Goal: Task Accomplishment & Management: Complete application form

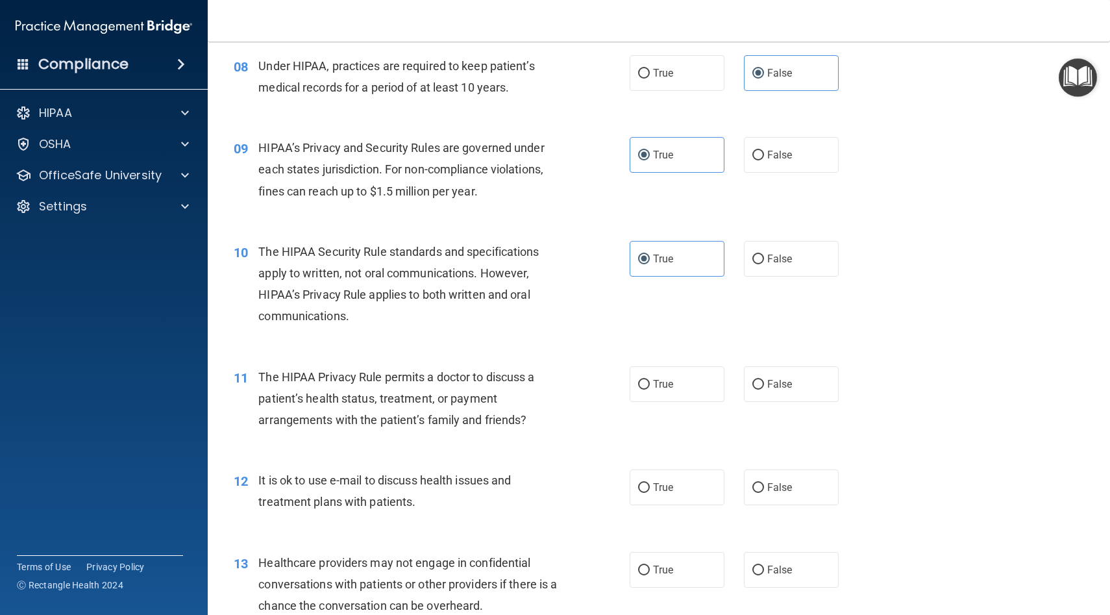
scroll to position [866, 0]
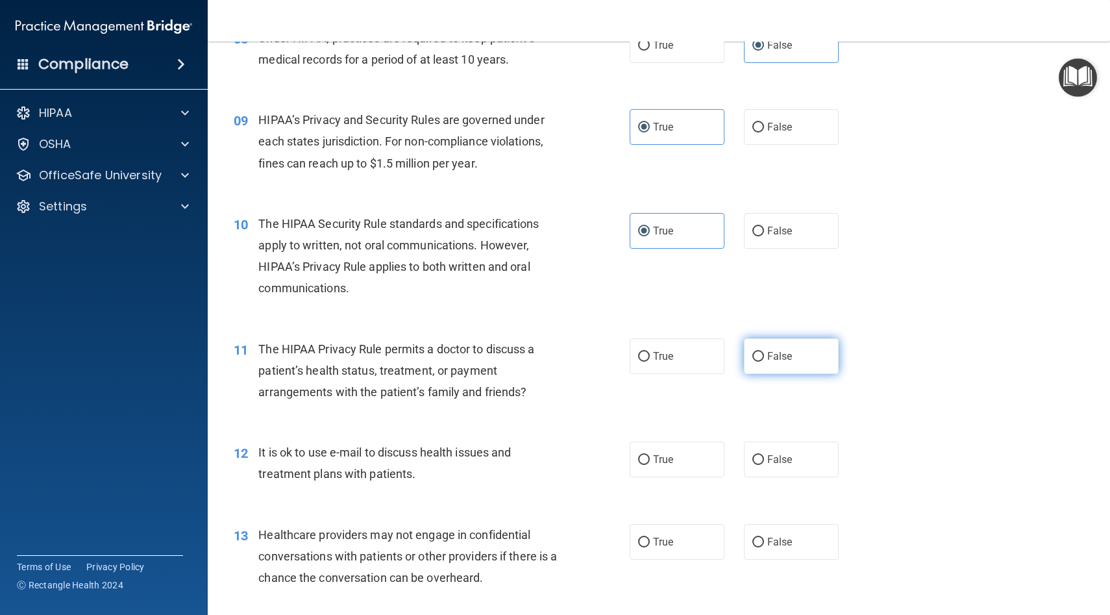
click at [570, 354] on label "False" at bounding box center [791, 356] width 95 height 36
click at [570, 354] on input "False" at bounding box center [758, 357] width 12 height 10
radio input "true"
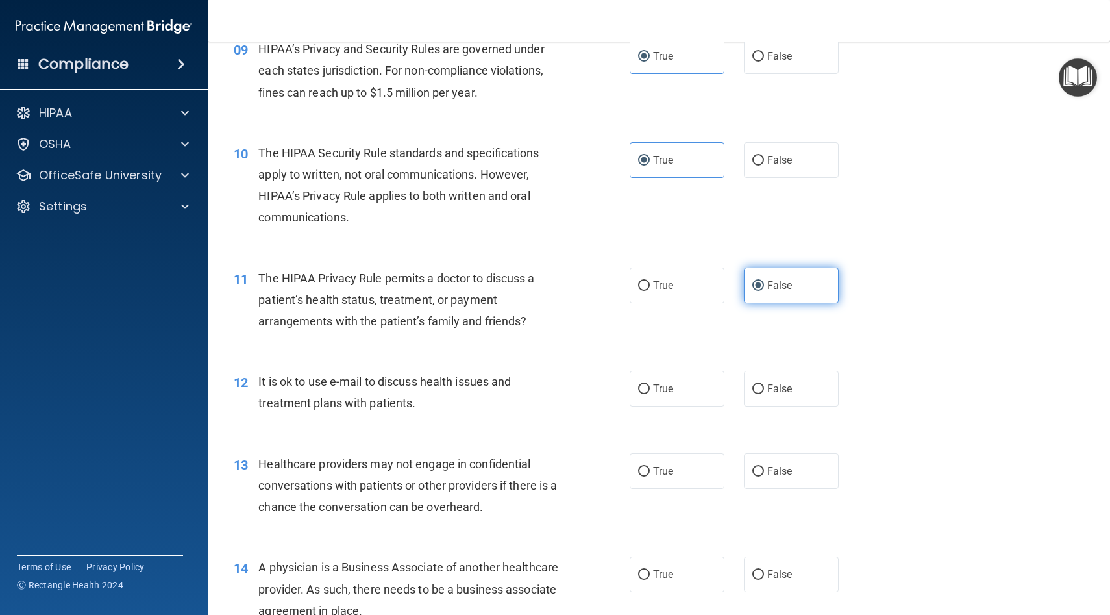
scroll to position [942, 0]
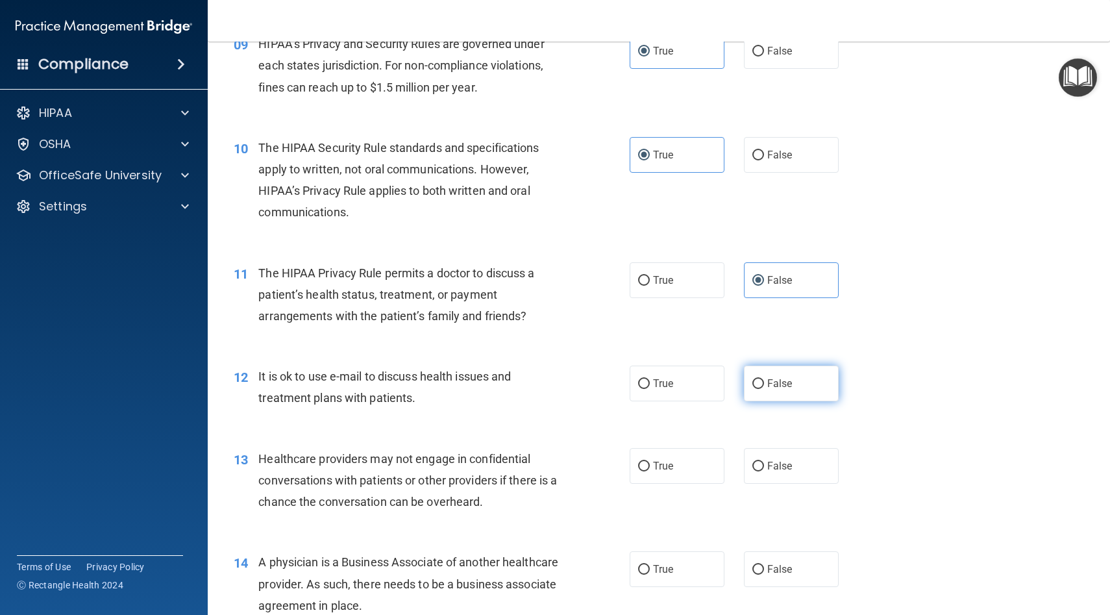
click at [570, 387] on span "False" at bounding box center [779, 383] width 25 height 12
click at [570, 387] on input "False" at bounding box center [758, 384] width 12 height 10
radio input "true"
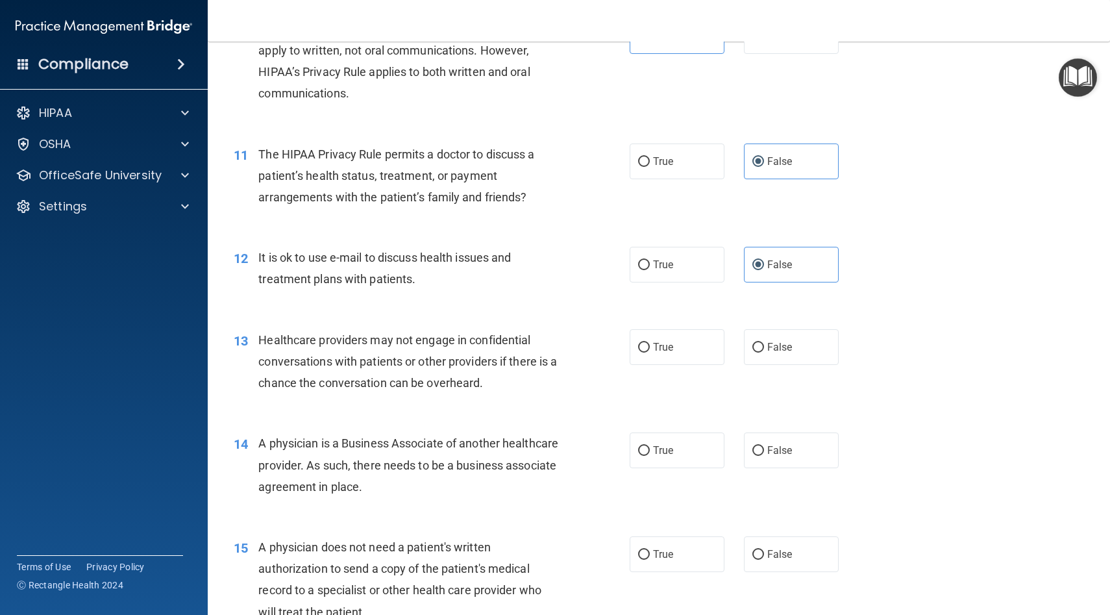
scroll to position [1065, 0]
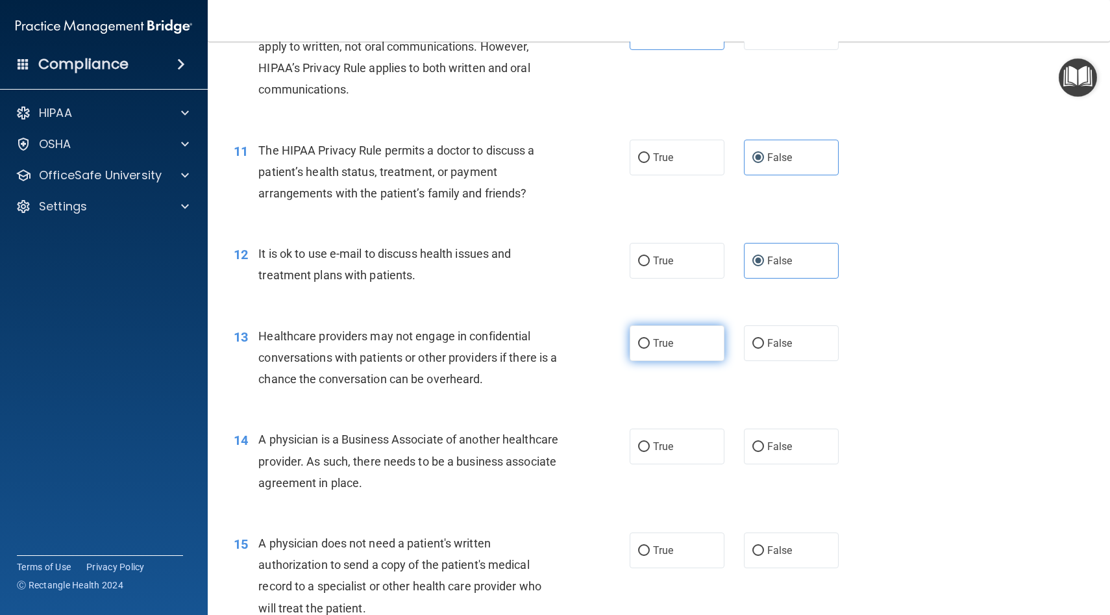
click at [570, 332] on label "True" at bounding box center [677, 343] width 95 height 36
click at [570, 339] on input "True" at bounding box center [644, 344] width 12 height 10
radio input "true"
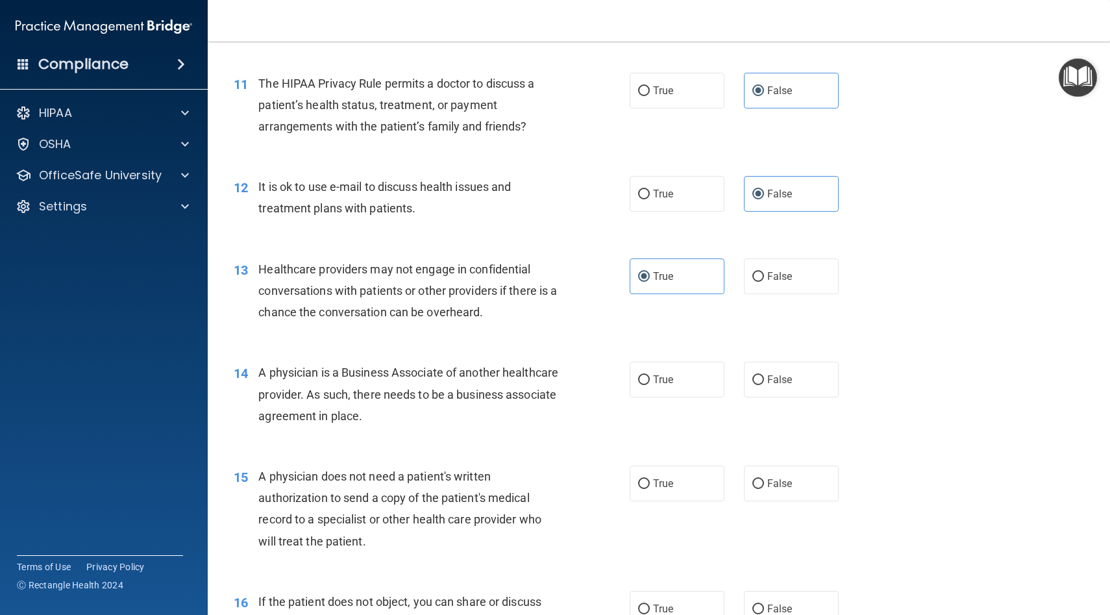
scroll to position [1133, 0]
click at [570, 377] on label "True" at bounding box center [677, 378] width 95 height 36
click at [570, 377] on input "True" at bounding box center [644, 379] width 12 height 10
radio input "true"
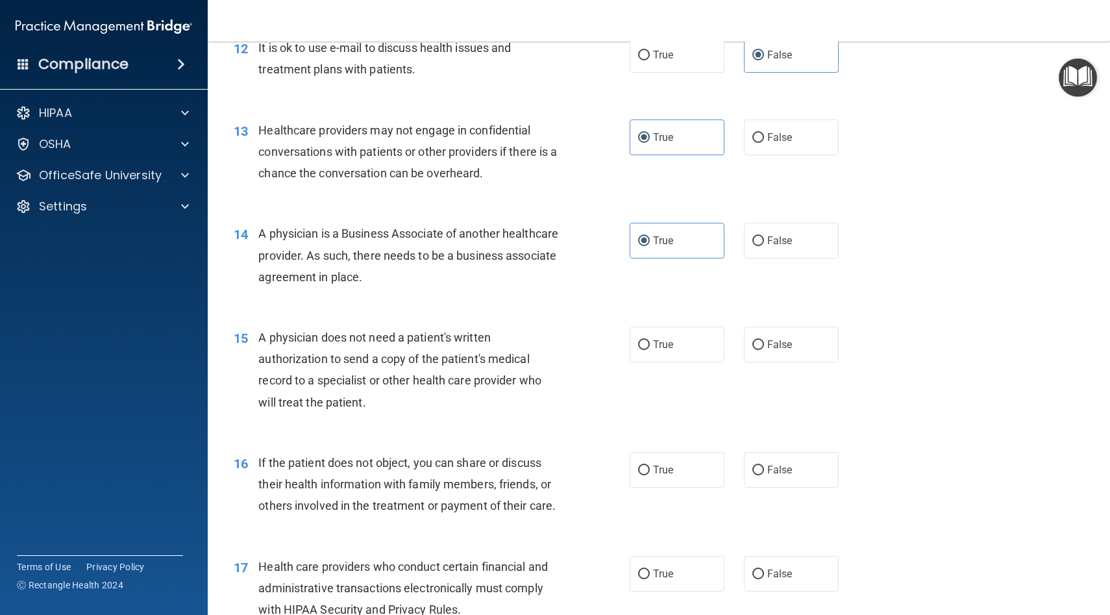
scroll to position [1272, 0]
click at [570, 347] on span "True" at bounding box center [663, 343] width 20 height 12
click at [570, 347] on input "True" at bounding box center [644, 344] width 12 height 10
radio input "true"
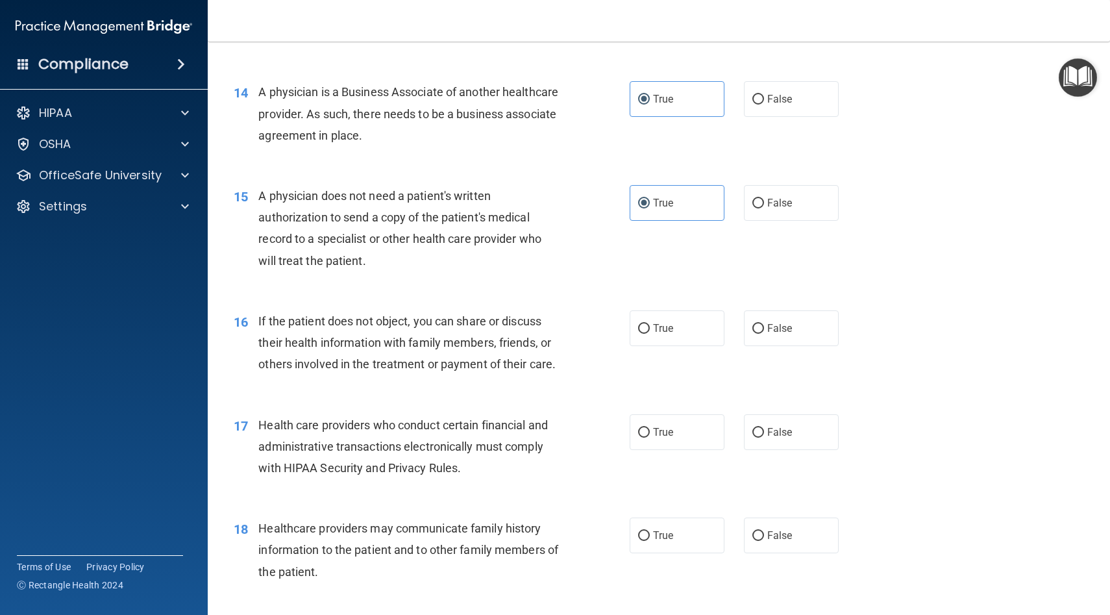
scroll to position [1413, 0]
click at [570, 338] on label "True" at bounding box center [677, 328] width 95 height 36
click at [570, 333] on input "True" at bounding box center [644, 328] width 12 height 10
radio input "true"
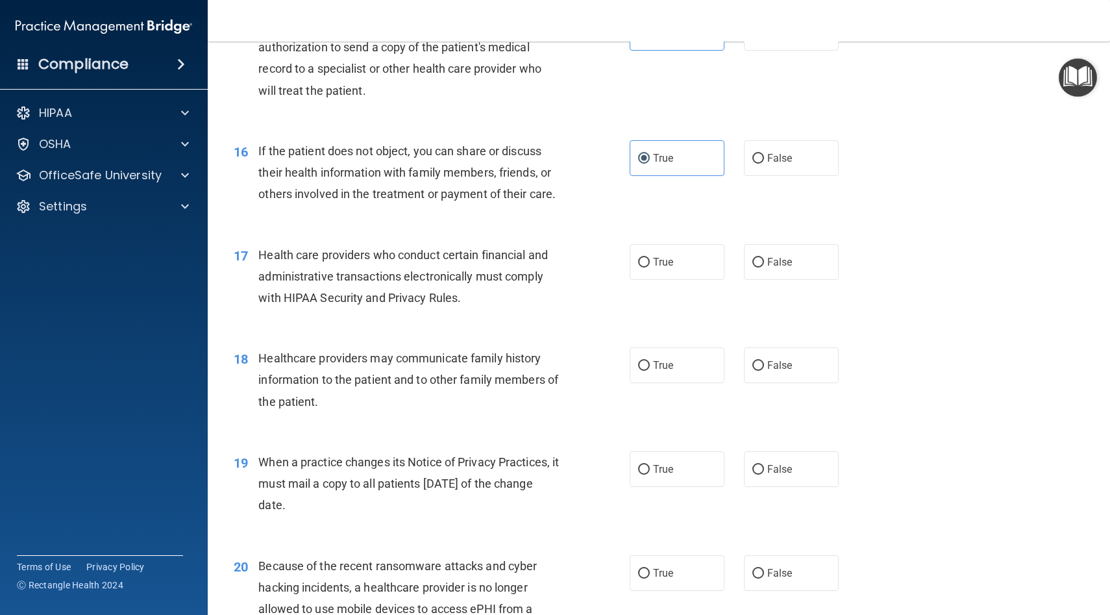
scroll to position [1584, 0]
click at [570, 251] on label "True" at bounding box center [677, 260] width 95 height 36
click at [570, 267] on label "True" at bounding box center [677, 260] width 95 height 36
click at [570, 266] on input "True" at bounding box center [644, 261] width 12 height 10
radio input "true"
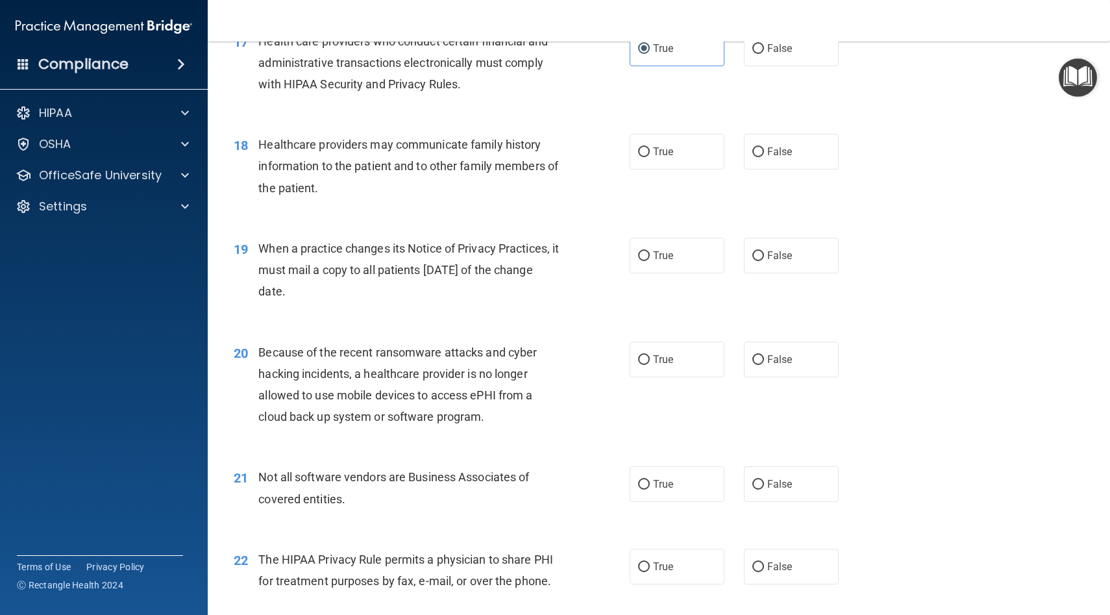
scroll to position [1795, 0]
click at [570, 148] on span "False" at bounding box center [779, 152] width 25 height 12
click at [570, 148] on input "False" at bounding box center [758, 153] width 12 height 10
radio input "true"
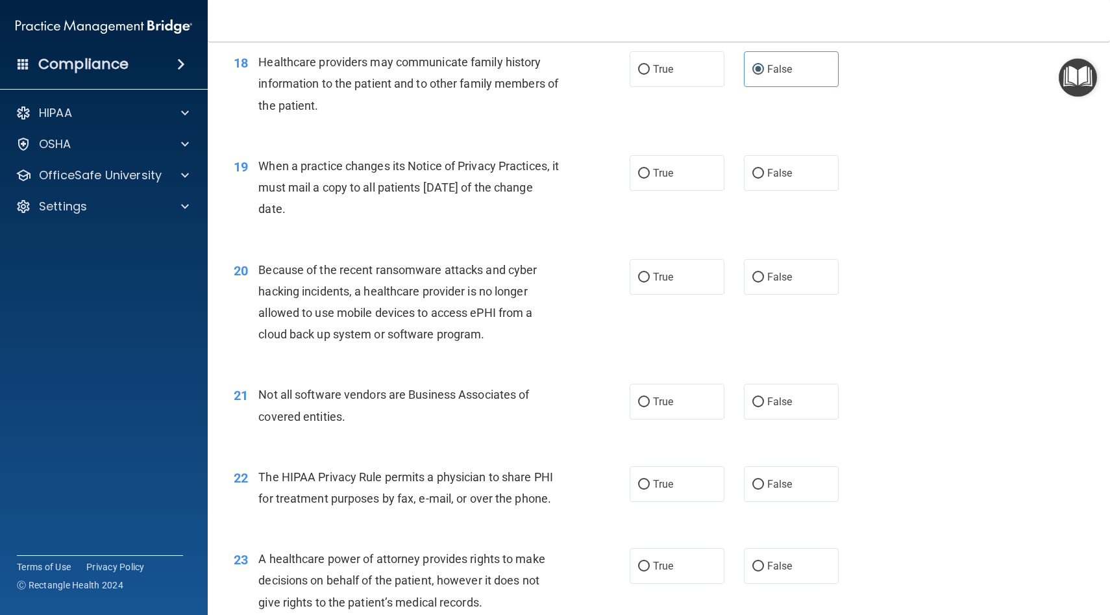
scroll to position [1879, 0]
click at [570, 169] on input "True" at bounding box center [644, 173] width 12 height 10
radio input "true"
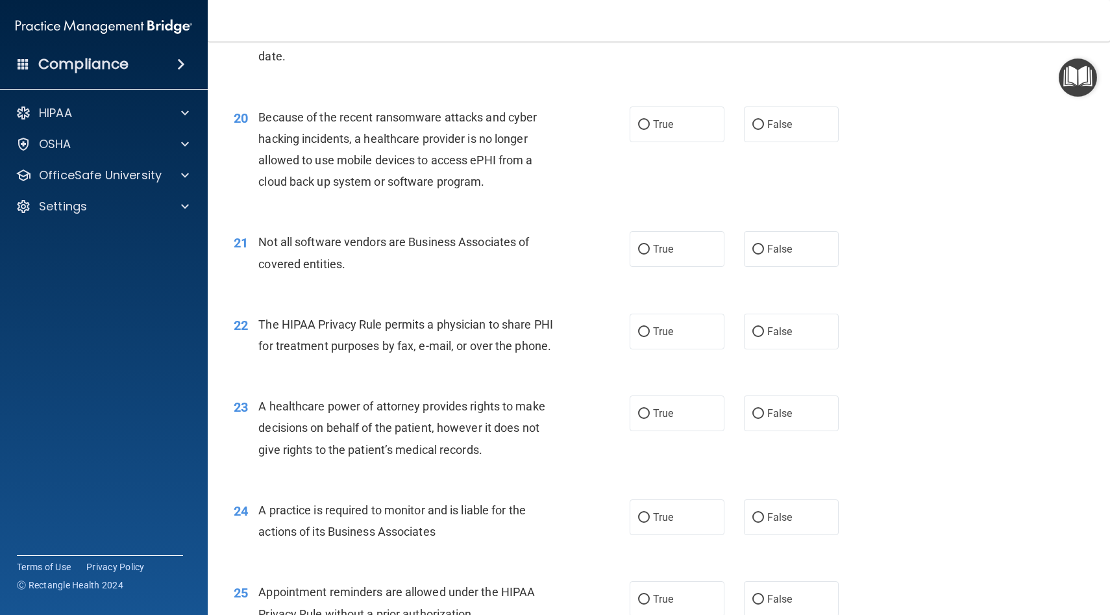
scroll to position [2032, 0]
click at [570, 129] on span "True" at bounding box center [663, 123] width 20 height 12
click at [570, 129] on input "True" at bounding box center [644, 124] width 12 height 10
radio input "true"
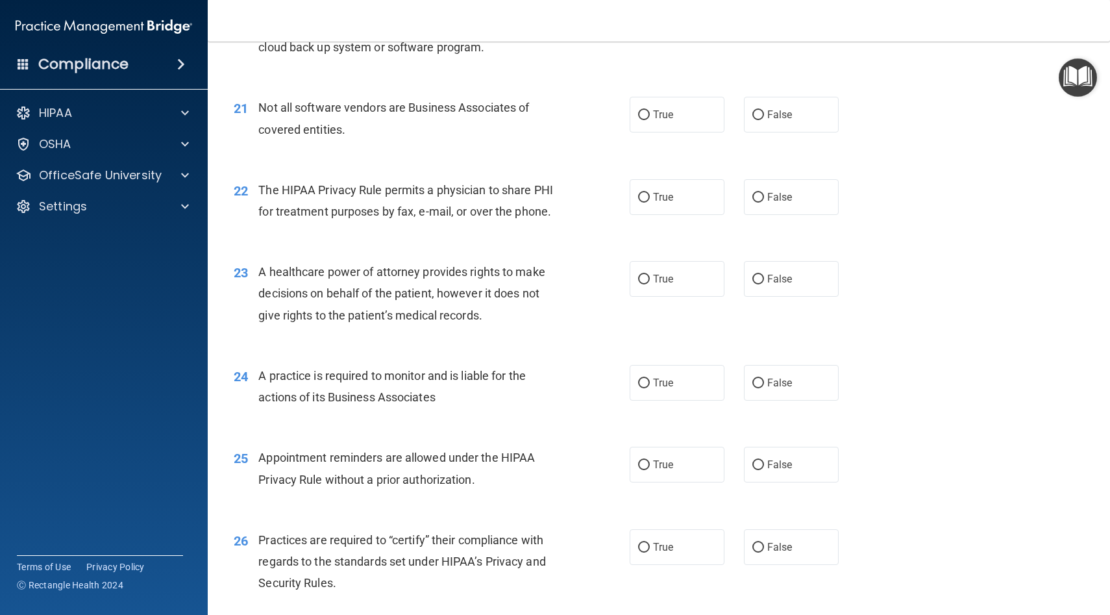
scroll to position [2166, 0]
click at [570, 126] on label "True" at bounding box center [677, 114] width 95 height 36
click at [570, 119] on input "True" at bounding box center [644, 115] width 12 height 10
radio input "true"
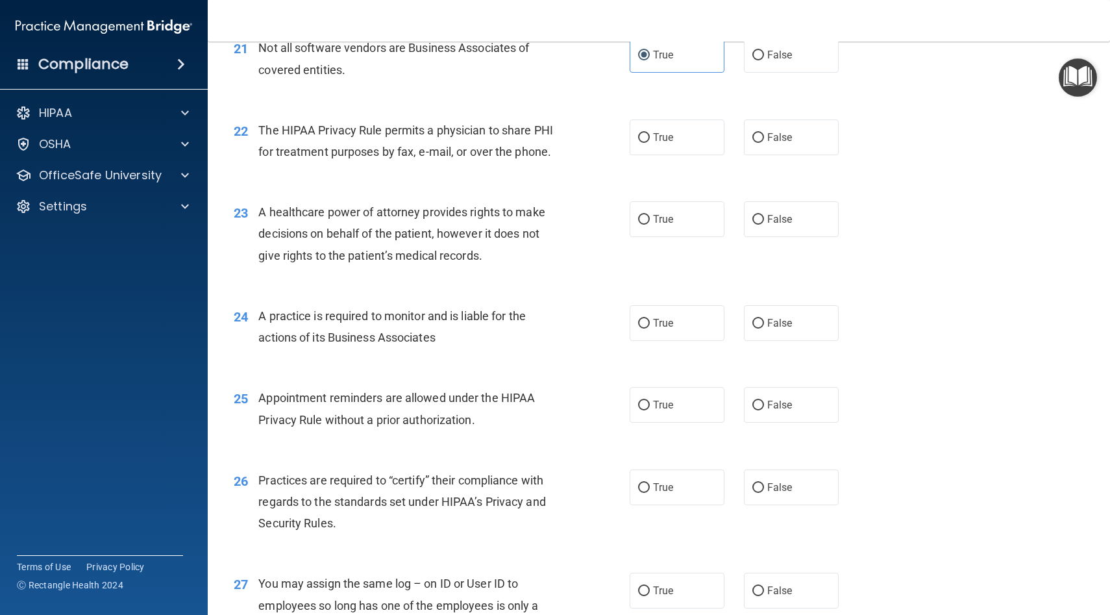
scroll to position [2226, 0]
click at [570, 143] on label "True" at bounding box center [677, 136] width 95 height 36
click at [570, 142] on input "True" at bounding box center [644, 137] width 12 height 10
radio input "true"
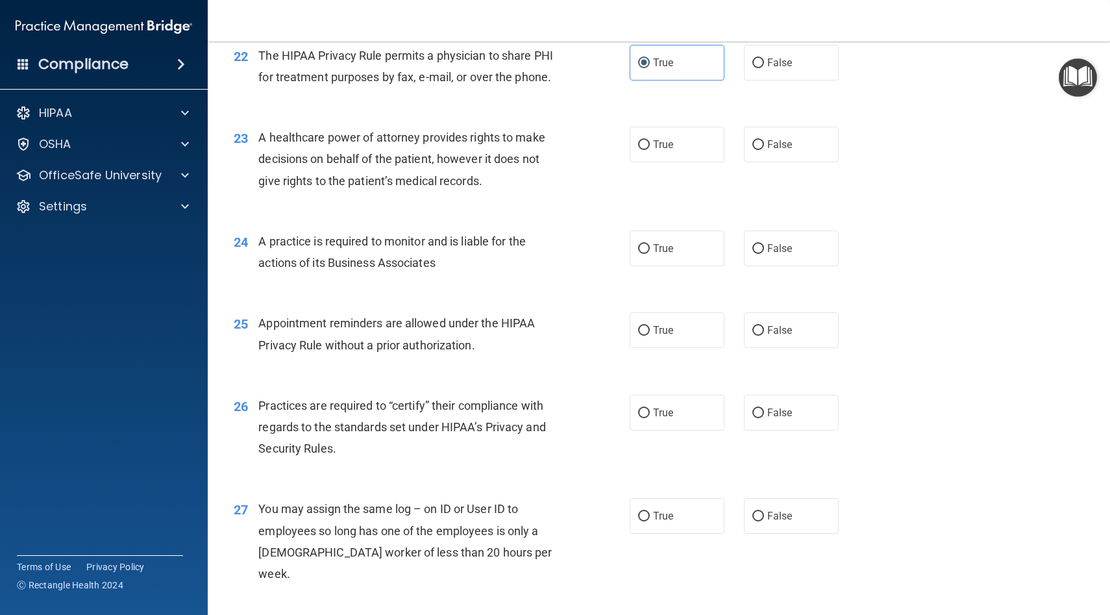
scroll to position [2301, 0]
click at [570, 151] on label "True" at bounding box center [677, 143] width 95 height 36
click at [570, 149] on input "True" at bounding box center [644, 144] width 12 height 10
radio input "true"
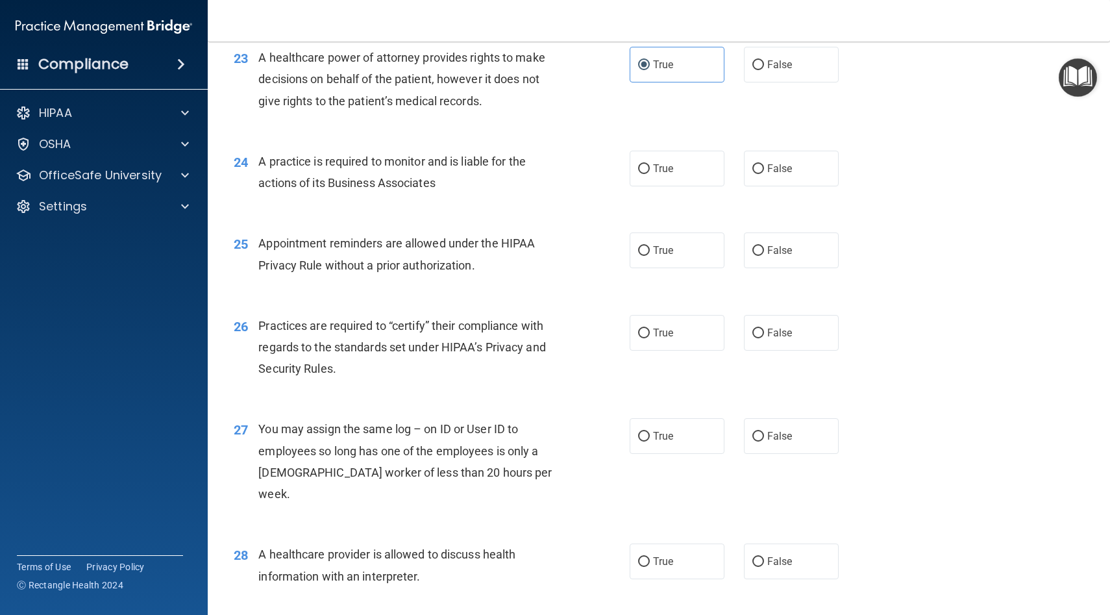
scroll to position [2375, 0]
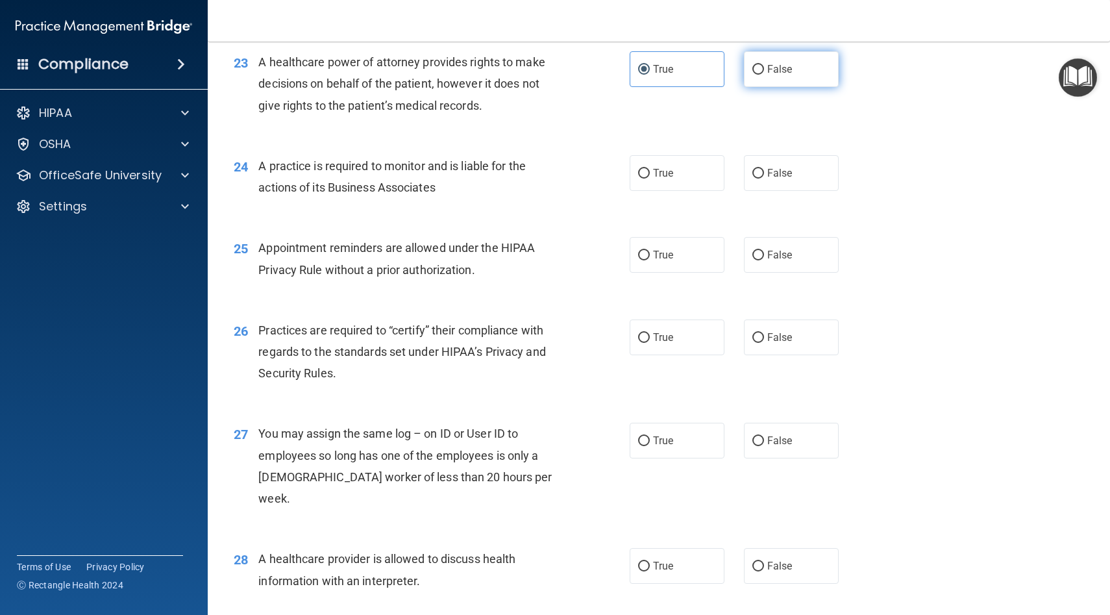
click at [570, 61] on label "False" at bounding box center [791, 69] width 95 height 36
click at [570, 65] on input "False" at bounding box center [758, 70] width 12 height 10
radio input "true"
radio input "false"
click at [570, 184] on label "True" at bounding box center [677, 173] width 95 height 36
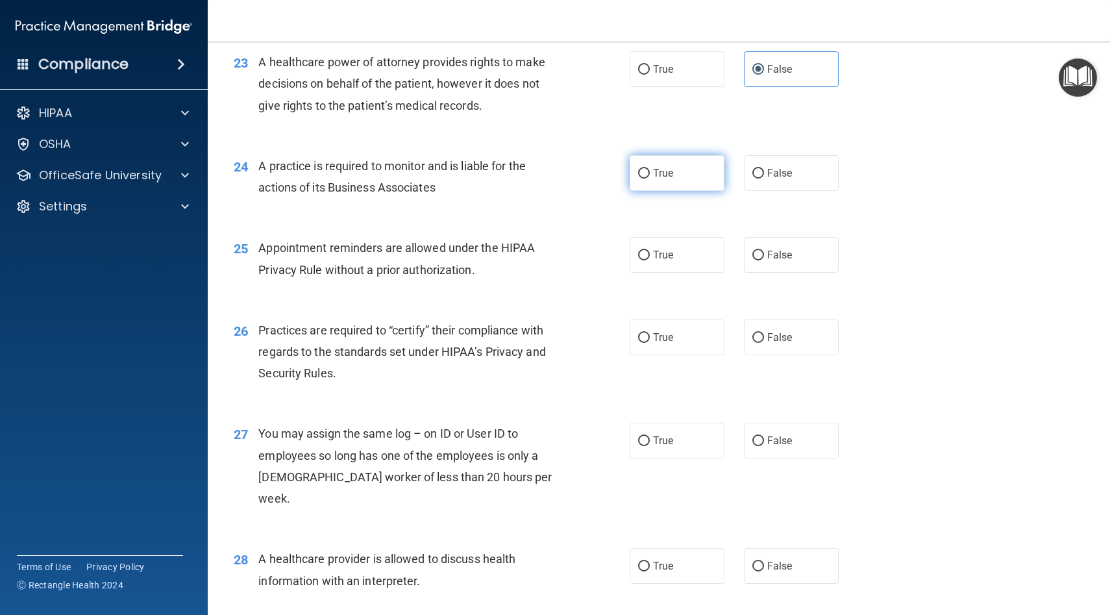
click at [570, 179] on input "True" at bounding box center [644, 174] width 12 height 10
radio input "true"
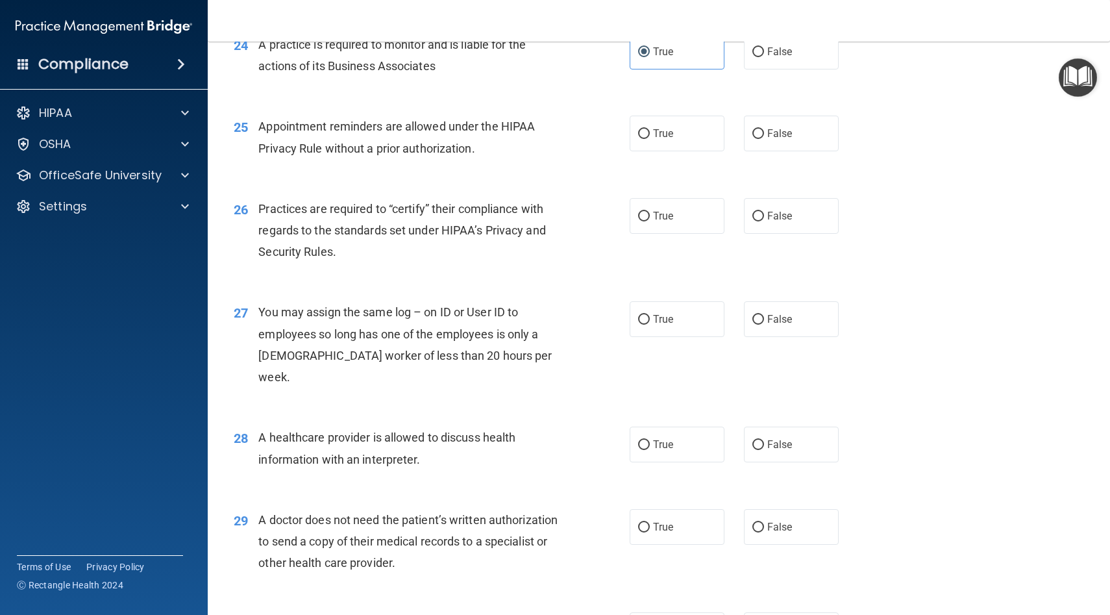
scroll to position [2498, 0]
click at [570, 137] on label "False" at bounding box center [791, 132] width 95 height 36
click at [570, 137] on input "False" at bounding box center [758, 132] width 12 height 10
radio input "true"
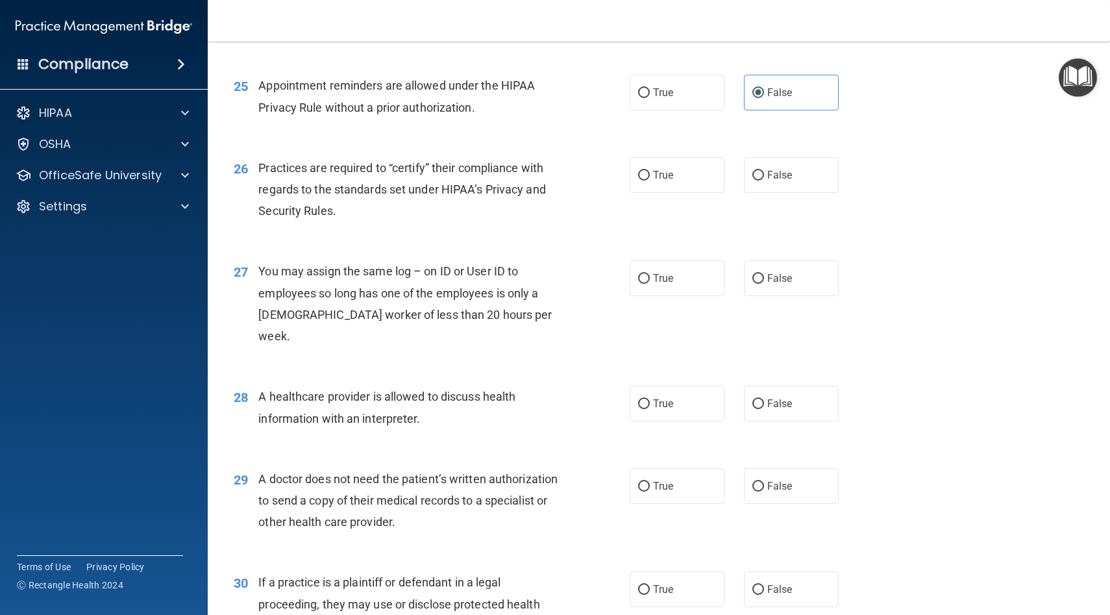
scroll to position [2551, 0]
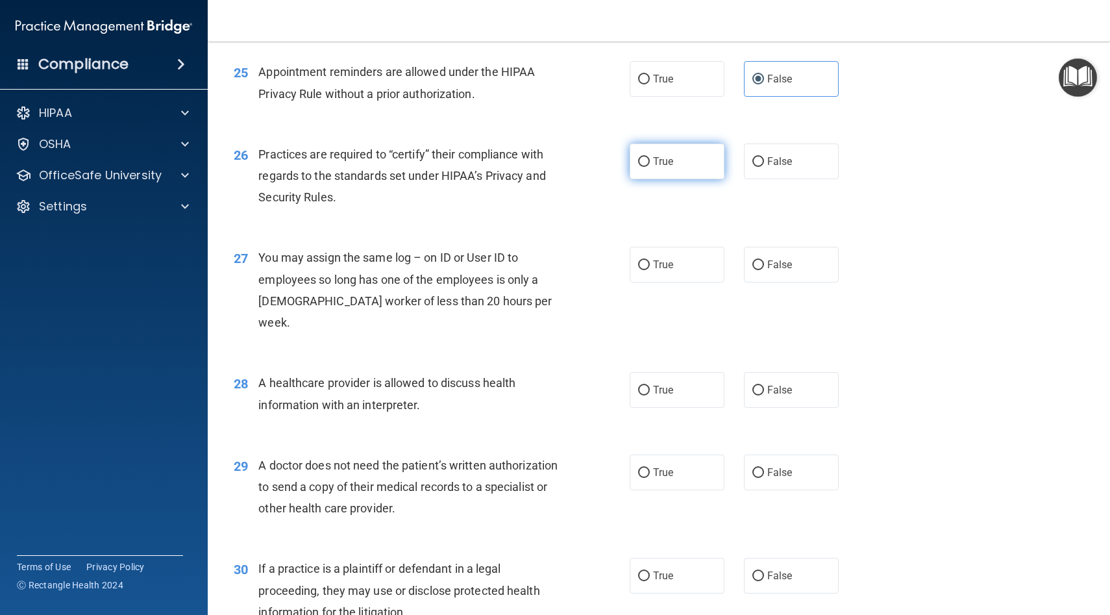
click at [570, 157] on label "True" at bounding box center [677, 161] width 95 height 36
click at [570, 157] on input "True" at bounding box center [644, 162] width 12 height 10
radio input "true"
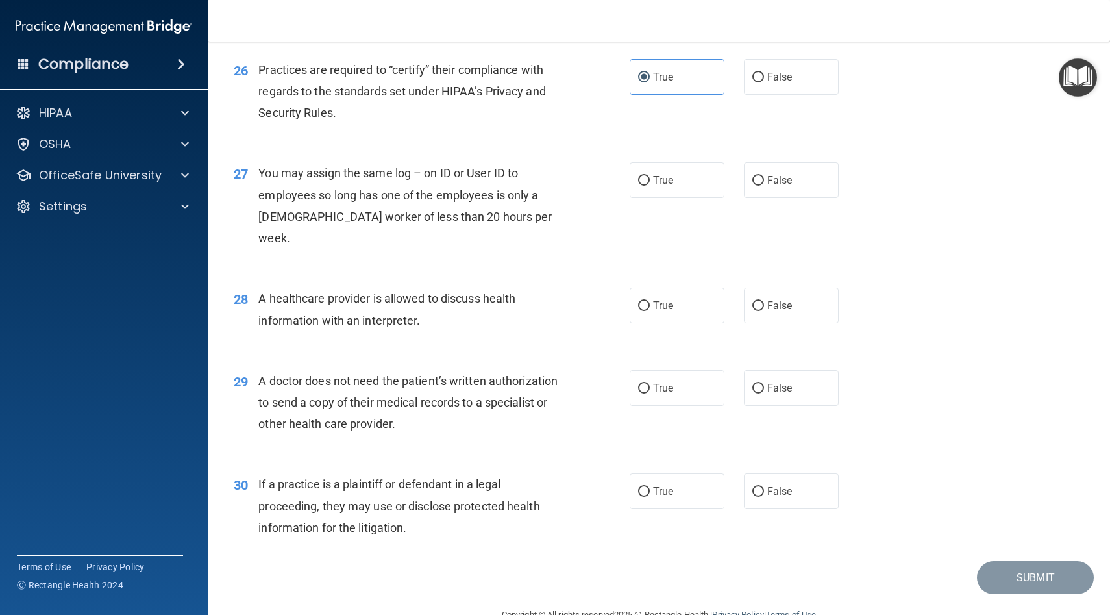
scroll to position [2645, 0]
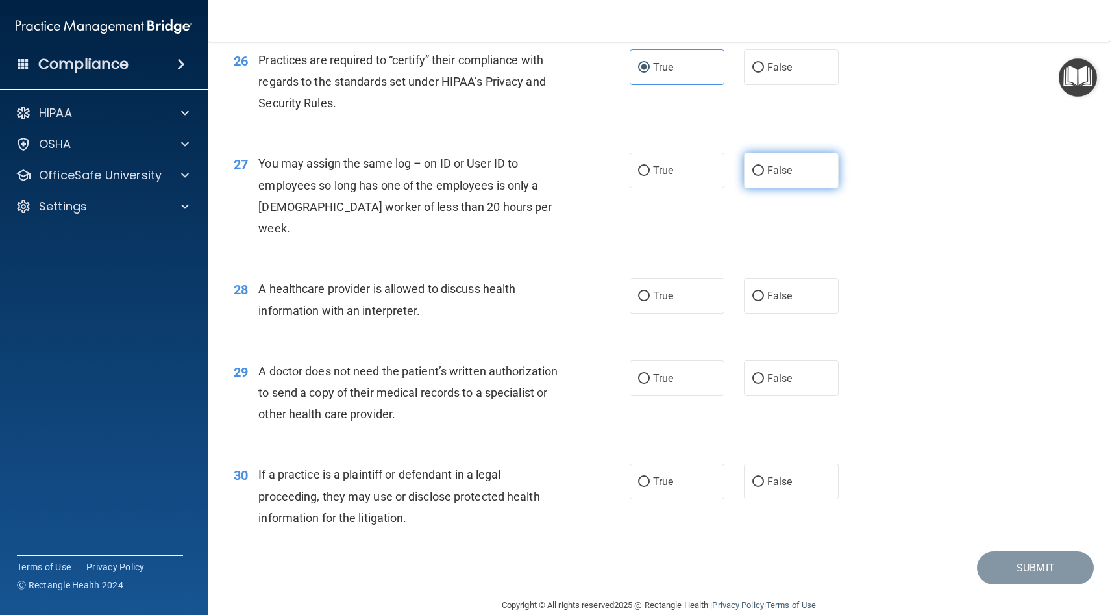
click at [570, 180] on label "False" at bounding box center [791, 171] width 95 height 36
click at [570, 176] on input "False" at bounding box center [758, 171] width 12 height 10
radio input "true"
click at [570, 285] on label "True" at bounding box center [677, 296] width 95 height 36
click at [570, 292] on input "True" at bounding box center [644, 297] width 12 height 10
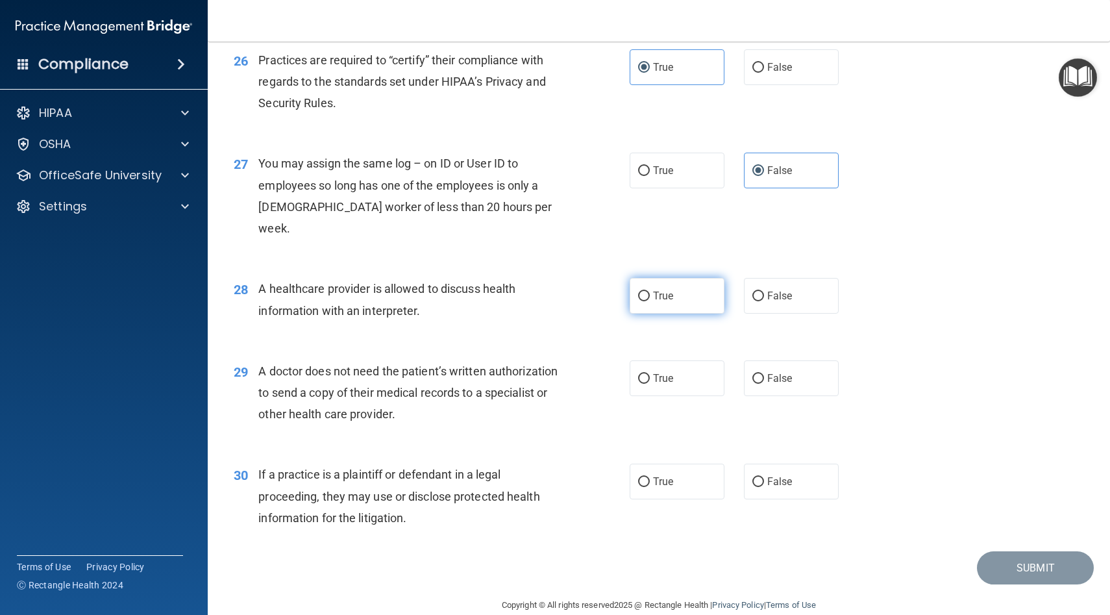
radio input "true"
click at [570, 364] on label "False" at bounding box center [791, 378] width 95 height 36
click at [570, 374] on input "False" at bounding box center [758, 379] width 12 height 10
radio input "true"
click at [570, 477] on input "False" at bounding box center [758, 482] width 12 height 10
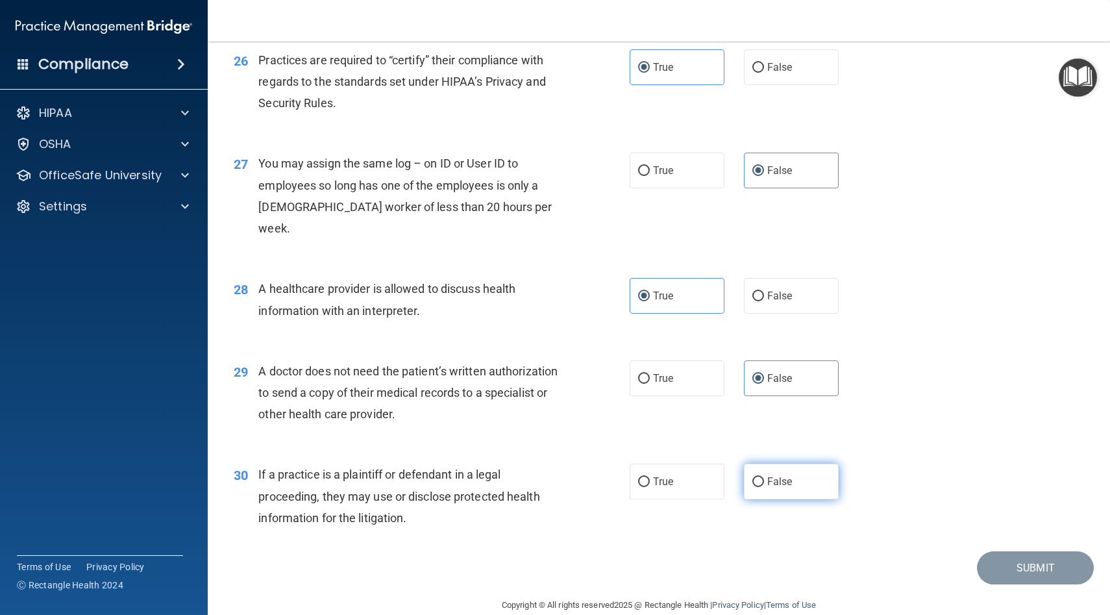
radio input "true"
click at [570, 553] on button "Submit" at bounding box center [1035, 567] width 117 height 33
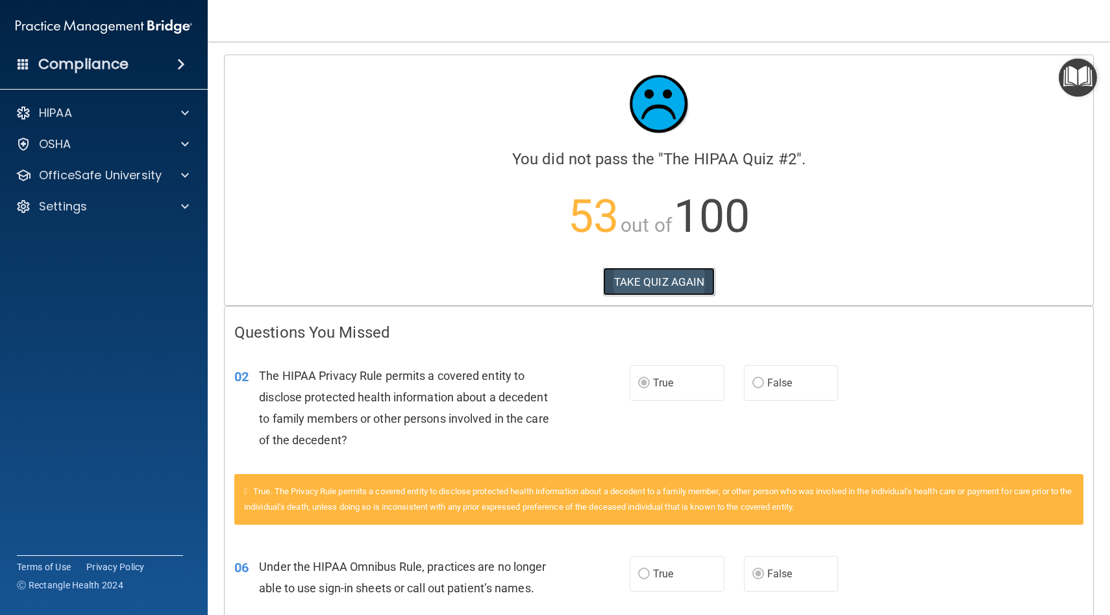
click at [570, 279] on button "TAKE QUIZ AGAIN" at bounding box center [659, 281] width 112 height 29
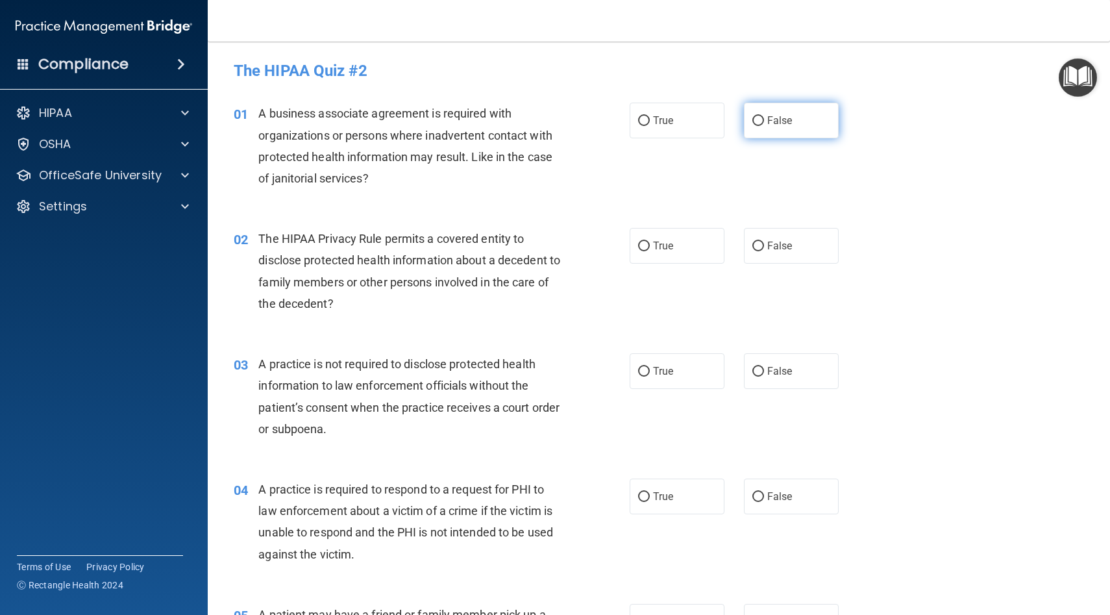
click at [570, 125] on input "False" at bounding box center [758, 121] width 12 height 10
radio input "true"
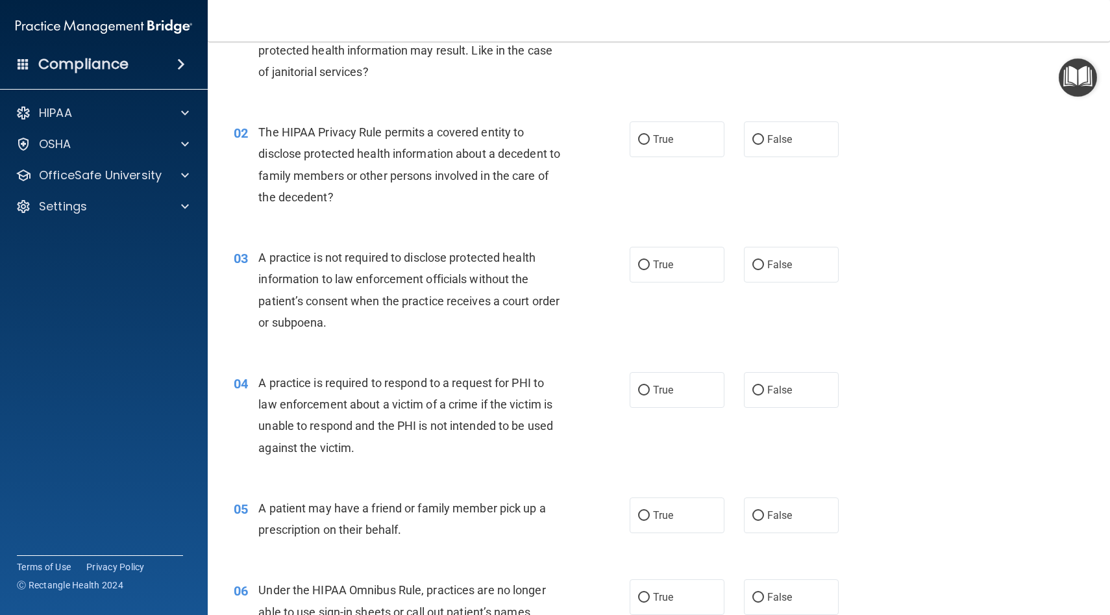
scroll to position [107, 0]
click at [570, 142] on span "False" at bounding box center [779, 138] width 25 height 12
click at [570, 142] on input "False" at bounding box center [758, 139] width 12 height 10
radio input "true"
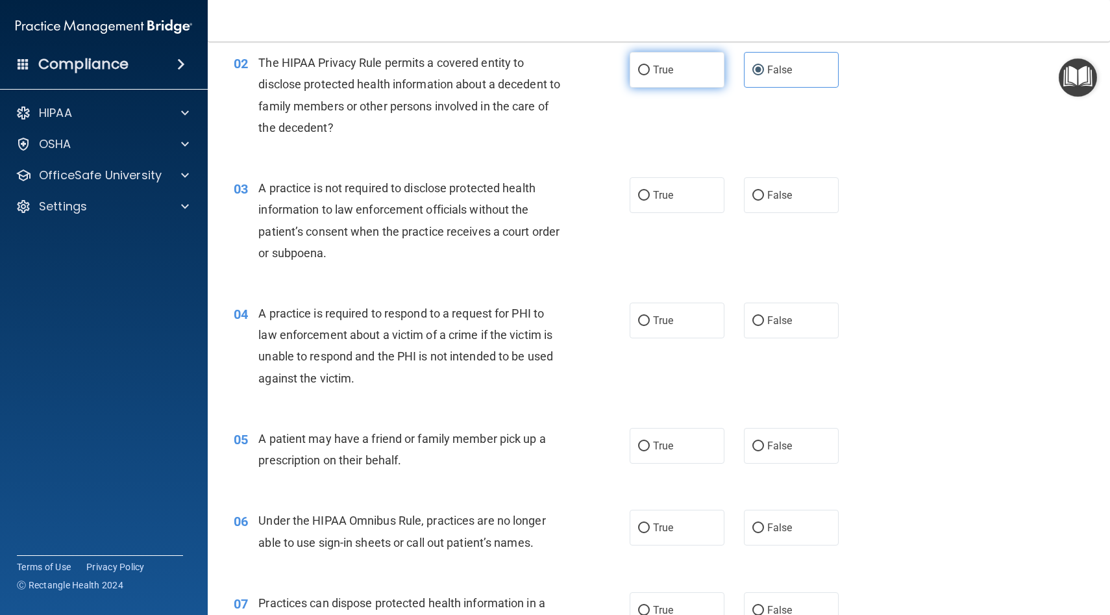
scroll to position [177, 0]
click at [570, 194] on label "True" at bounding box center [677, 194] width 95 height 36
click at [570, 194] on input "True" at bounding box center [644, 195] width 12 height 10
radio input "true"
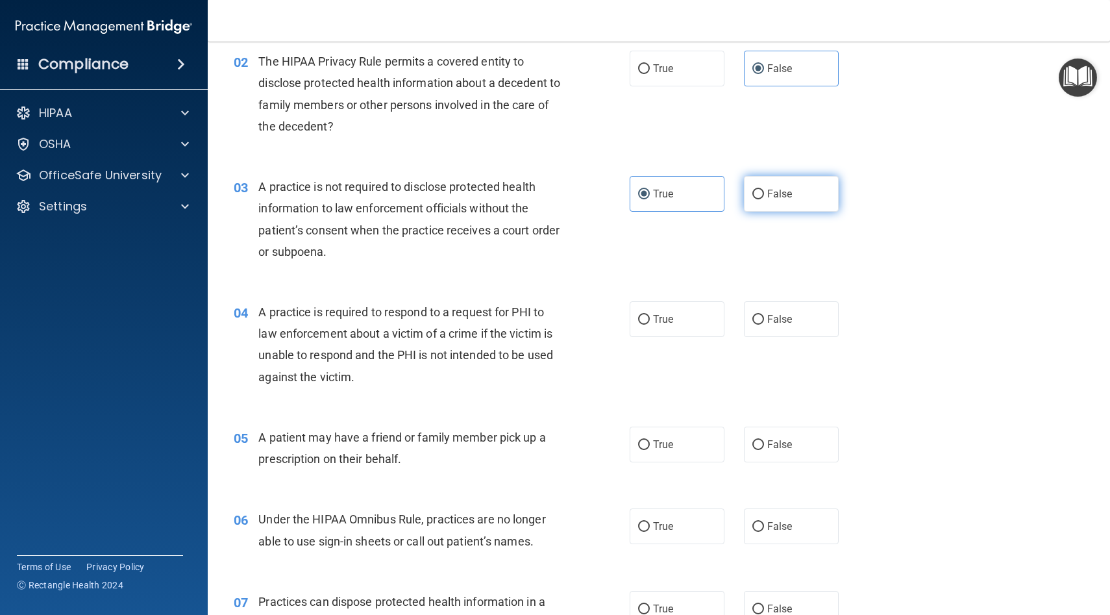
click at [570, 208] on label "False" at bounding box center [791, 194] width 95 height 36
click at [570, 199] on input "False" at bounding box center [758, 195] width 12 height 10
radio input "true"
radio input "false"
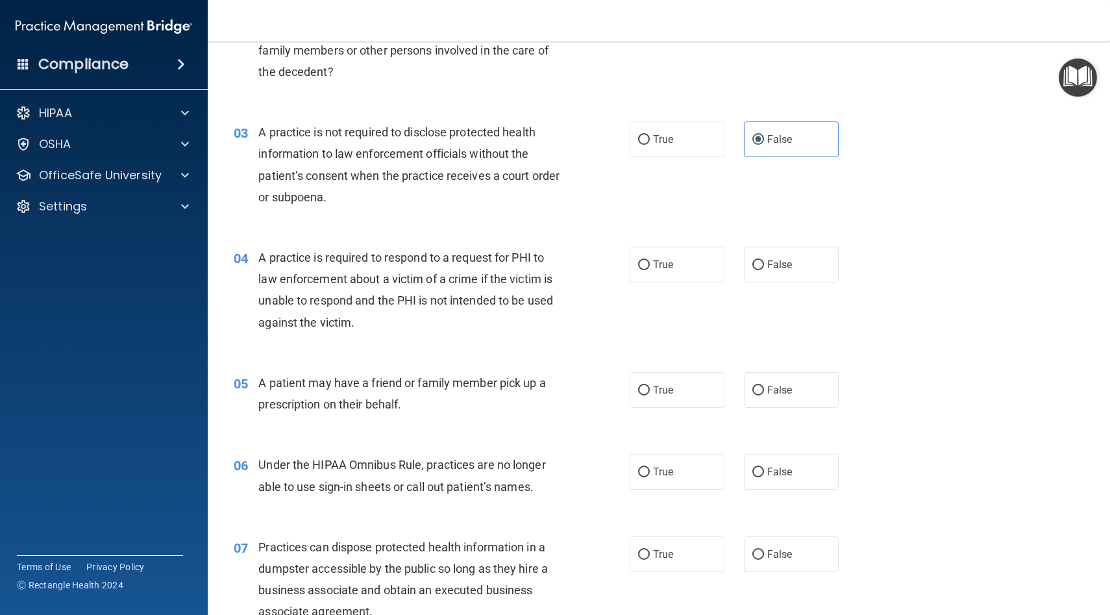
scroll to position [238, 0]
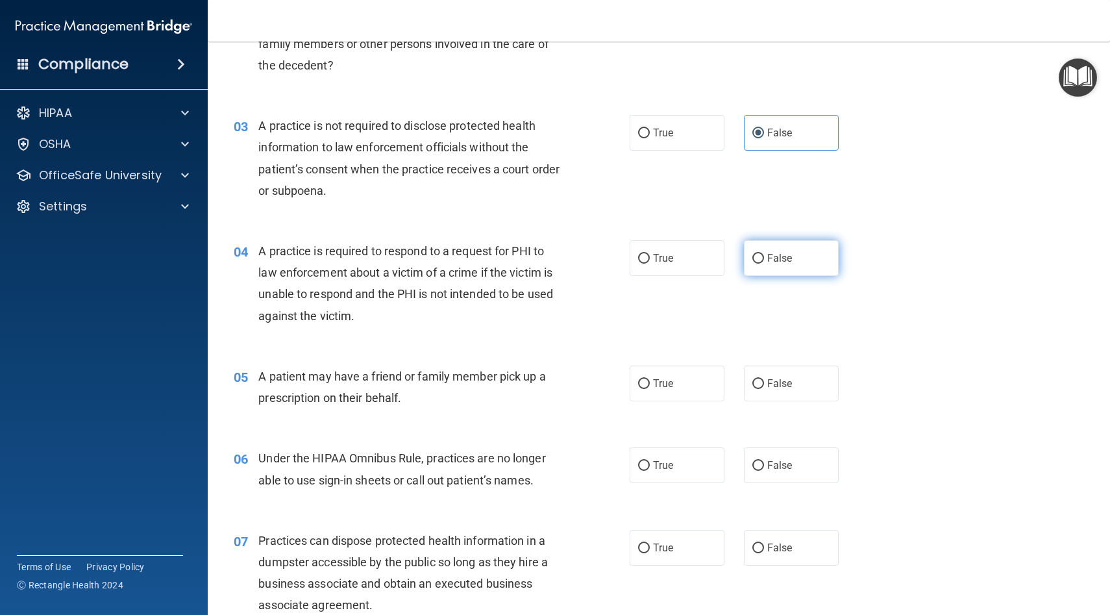
click at [570, 259] on label "False" at bounding box center [791, 258] width 95 height 36
click at [570, 259] on input "False" at bounding box center [758, 259] width 12 height 10
radio input "true"
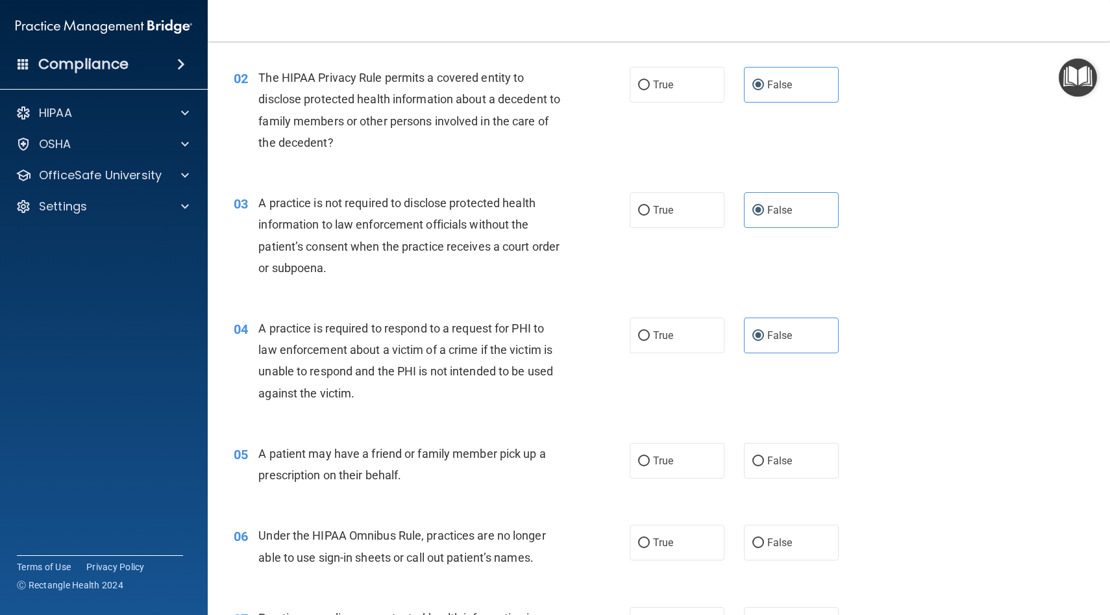
scroll to position [162, 0]
click at [570, 462] on span "False" at bounding box center [779, 459] width 25 height 12
click at [570, 462] on input "False" at bounding box center [758, 460] width 12 height 10
radio input "true"
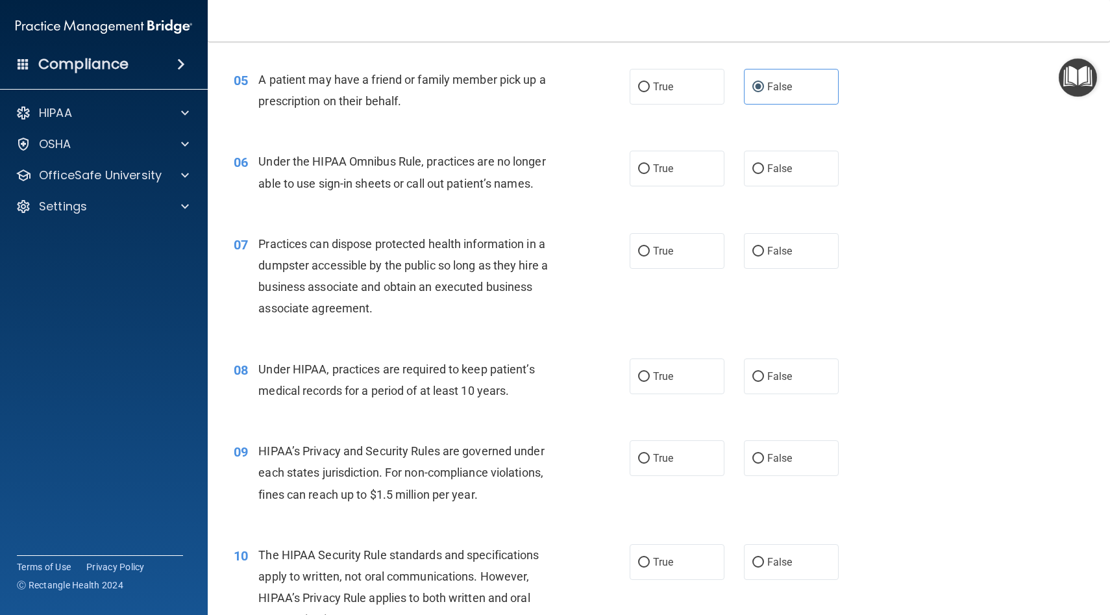
scroll to position [536, 0]
click at [570, 166] on span "True" at bounding box center [663, 168] width 20 height 12
click at [570, 166] on input "True" at bounding box center [644, 169] width 12 height 10
radio input "true"
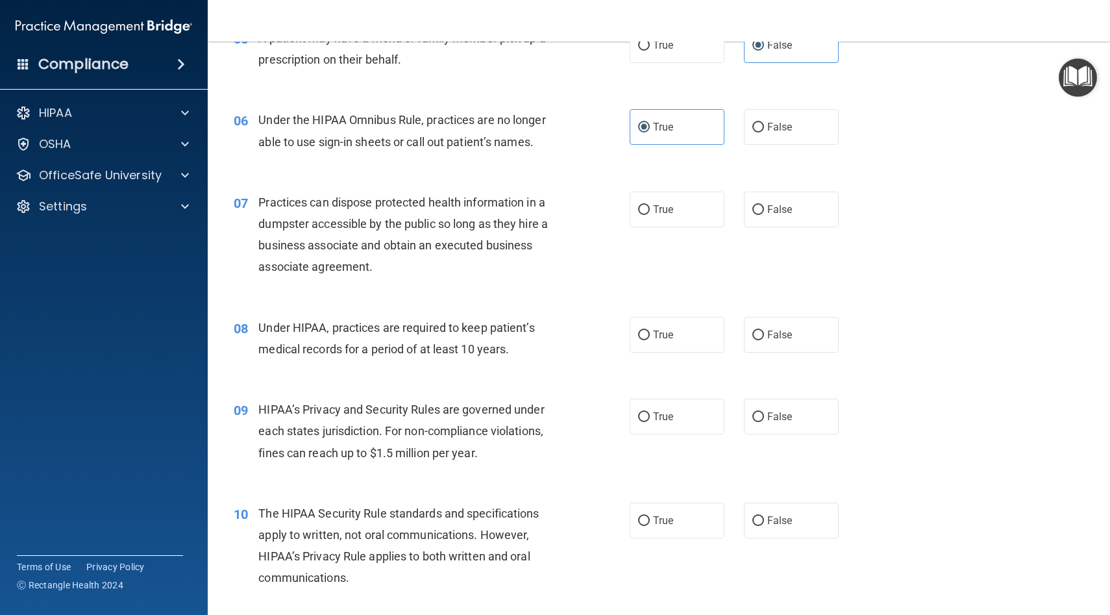
scroll to position [580, 0]
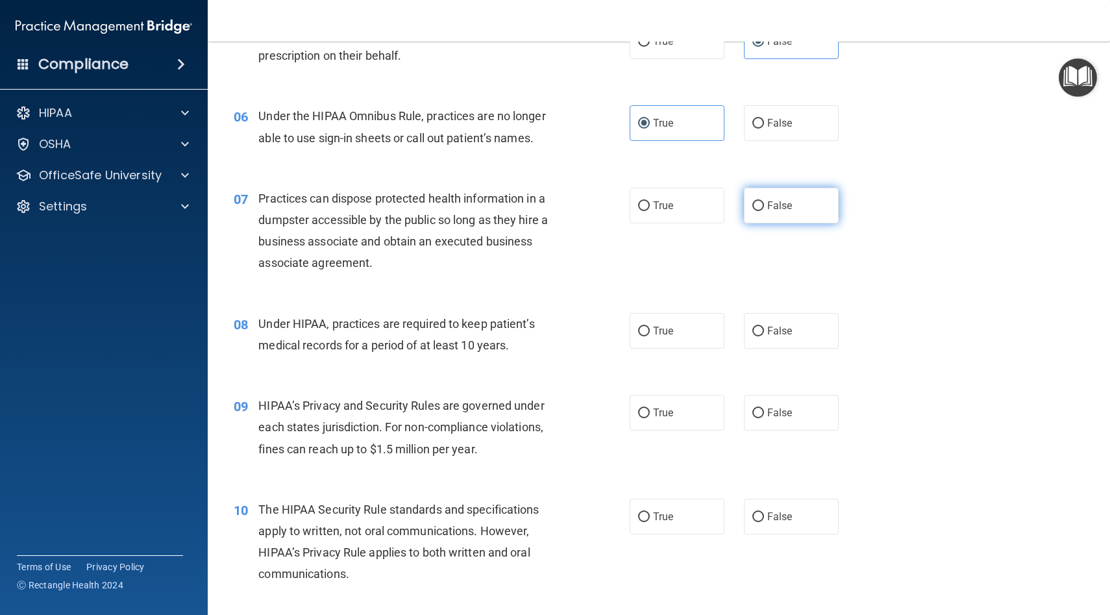
click at [570, 217] on label "False" at bounding box center [791, 206] width 95 height 36
click at [570, 211] on input "False" at bounding box center [758, 206] width 12 height 10
radio input "true"
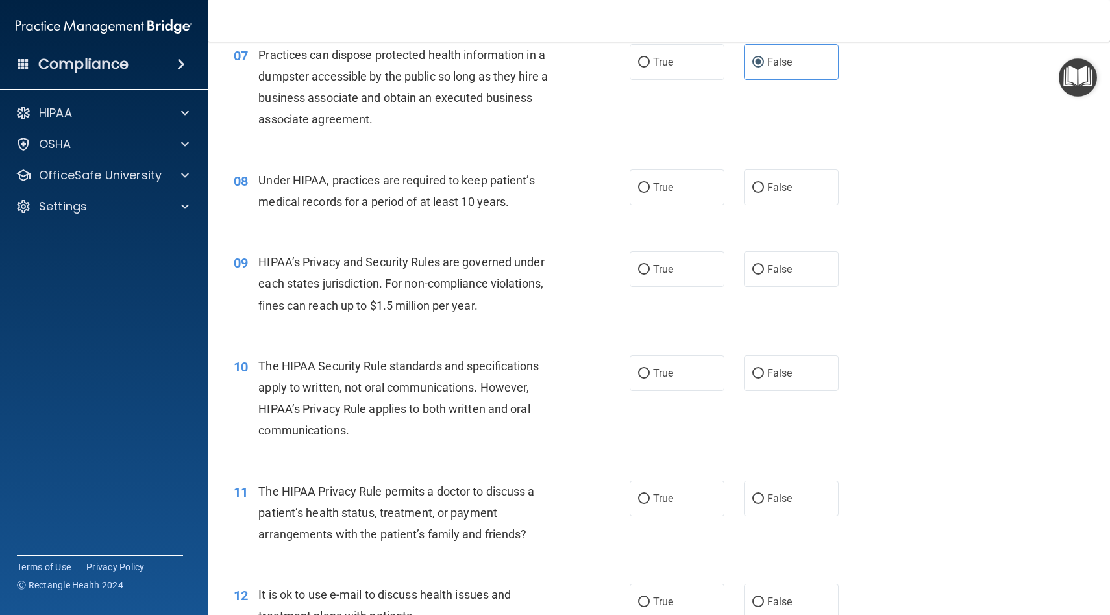
scroll to position [725, 0]
click at [570, 192] on label "True" at bounding box center [677, 186] width 95 height 36
click at [570, 192] on input "True" at bounding box center [644, 187] width 12 height 10
radio input "true"
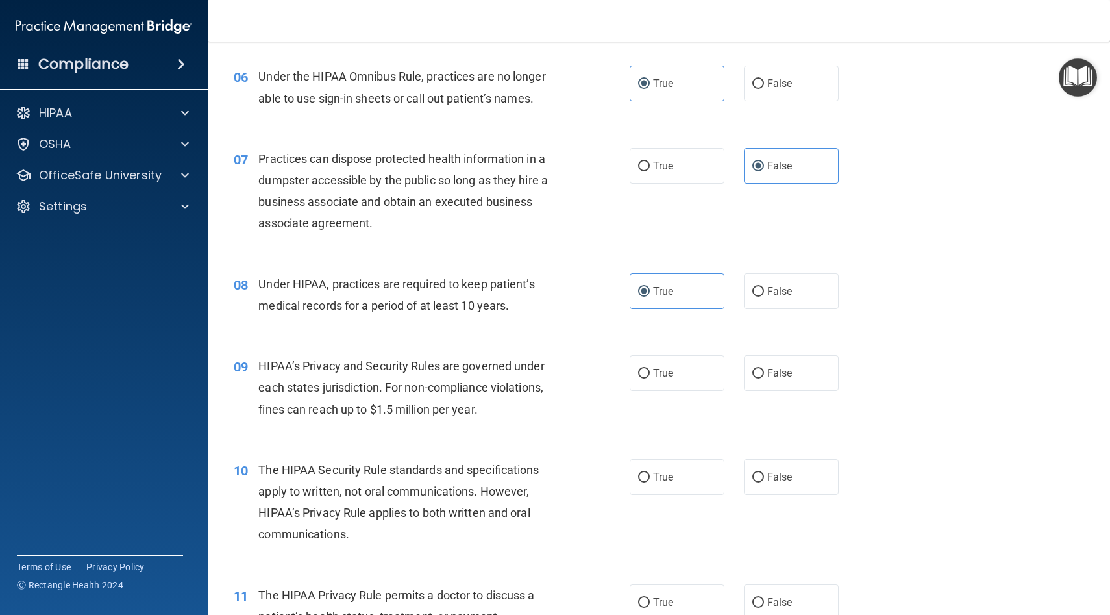
scroll to position [621, 0]
click at [570, 386] on label "True" at bounding box center [677, 372] width 95 height 36
click at [570, 377] on input "True" at bounding box center [644, 372] width 12 height 10
radio input "true"
click at [570, 473] on span "True" at bounding box center [663, 475] width 20 height 12
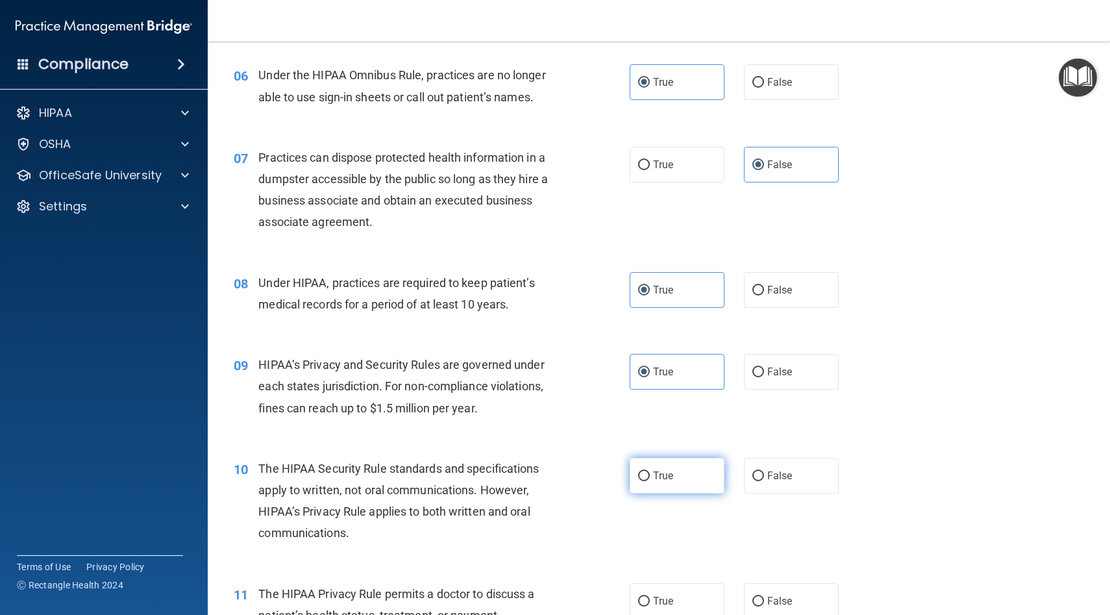
click at [570, 473] on input "True" at bounding box center [644, 476] width 12 height 10
radio input "true"
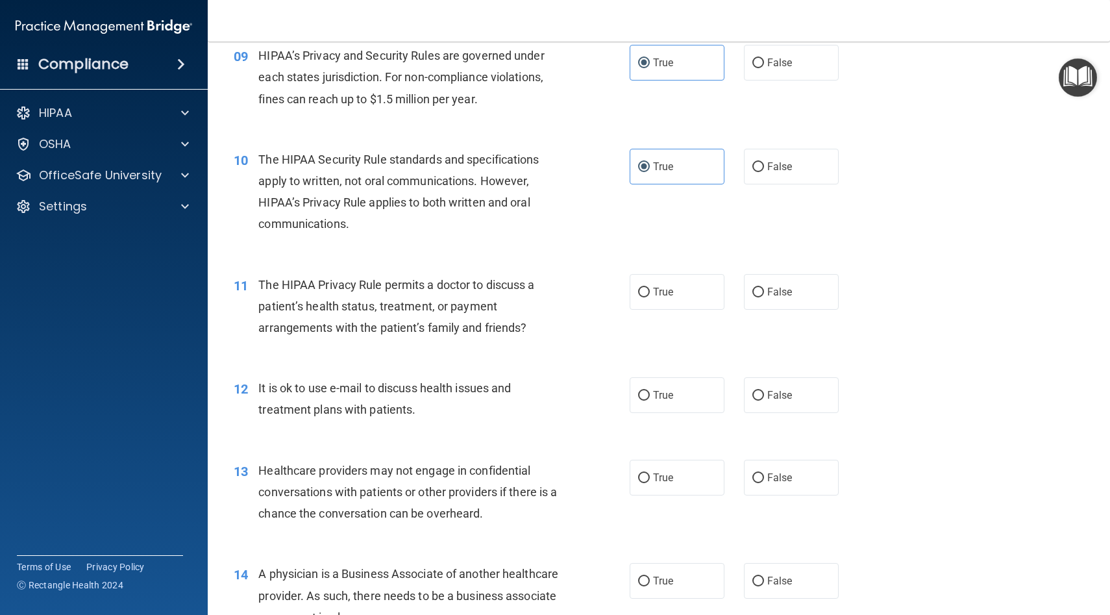
scroll to position [931, 0]
click at [570, 283] on label "False" at bounding box center [791, 291] width 95 height 36
click at [570, 287] on input "False" at bounding box center [758, 292] width 12 height 10
radio input "true"
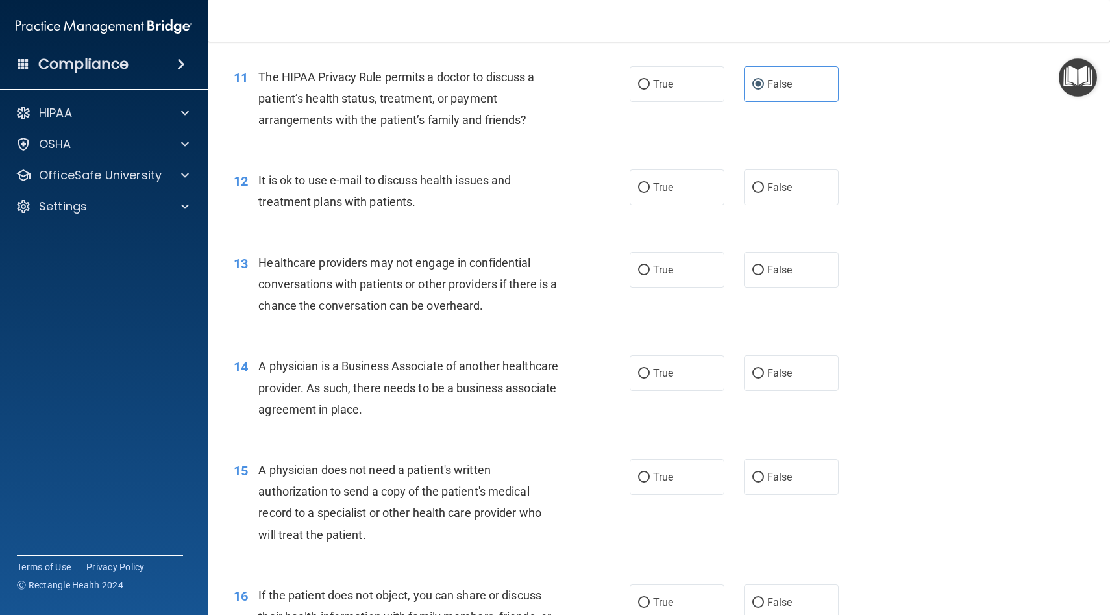
scroll to position [1139, 0]
click at [570, 180] on label "False" at bounding box center [791, 186] width 95 height 36
click at [570, 182] on input "False" at bounding box center [758, 187] width 12 height 10
radio input "true"
click at [570, 275] on label "True" at bounding box center [677, 269] width 95 height 36
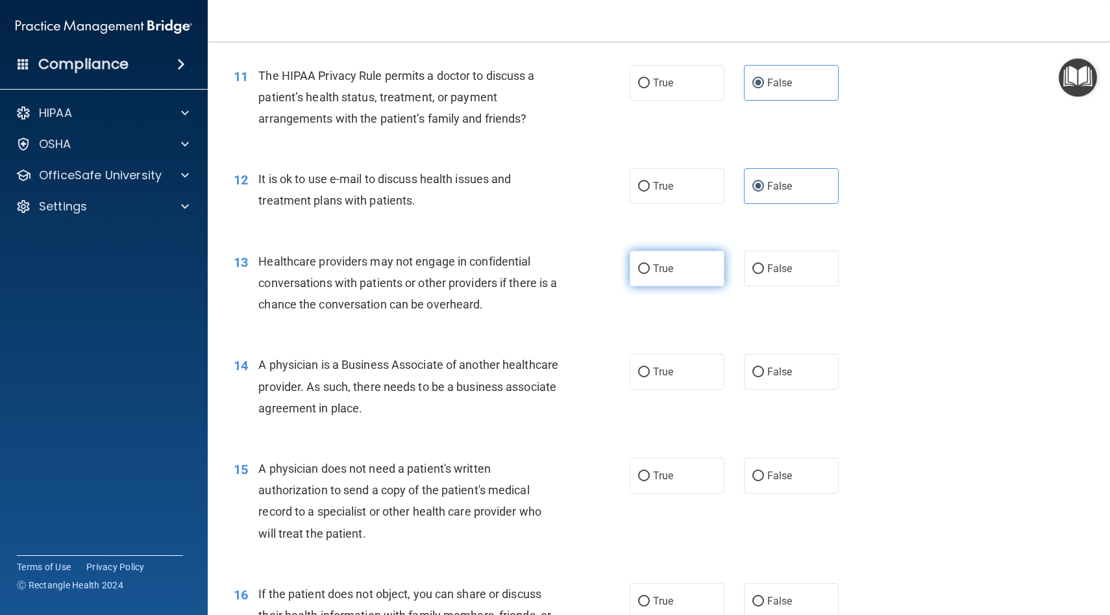
click at [570, 274] on input "True" at bounding box center [644, 269] width 12 height 10
radio input "true"
click at [570, 255] on div "13 Healthcare providers may not engage in confidential conversations with patie…" at bounding box center [659, 286] width 870 height 104
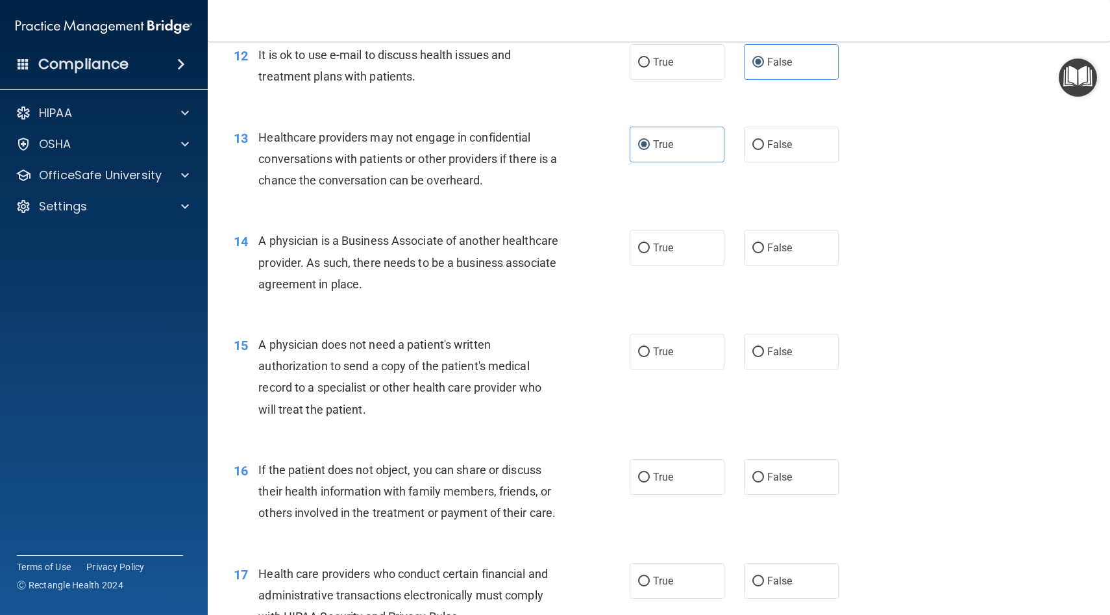
scroll to position [1273, 0]
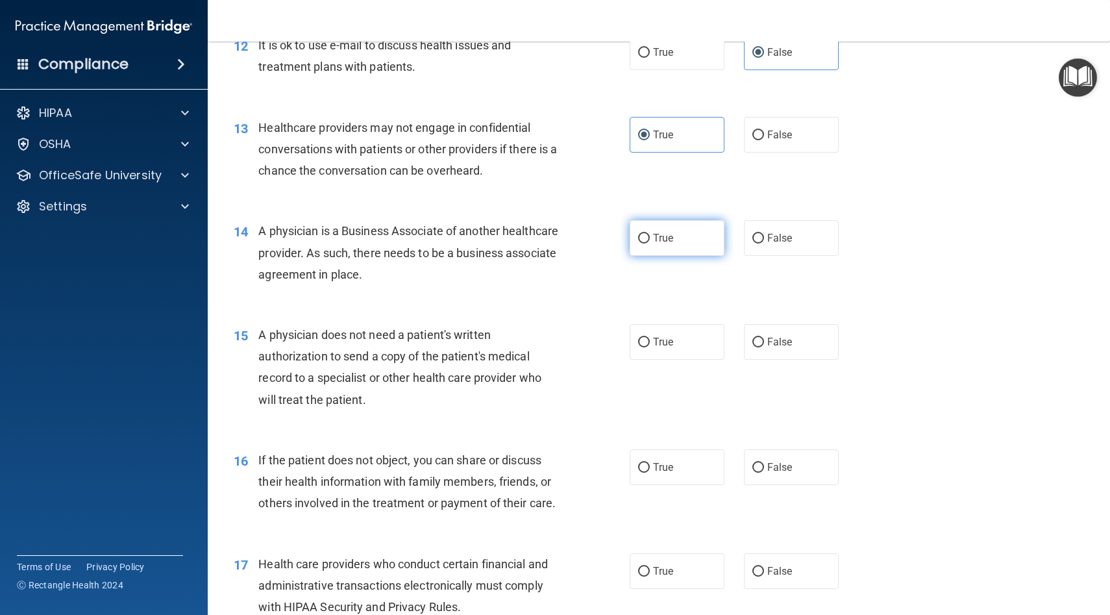
click at [570, 237] on label "True" at bounding box center [677, 238] width 95 height 36
click at [570, 237] on input "True" at bounding box center [644, 239] width 12 height 10
radio input "true"
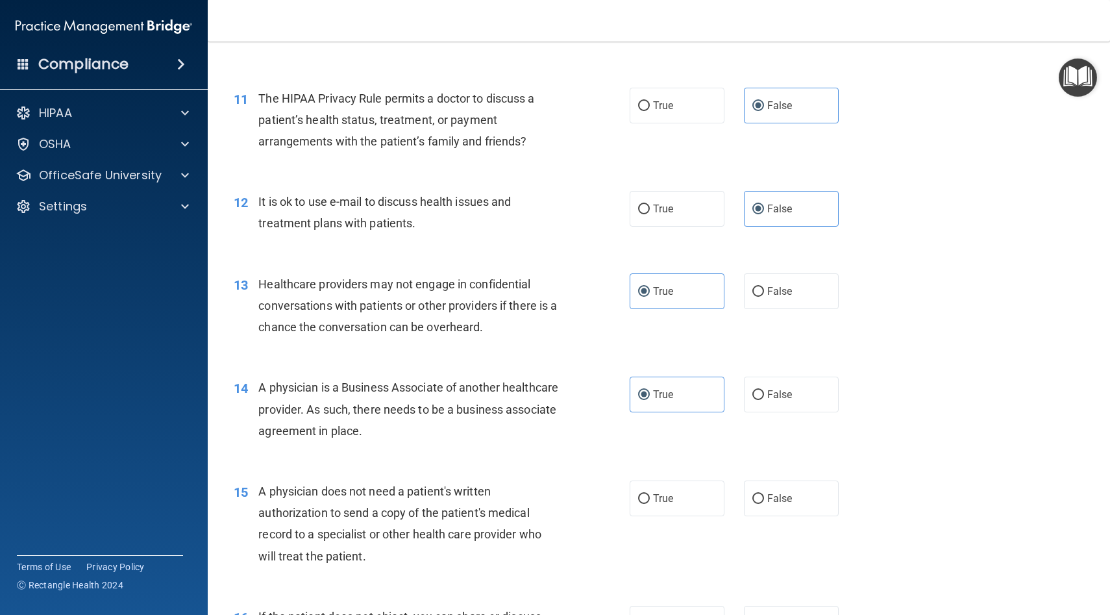
scroll to position [1112, 0]
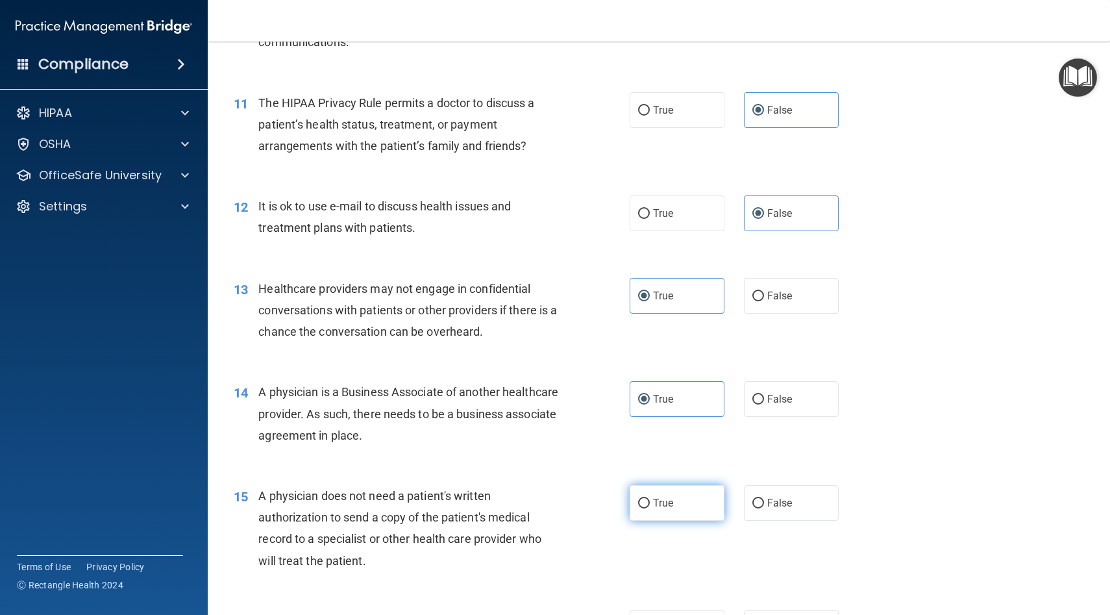
click at [570, 517] on label "True" at bounding box center [677, 503] width 95 height 36
click at [570, 508] on input "True" at bounding box center [644, 504] width 12 height 10
radio input "true"
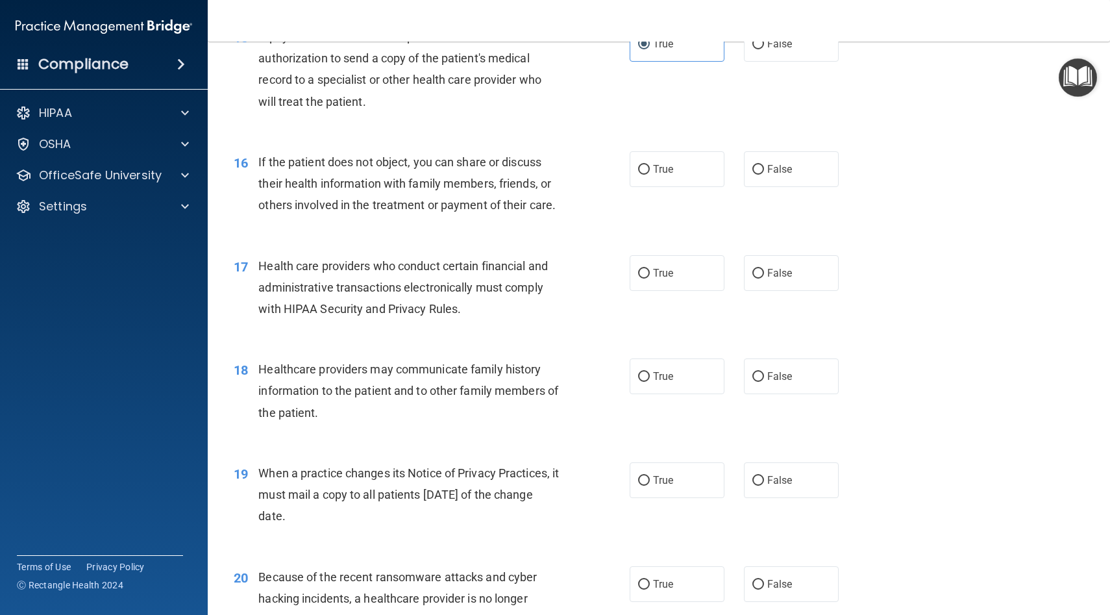
scroll to position [1615, 0]
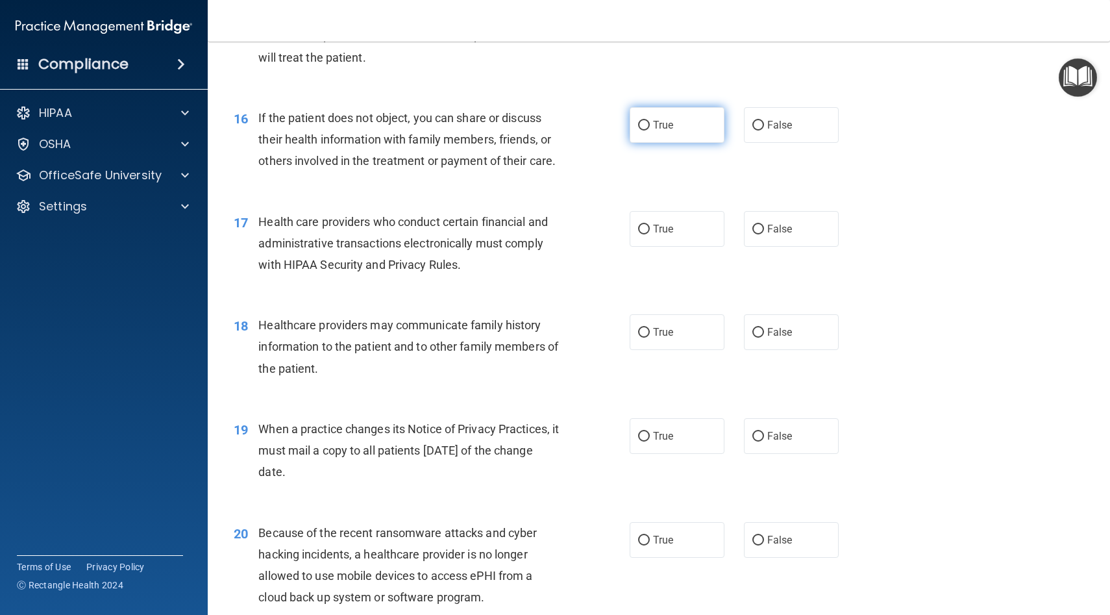
click at [570, 131] on label "True" at bounding box center [677, 125] width 95 height 36
click at [570, 130] on input "True" at bounding box center [644, 126] width 12 height 10
radio input "true"
click at [570, 218] on label "True" at bounding box center [677, 229] width 95 height 36
click at [570, 225] on input "True" at bounding box center [644, 230] width 12 height 10
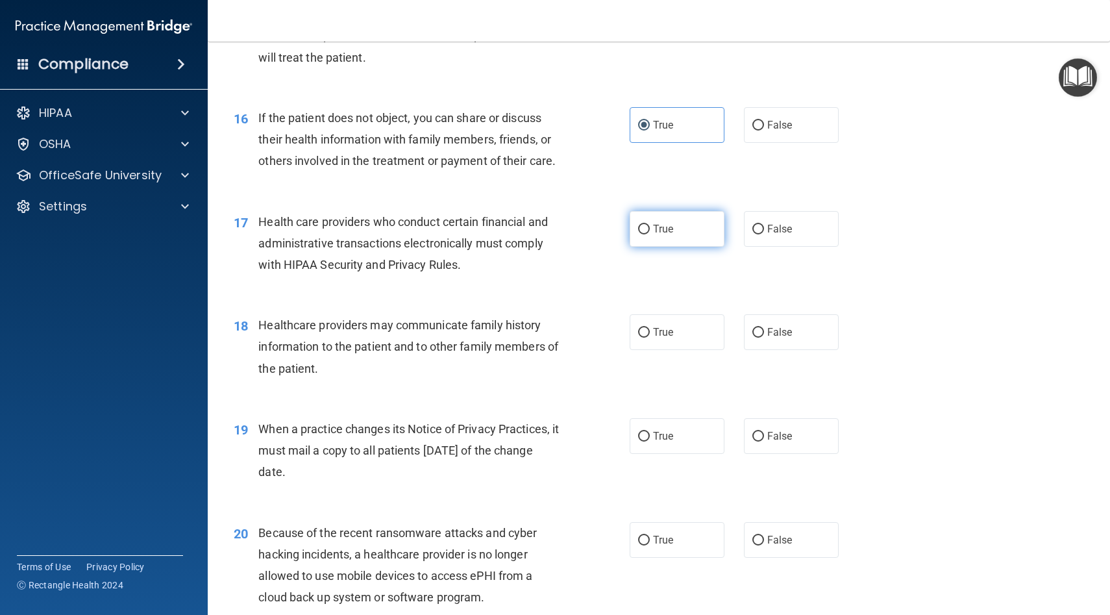
radio input "true"
click at [570, 332] on label "False" at bounding box center [791, 332] width 95 height 36
click at [570, 332] on input "False" at bounding box center [758, 333] width 12 height 10
radio input "true"
click at [570, 449] on label "True" at bounding box center [677, 436] width 95 height 36
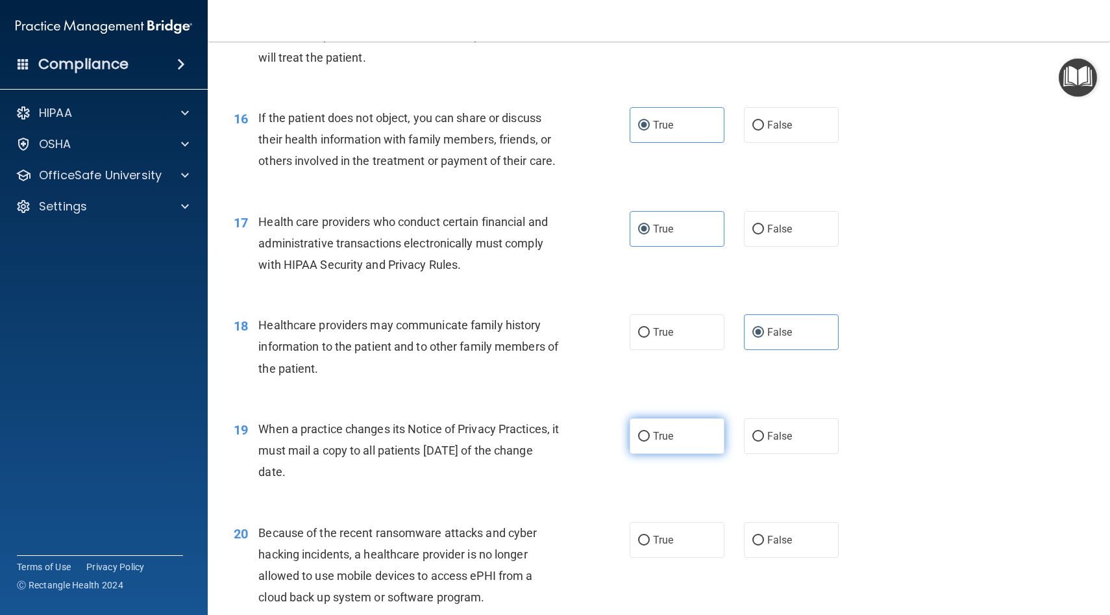
click at [570, 441] on input "True" at bounding box center [644, 437] width 12 height 10
radio input "true"
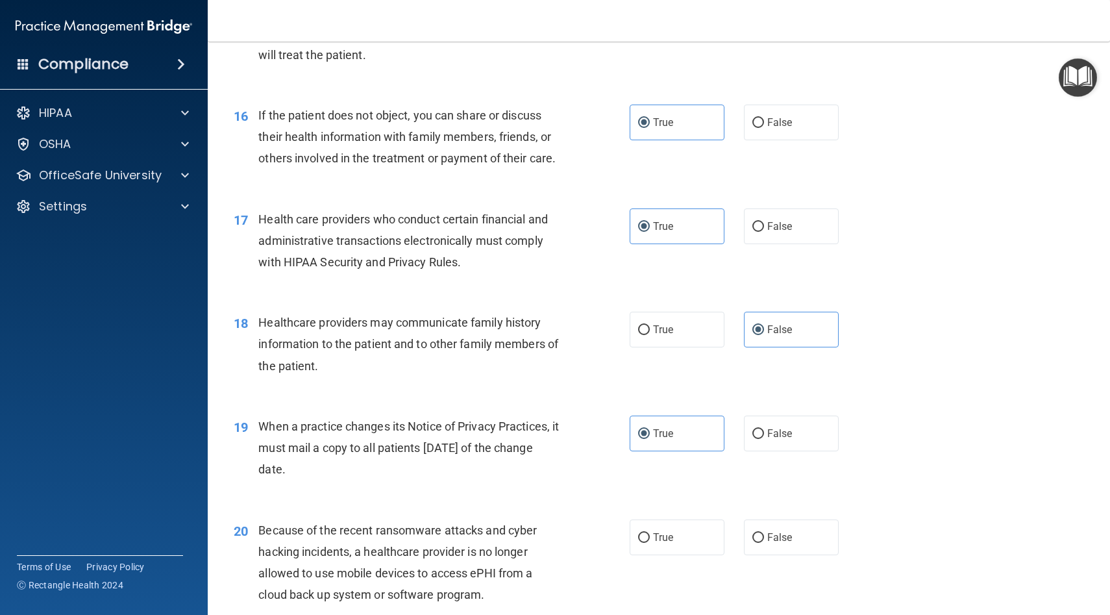
scroll to position [1622, 0]
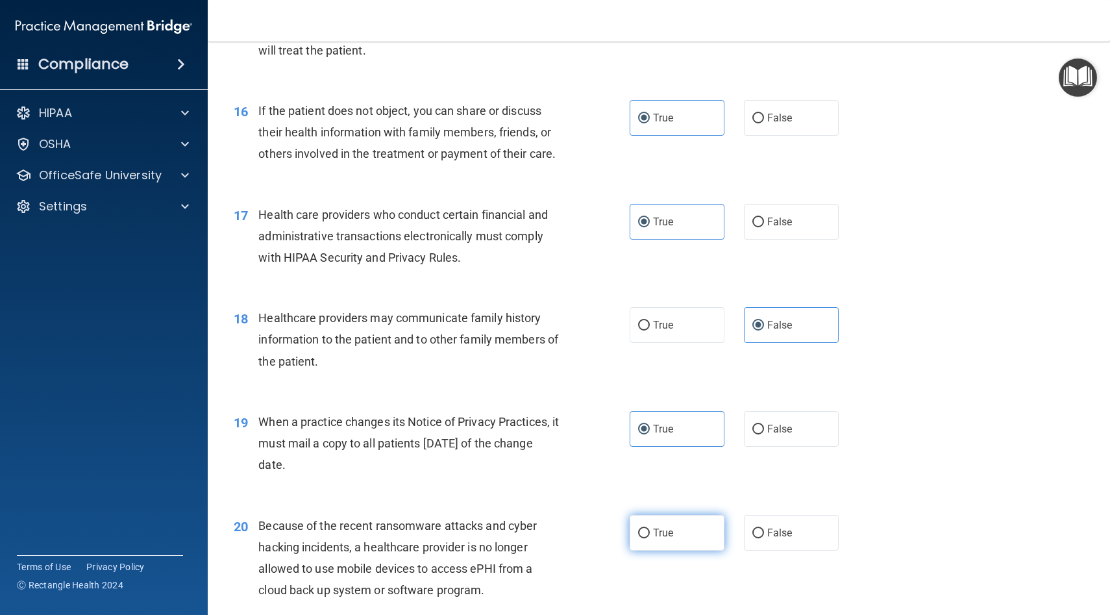
click at [570, 539] on label "True" at bounding box center [677, 533] width 95 height 36
click at [570, 538] on input "True" at bounding box center [644, 533] width 12 height 10
radio input "true"
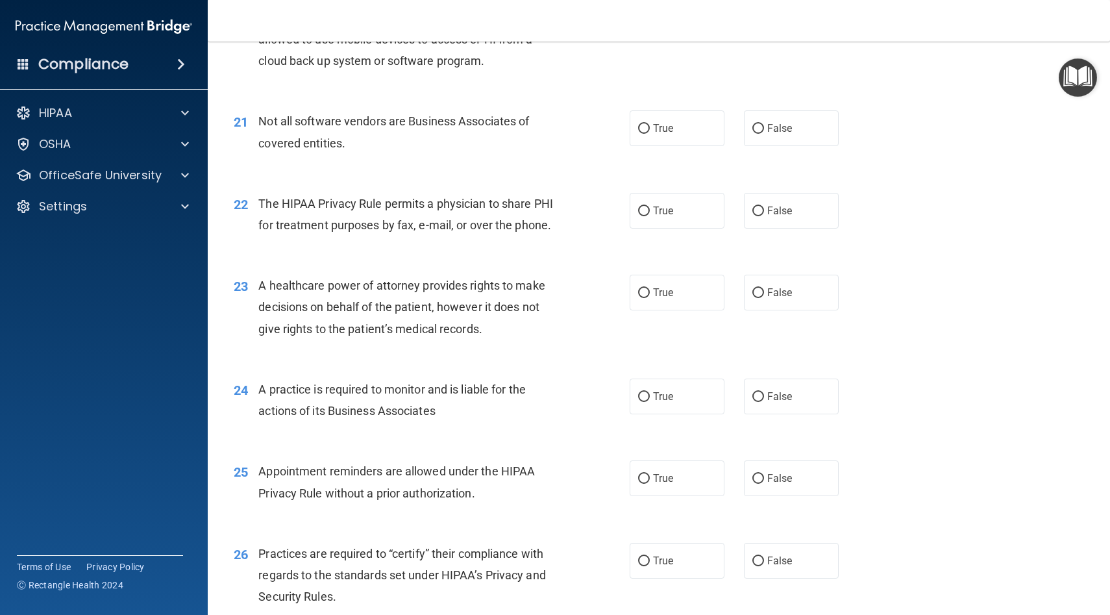
scroll to position [2164, 0]
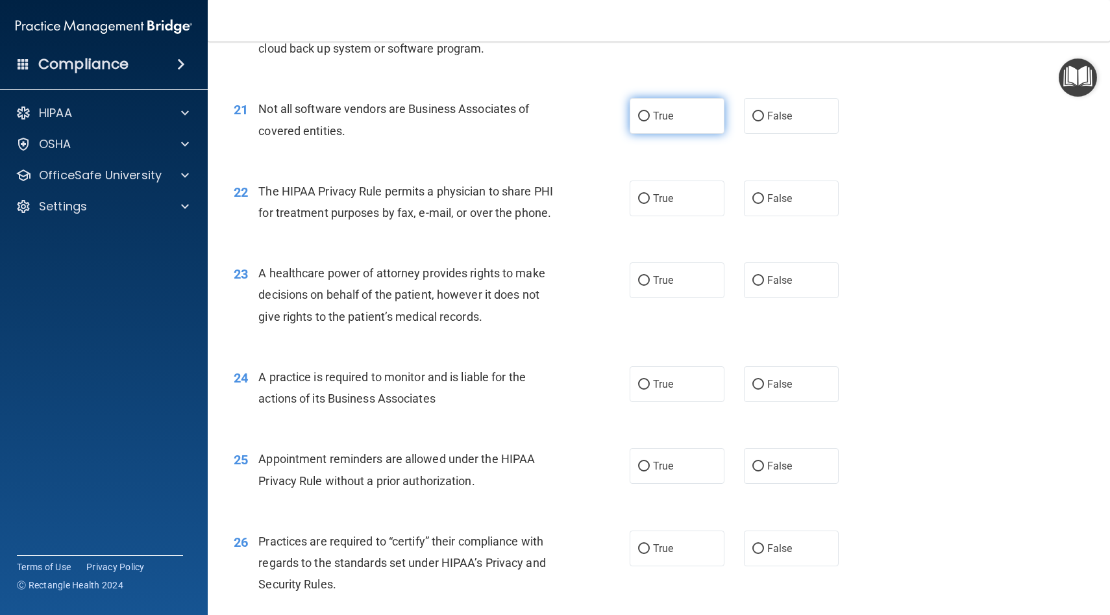
click at [570, 125] on label "True" at bounding box center [677, 116] width 95 height 36
click at [570, 121] on input "True" at bounding box center [644, 117] width 12 height 10
radio input "true"
click at [570, 203] on span "True" at bounding box center [663, 198] width 20 height 12
click at [570, 203] on input "True" at bounding box center [644, 199] width 12 height 10
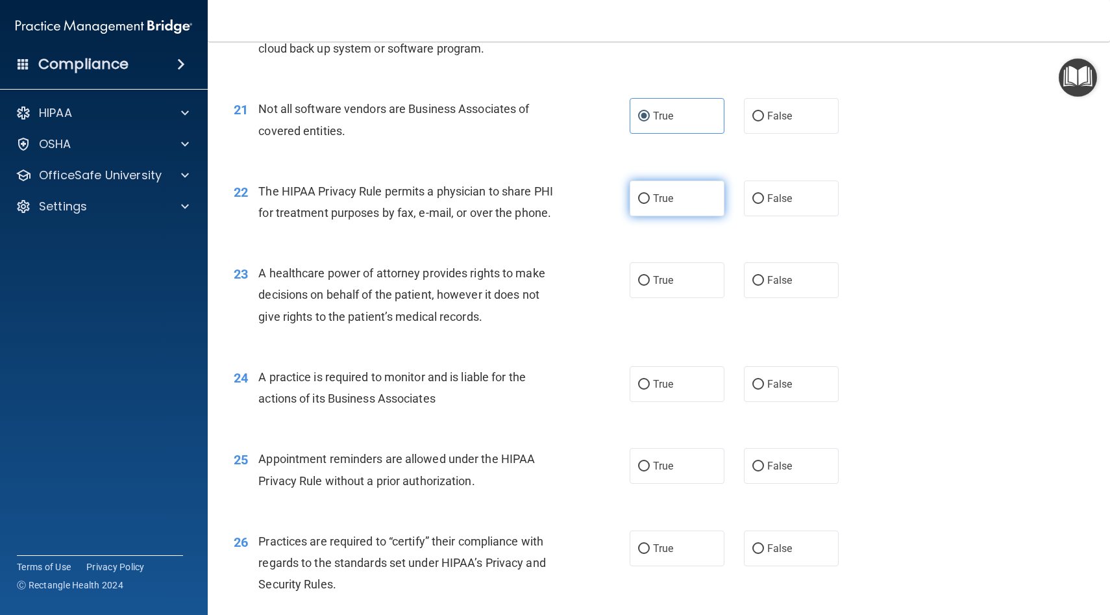
radio input "true"
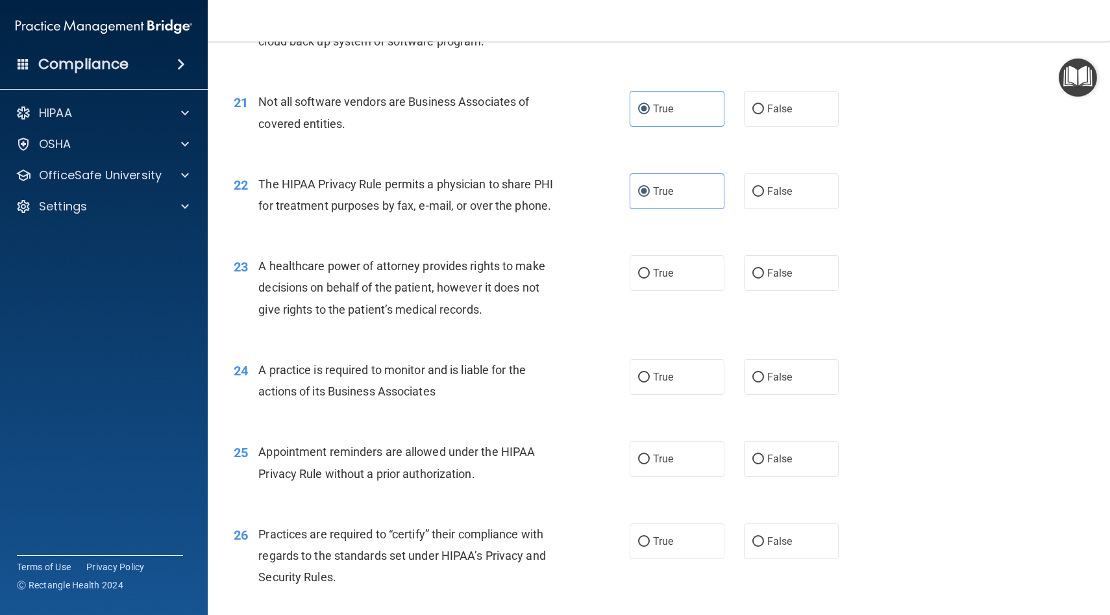
scroll to position [2174, 0]
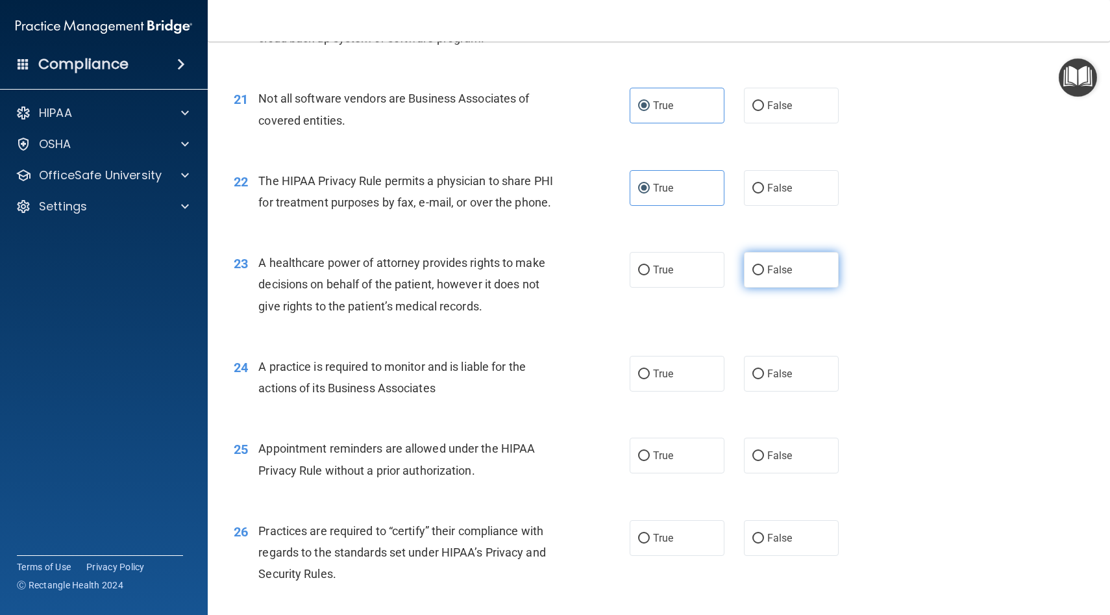
click at [570, 260] on label "False" at bounding box center [791, 270] width 95 height 36
click at [570, 266] on input "False" at bounding box center [758, 271] width 12 height 10
radio input "true"
click at [570, 381] on label "True" at bounding box center [677, 374] width 95 height 36
click at [570, 379] on input "True" at bounding box center [644, 374] width 12 height 10
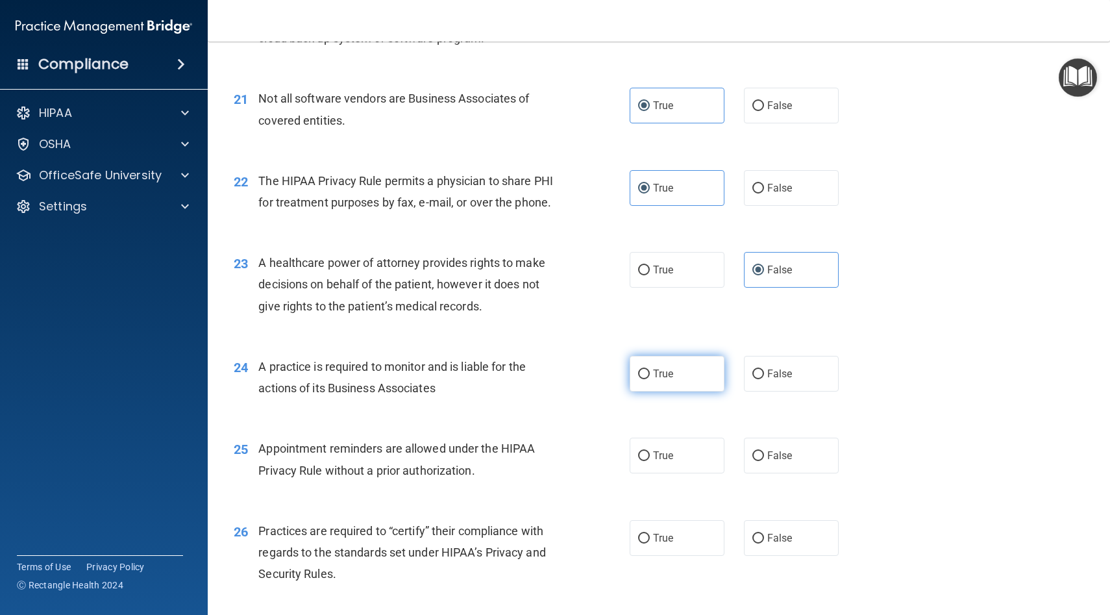
radio input "true"
click at [570, 457] on label "False" at bounding box center [791, 456] width 95 height 36
click at [570, 457] on input "False" at bounding box center [758, 456] width 12 height 10
radio input "true"
click at [570, 540] on label "True" at bounding box center [677, 538] width 95 height 36
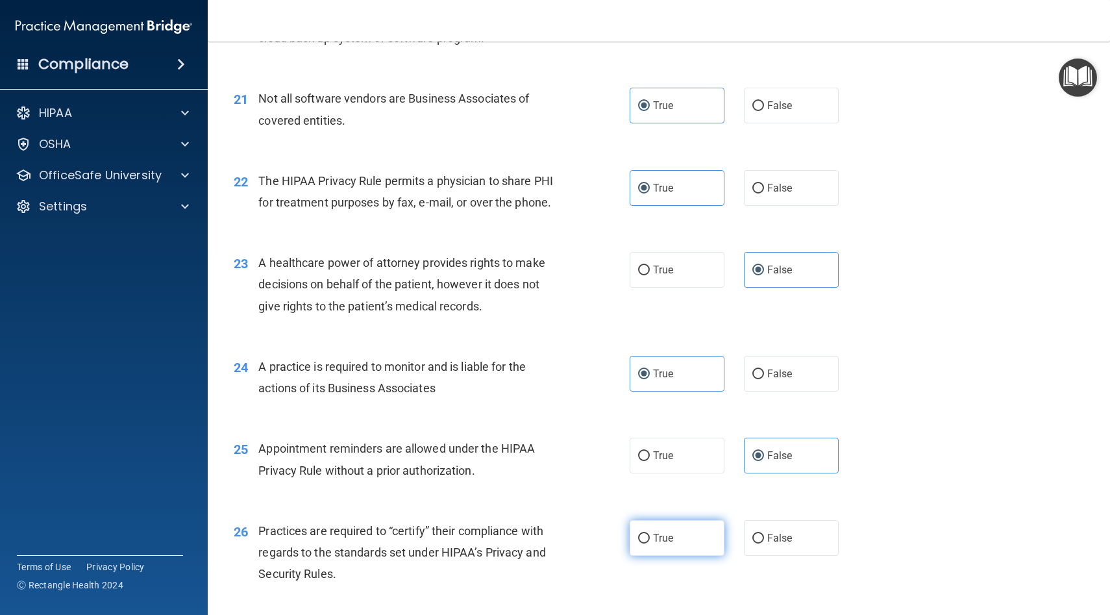
click at [570, 540] on input "True" at bounding box center [644, 539] width 12 height 10
radio input "true"
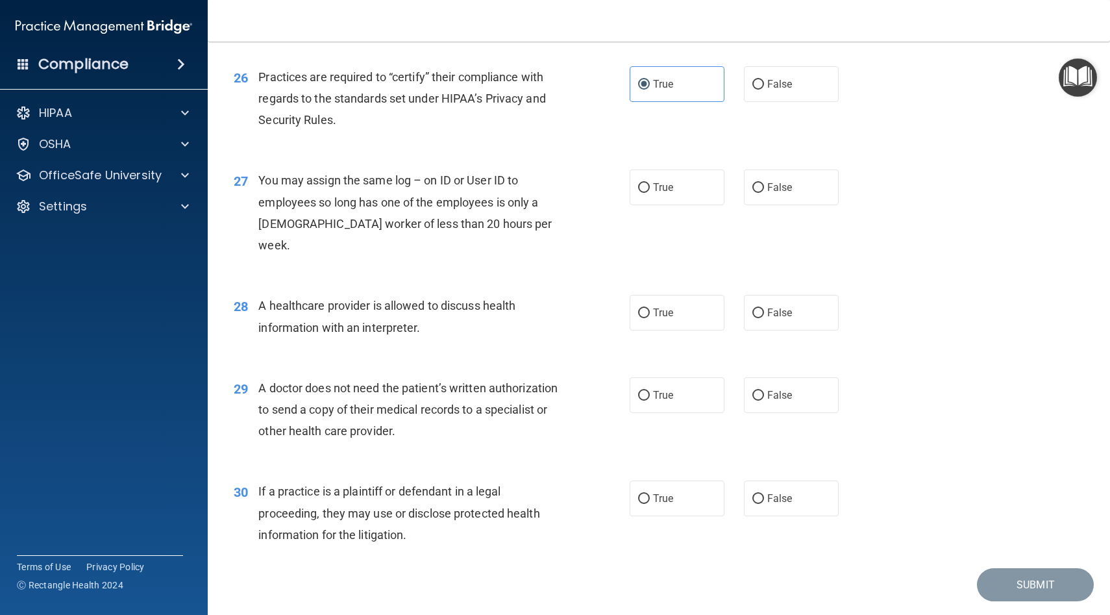
scroll to position [2645, 0]
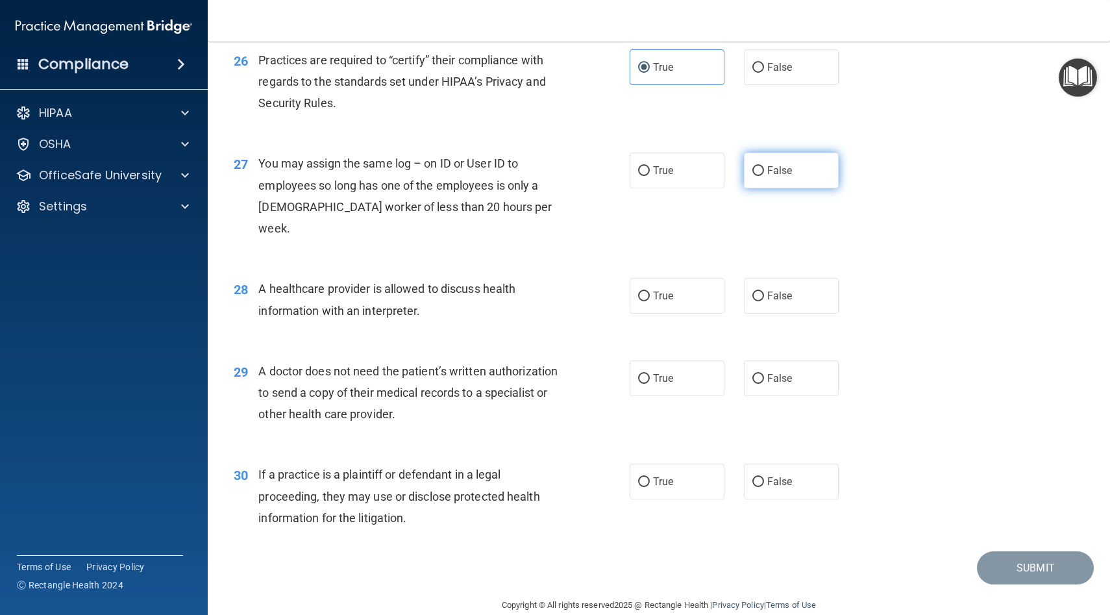
click at [570, 171] on span "False" at bounding box center [779, 170] width 25 height 12
click at [570, 171] on input "False" at bounding box center [758, 171] width 12 height 10
radio input "true"
click at [570, 278] on label "True" at bounding box center [677, 296] width 95 height 36
click at [570, 292] on input "True" at bounding box center [644, 297] width 12 height 10
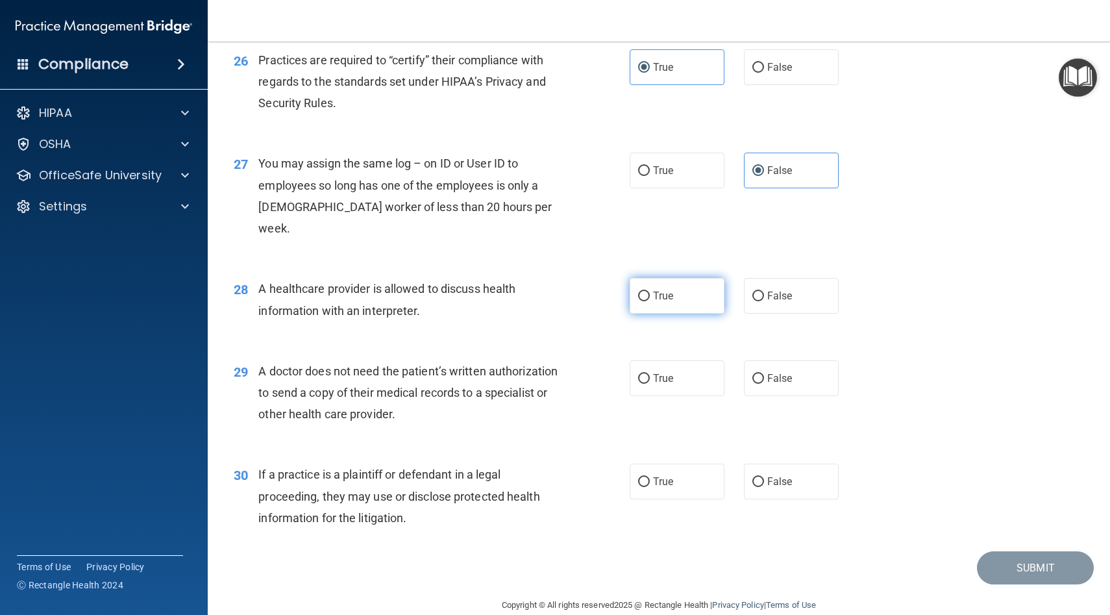
radio input "true"
click at [570, 374] on input "False" at bounding box center [758, 379] width 12 height 10
radio input "true"
click at [570, 475] on span "False" at bounding box center [779, 481] width 25 height 12
click at [570, 477] on input "False" at bounding box center [758, 482] width 12 height 10
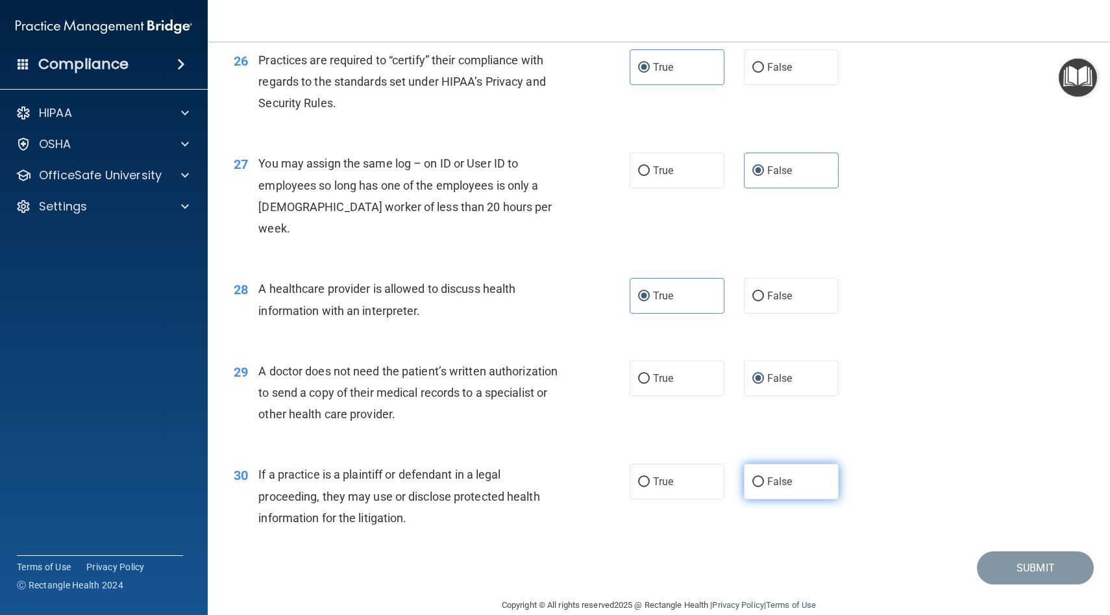
radio input "true"
click at [570, 551] on button "Submit" at bounding box center [1035, 567] width 117 height 33
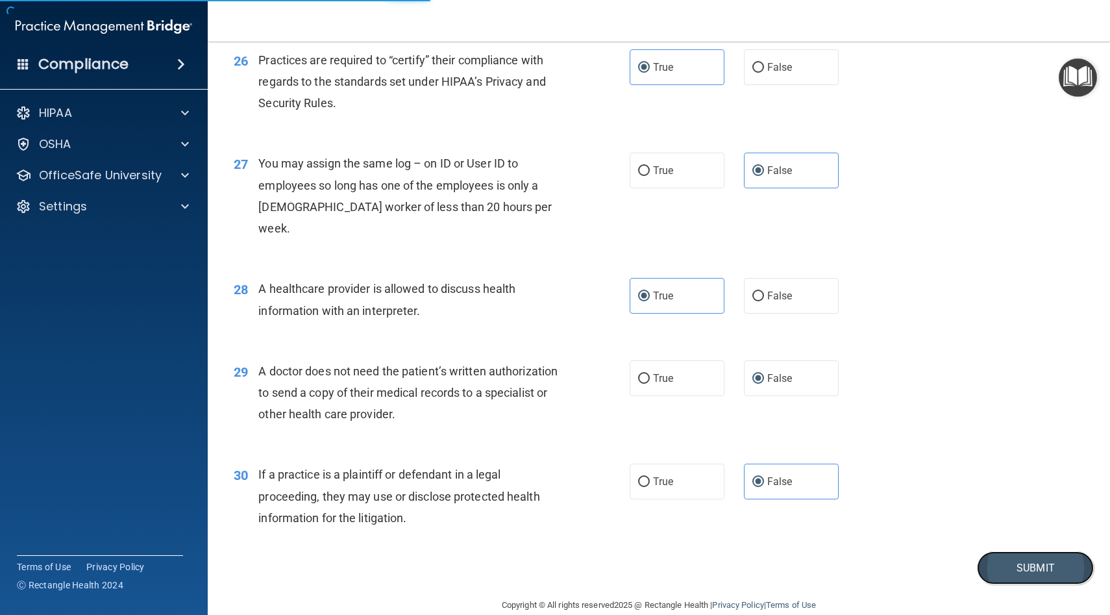
click at [570, 551] on button "Submit" at bounding box center [1035, 567] width 117 height 33
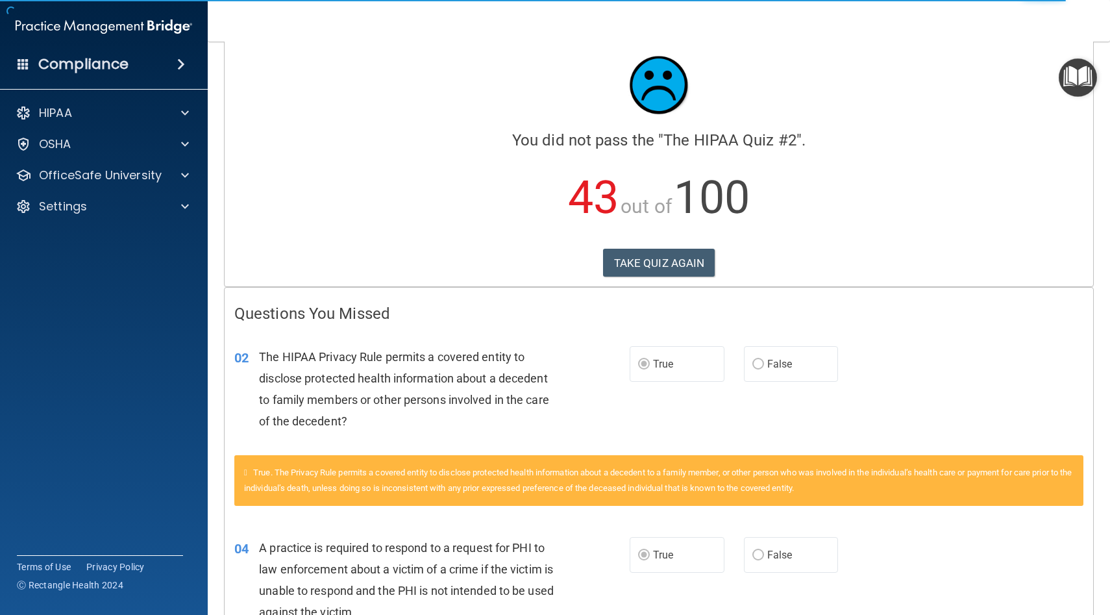
scroll to position [18, 0]
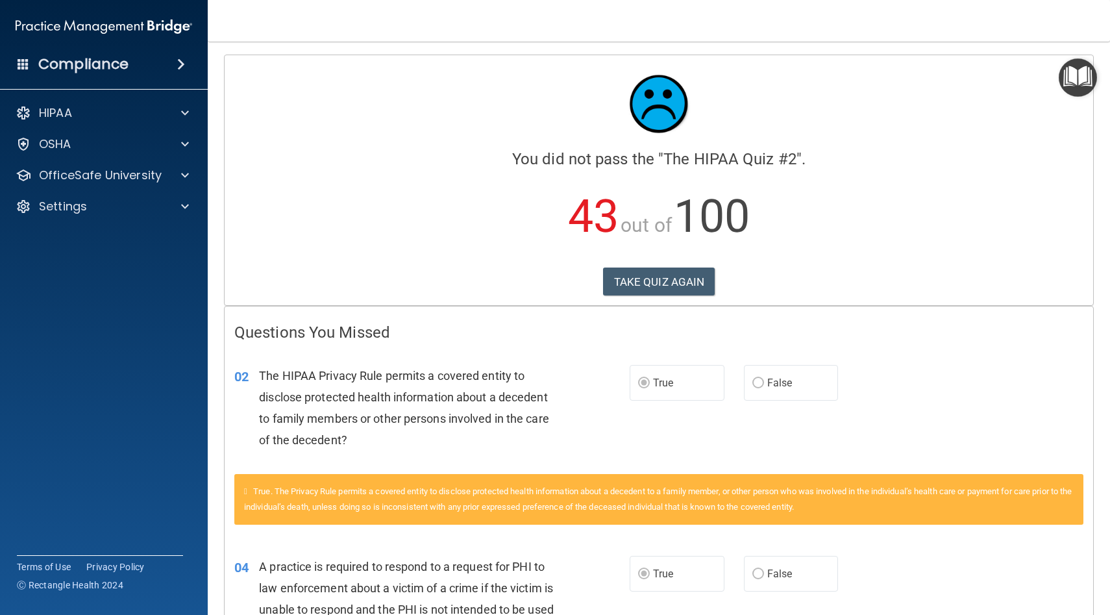
scroll to position [8, 0]
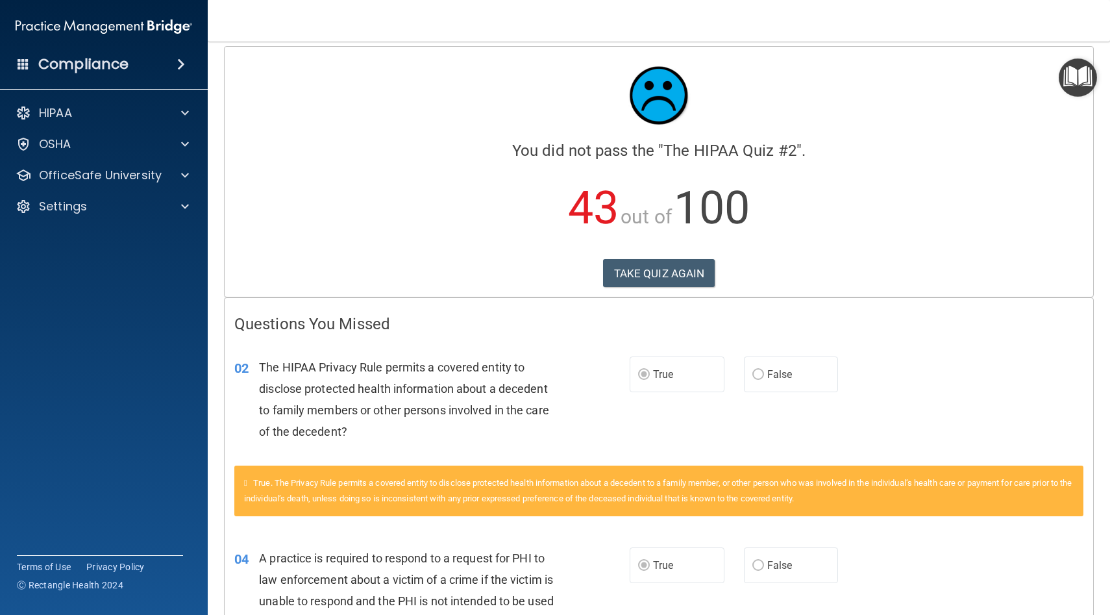
click at [570, 326] on h4 "Questions You Missed" at bounding box center [658, 324] width 849 height 17
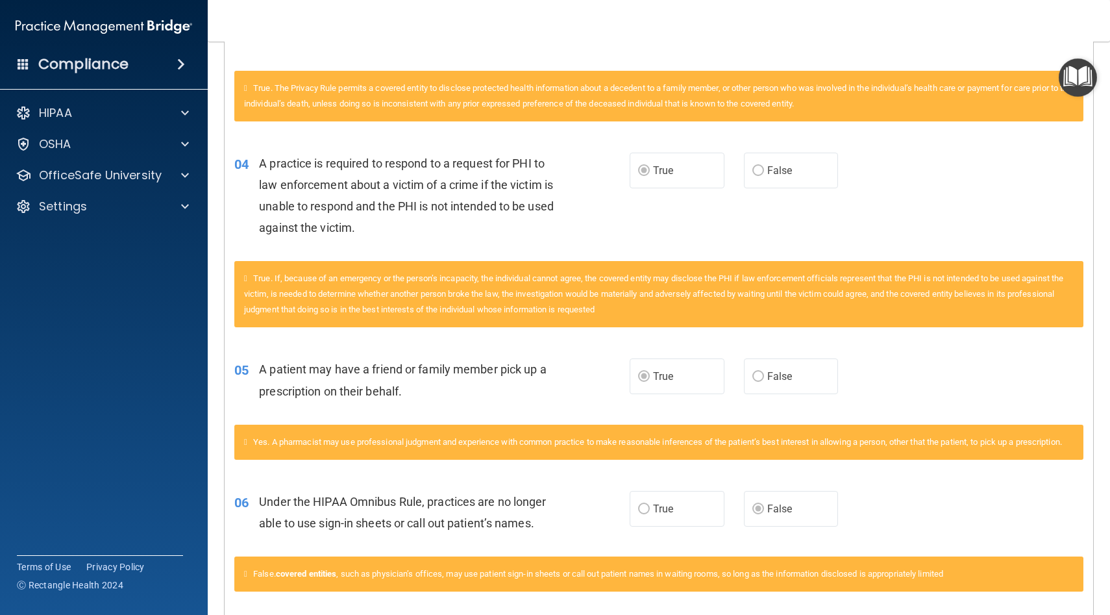
scroll to position [0, 0]
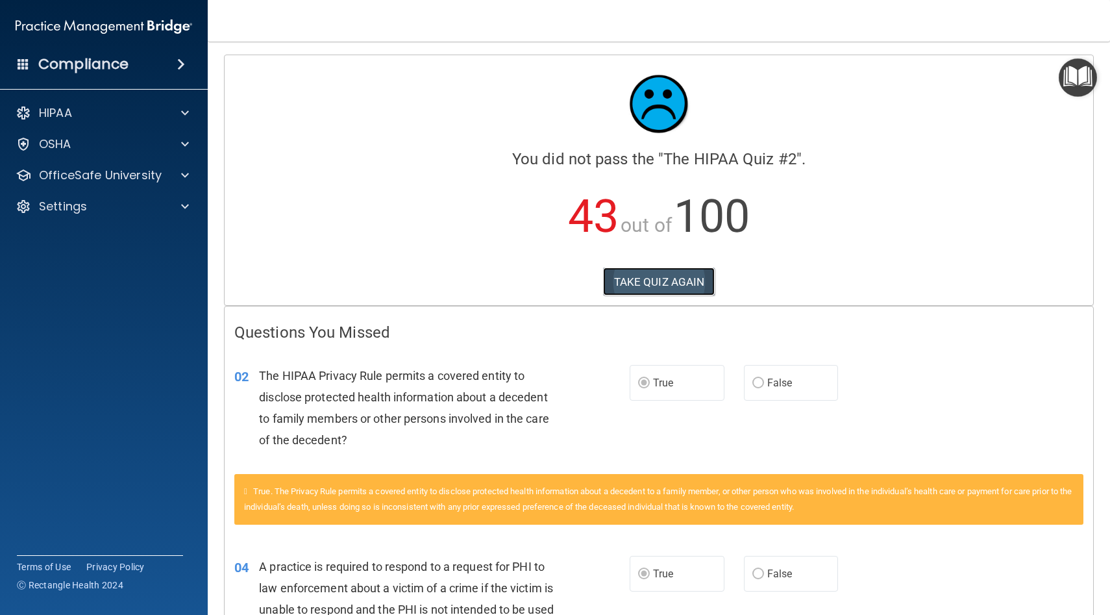
click at [570, 286] on button "TAKE QUIZ AGAIN" at bounding box center [659, 281] width 112 height 29
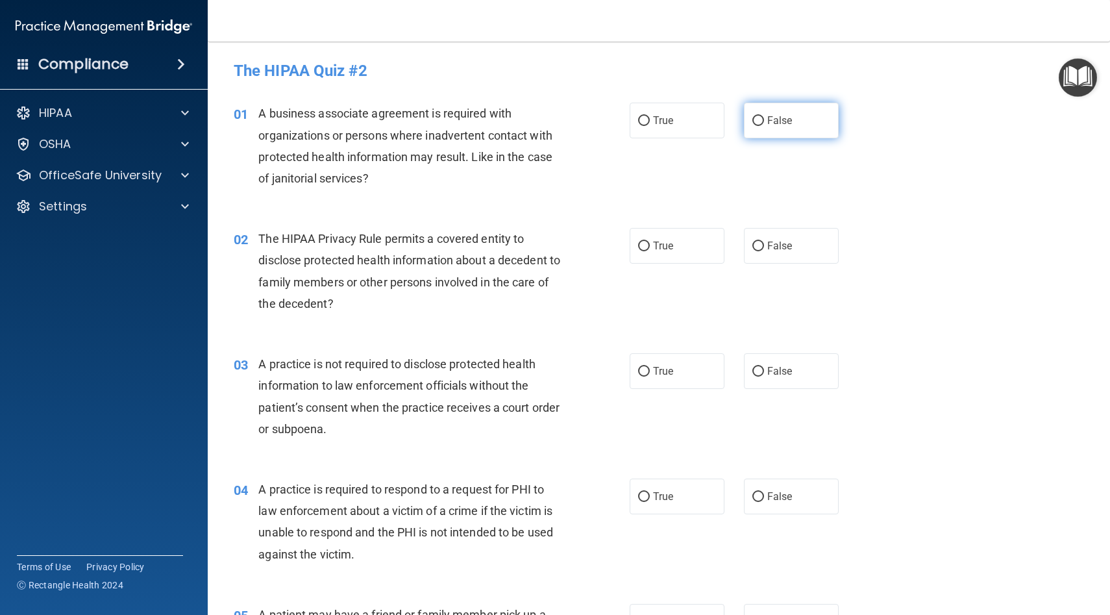
click at [570, 110] on label "False" at bounding box center [791, 121] width 95 height 36
click at [570, 116] on input "False" at bounding box center [758, 121] width 12 height 10
radio input "true"
click at [570, 119] on div "01 A business associate agreement is required with organizations or persons whe…" at bounding box center [659, 148] width 870 height 125
click at [570, 242] on span "True" at bounding box center [663, 246] width 20 height 12
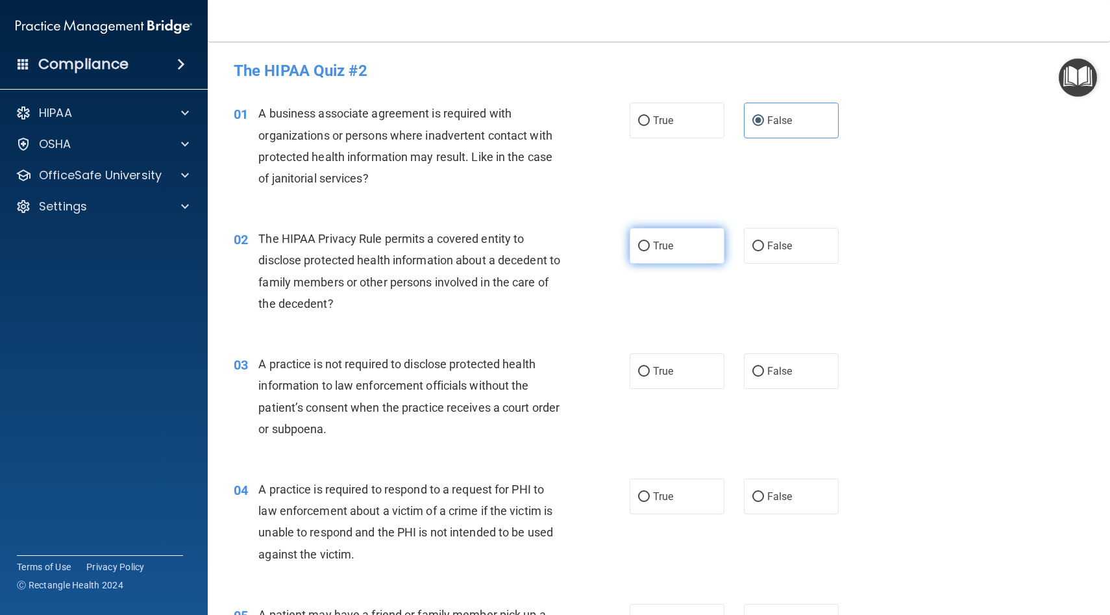
click at [570, 242] on input "True" at bounding box center [644, 247] width 12 height 10
radio input "true"
click at [570, 374] on input "False" at bounding box center [758, 372] width 12 height 10
radio input "true"
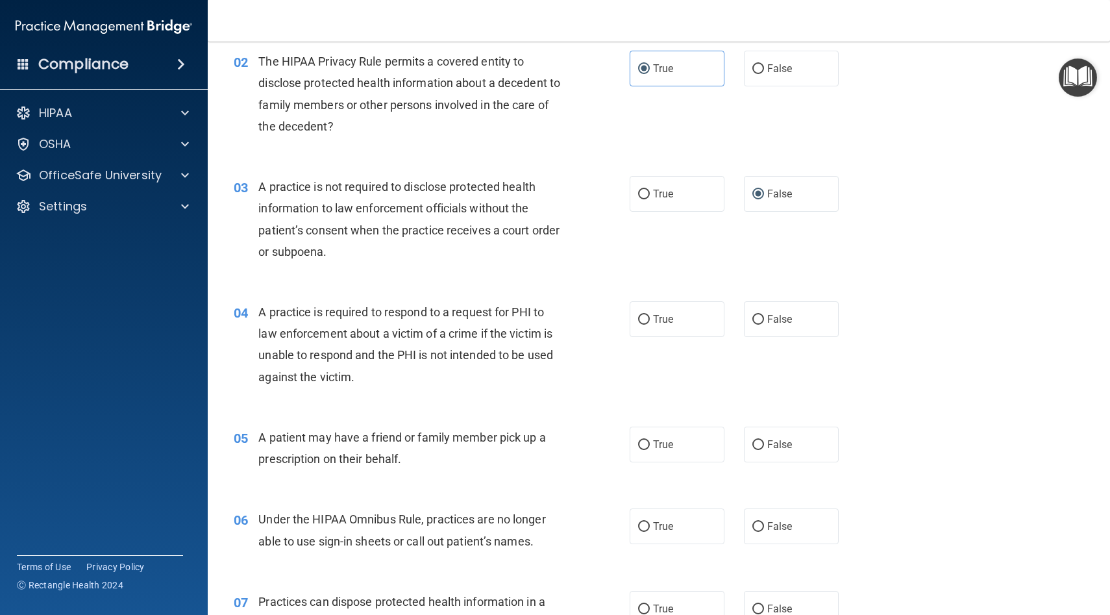
scroll to position [214, 0]
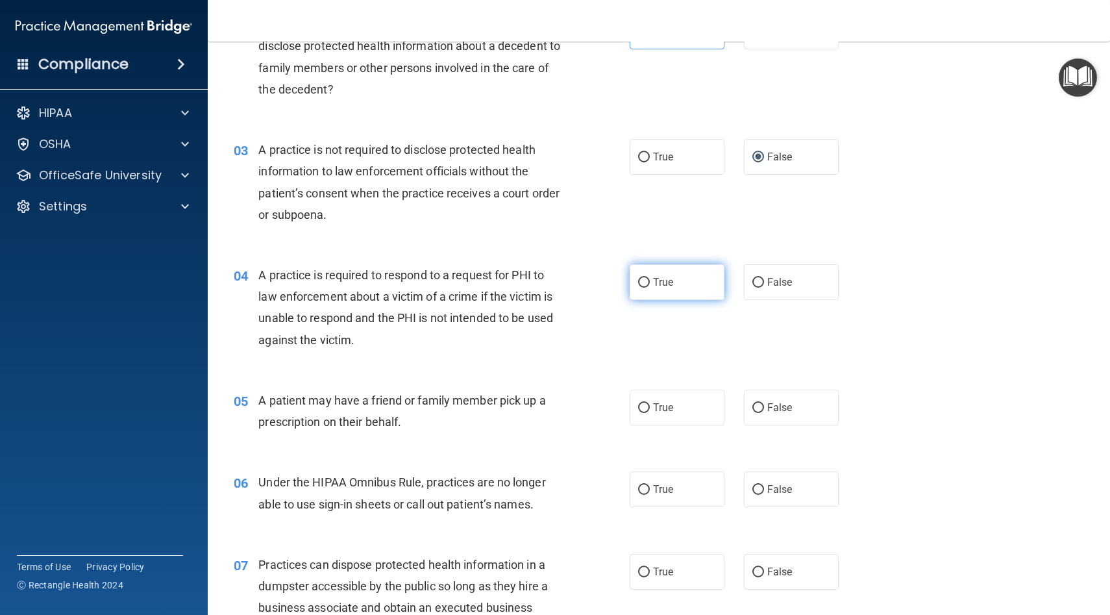
click at [570, 292] on label "True" at bounding box center [677, 282] width 95 height 36
click at [570, 288] on input "True" at bounding box center [644, 283] width 12 height 10
radio input "true"
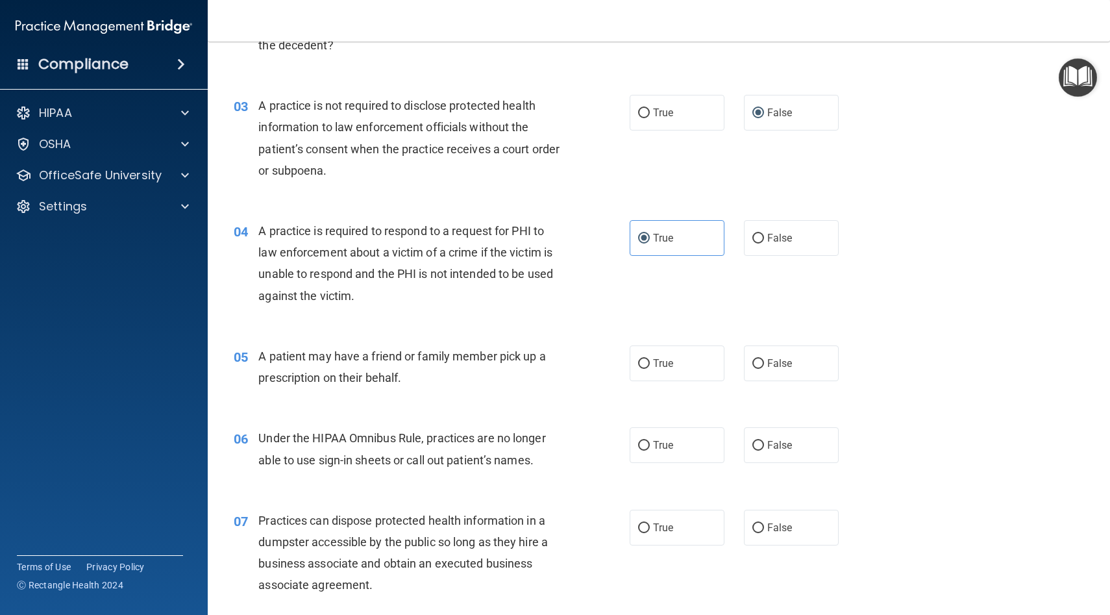
scroll to position [259, 0]
click at [570, 351] on label "True" at bounding box center [677, 363] width 95 height 36
click at [570, 358] on input "True" at bounding box center [644, 363] width 12 height 10
radio input "true"
click at [570, 449] on span "False" at bounding box center [779, 444] width 25 height 12
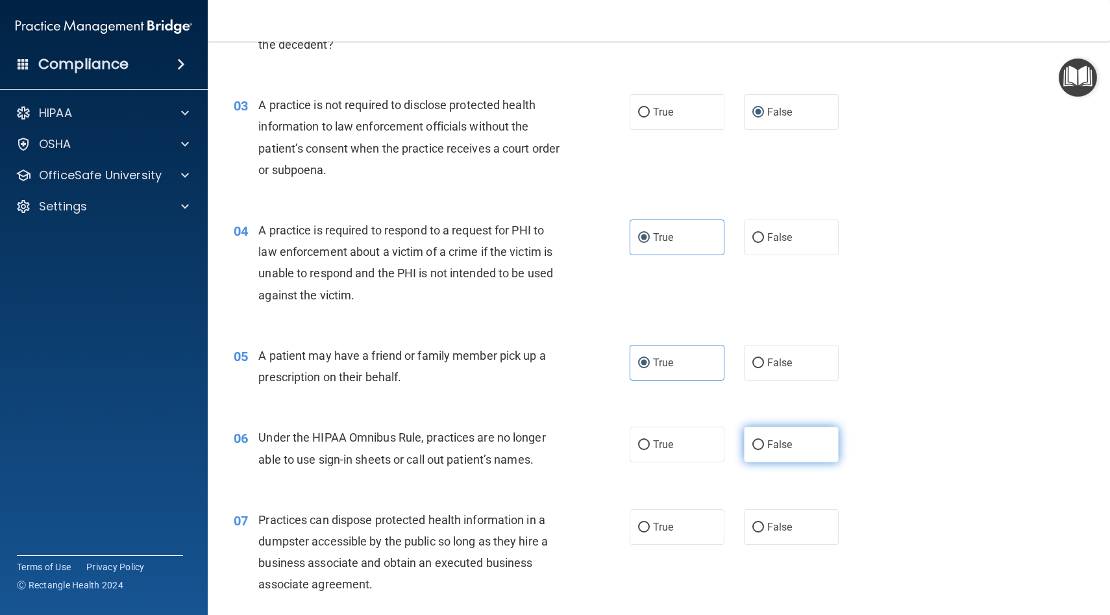
click at [570, 449] on input "False" at bounding box center [758, 445] width 12 height 10
radio input "true"
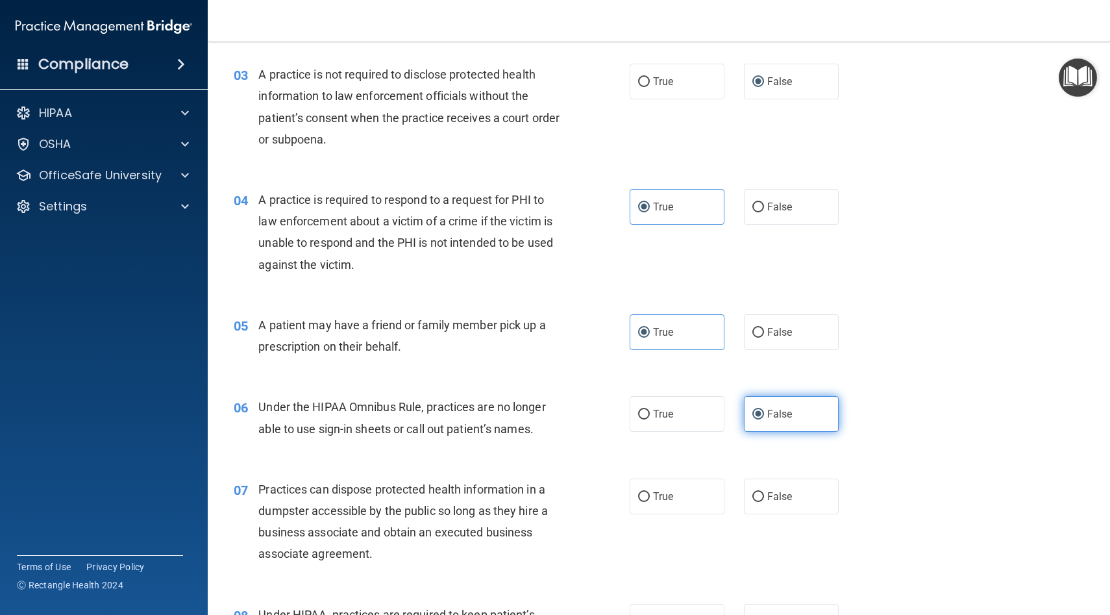
scroll to position [293, 0]
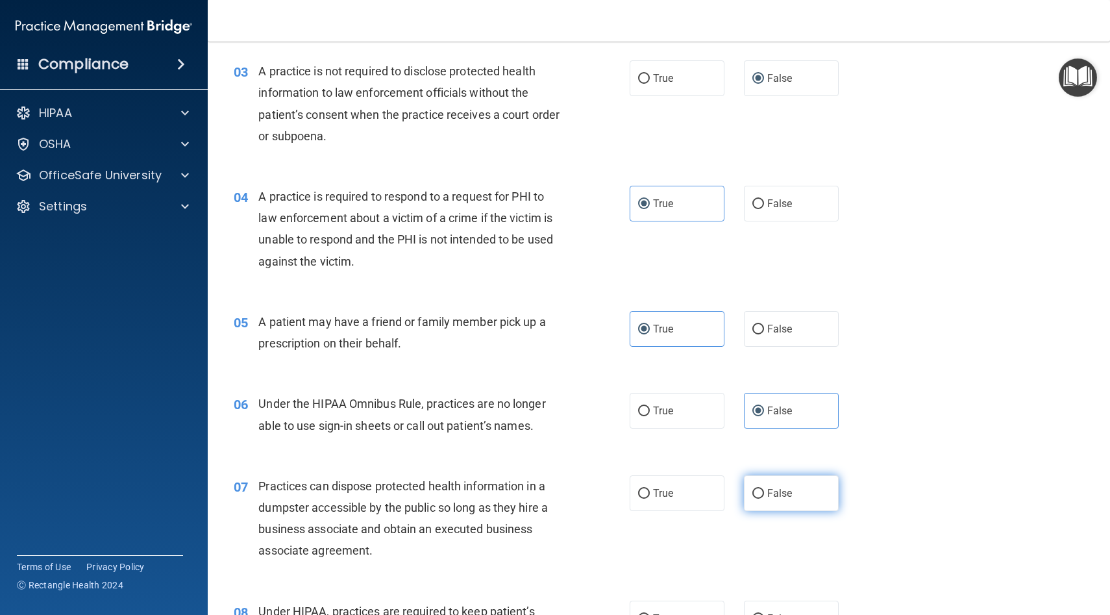
click at [570, 485] on label "False" at bounding box center [791, 493] width 95 height 36
click at [570, 489] on input "False" at bounding box center [758, 494] width 12 height 10
radio input "true"
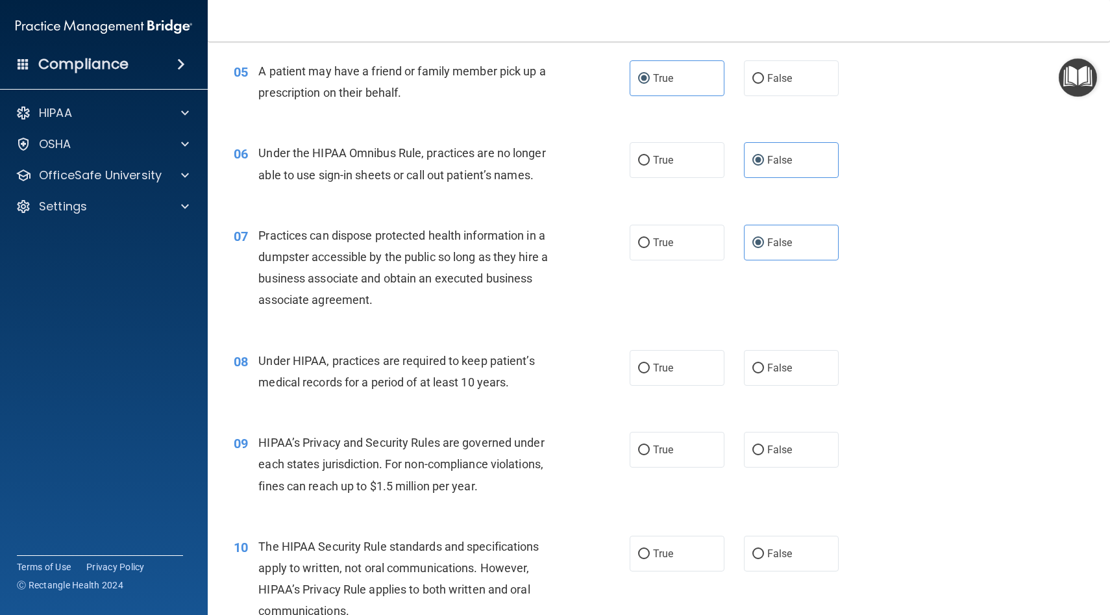
scroll to position [544, 0]
click at [570, 368] on input "False" at bounding box center [758, 368] width 12 height 10
radio input "true"
click at [570, 446] on span "False" at bounding box center [779, 449] width 25 height 12
click at [570, 446] on input "False" at bounding box center [758, 450] width 12 height 10
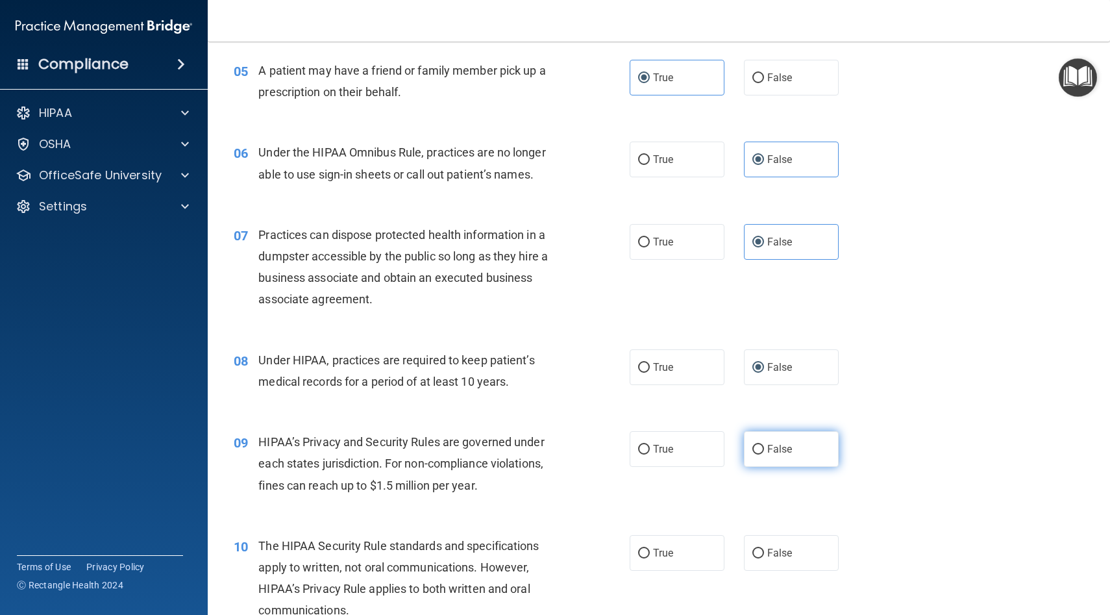
radio input "true"
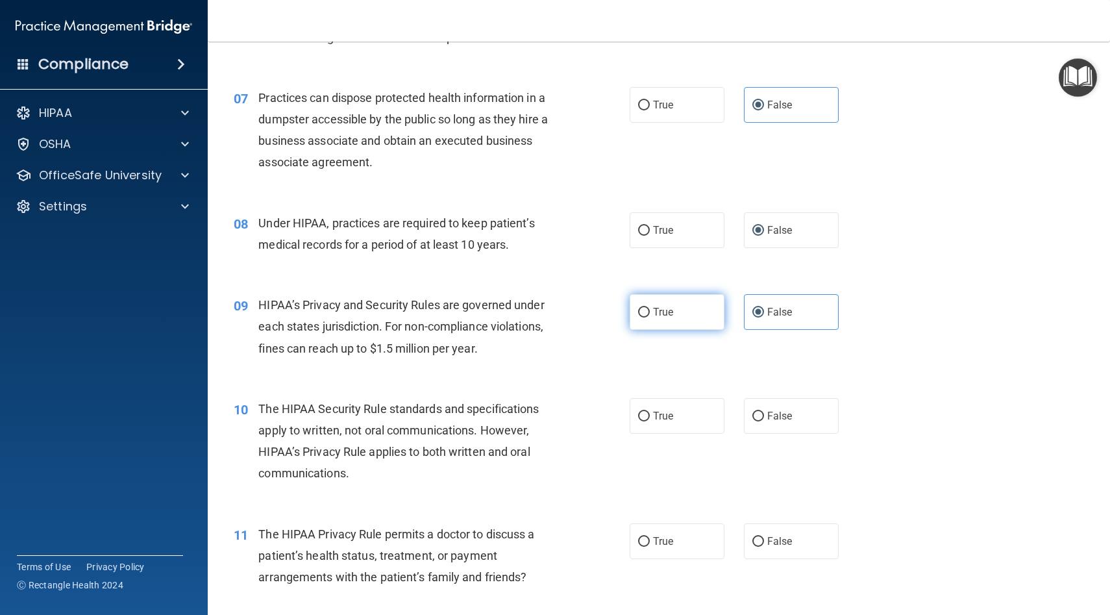
scroll to position [683, 0]
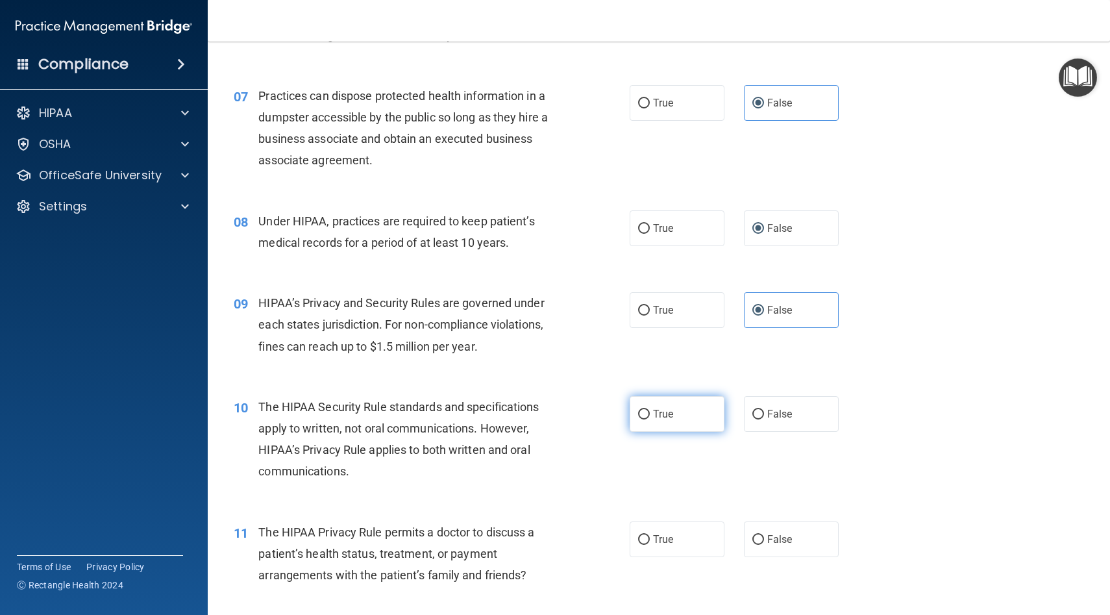
click at [570, 412] on span "True" at bounding box center [663, 414] width 20 height 12
click at [570, 412] on input "True" at bounding box center [644, 415] width 12 height 10
radio input "true"
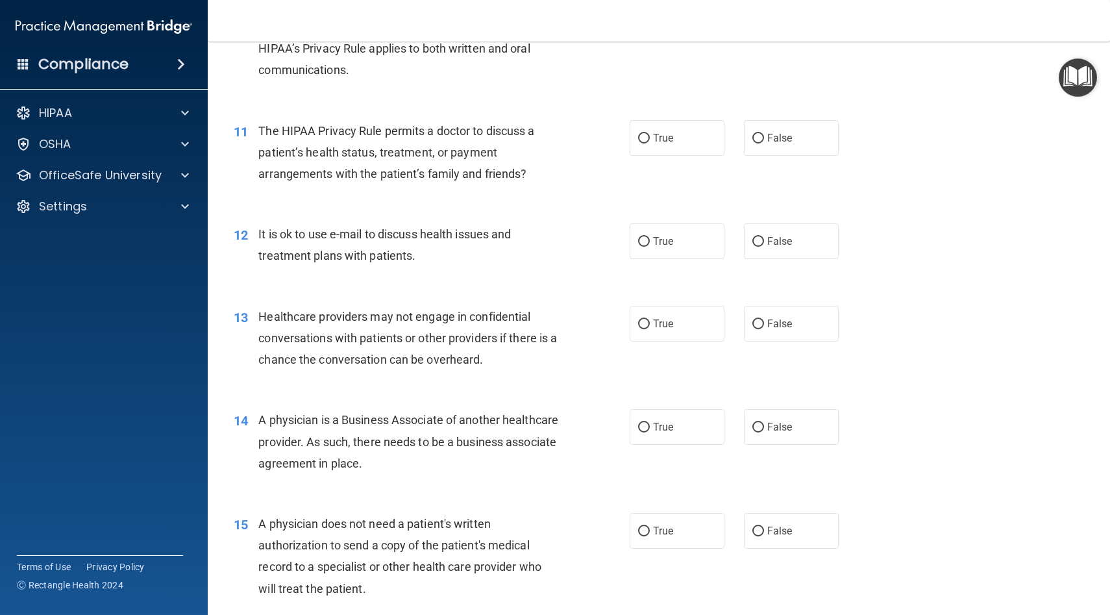
scroll to position [1100, 0]
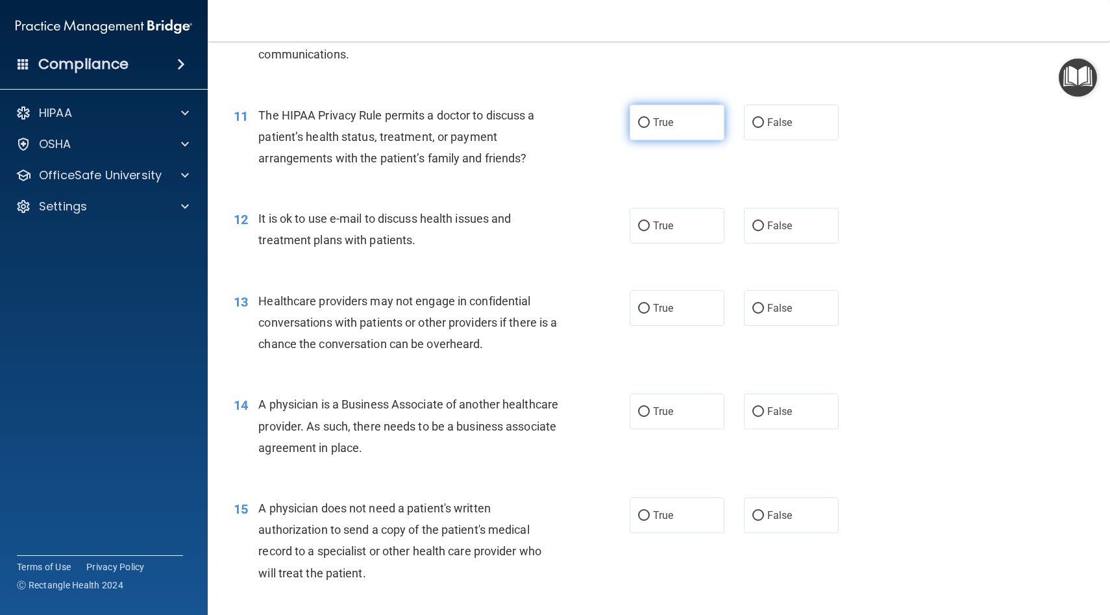
click at [570, 126] on span "True" at bounding box center [663, 122] width 20 height 12
click at [570, 126] on input "True" at bounding box center [644, 123] width 12 height 10
radio input "true"
click at [570, 223] on span "True" at bounding box center [663, 225] width 20 height 12
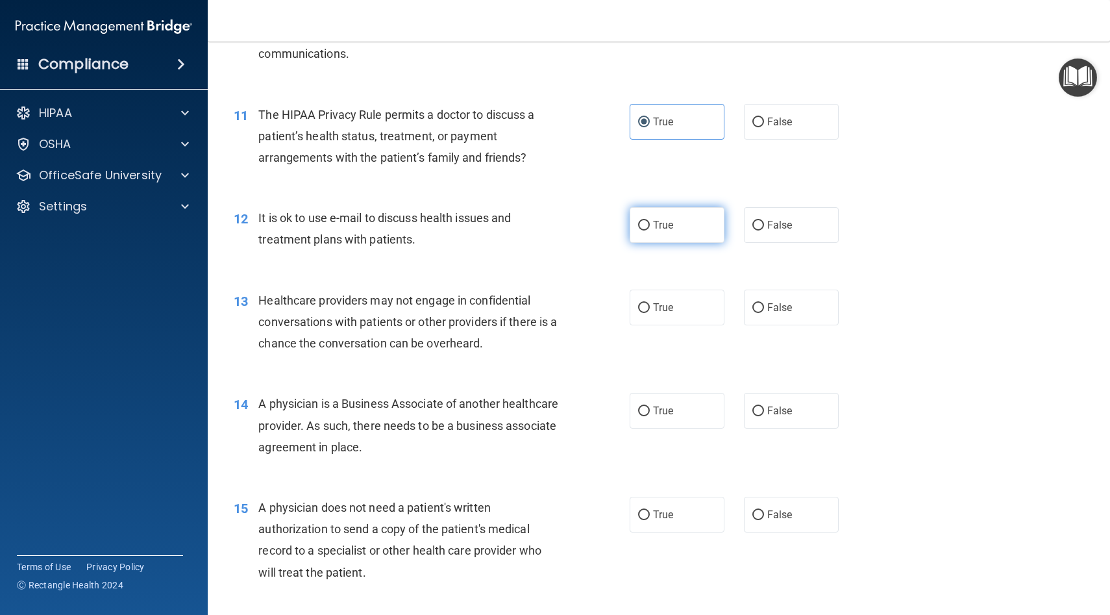
click at [570, 223] on input "True" at bounding box center [644, 226] width 12 height 10
radio input "true"
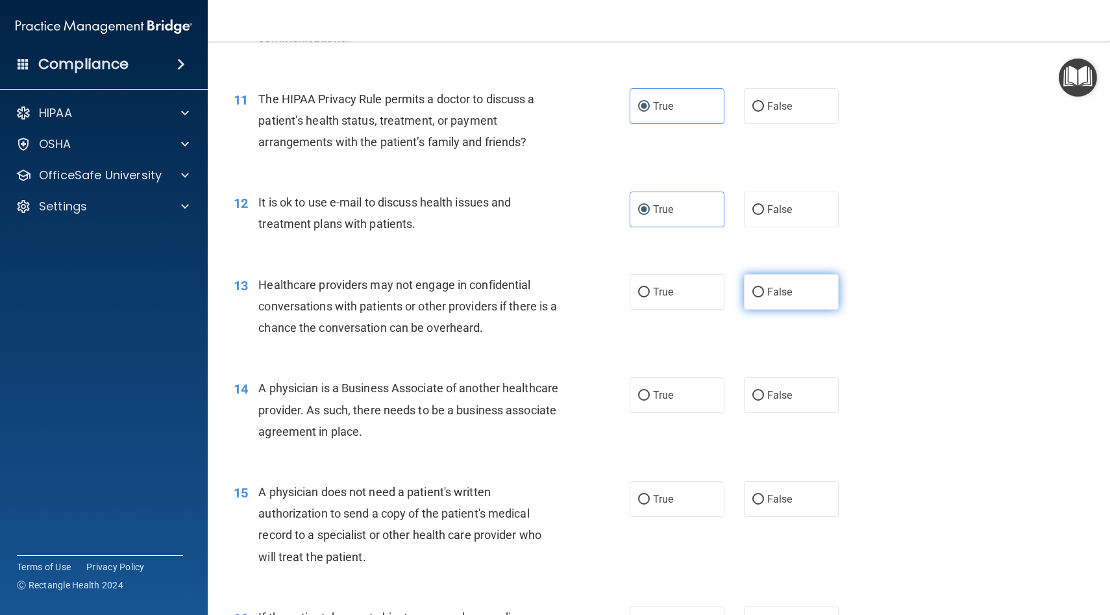
click at [570, 298] on label "False" at bounding box center [791, 292] width 95 height 36
click at [570, 297] on input "False" at bounding box center [758, 293] width 12 height 10
radio input "true"
click at [570, 395] on label "False" at bounding box center [791, 395] width 95 height 36
click at [570, 395] on input "False" at bounding box center [758, 396] width 12 height 10
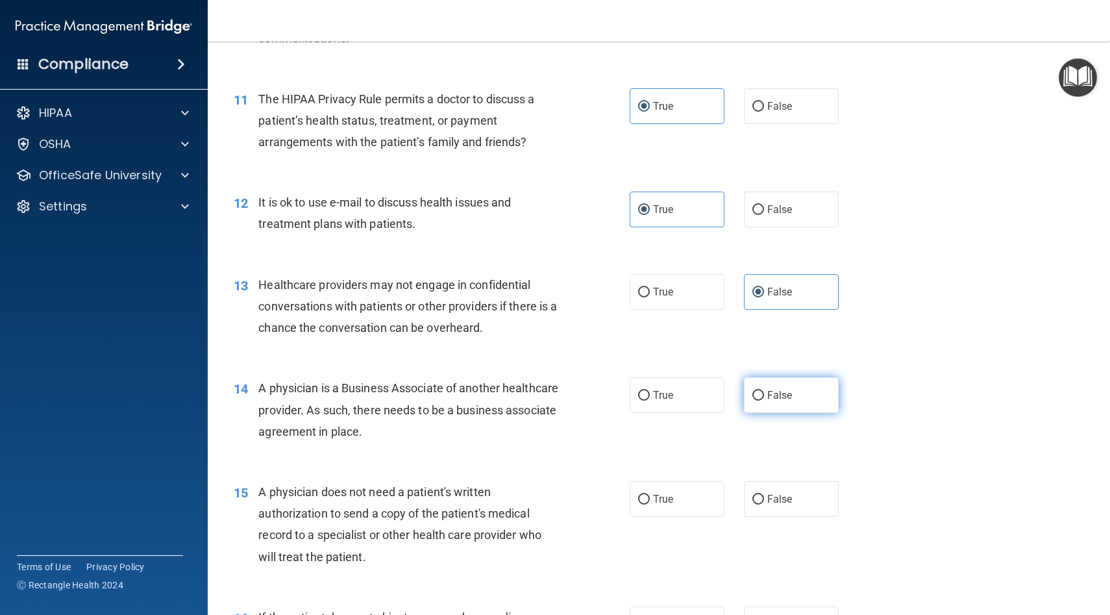
radio input "true"
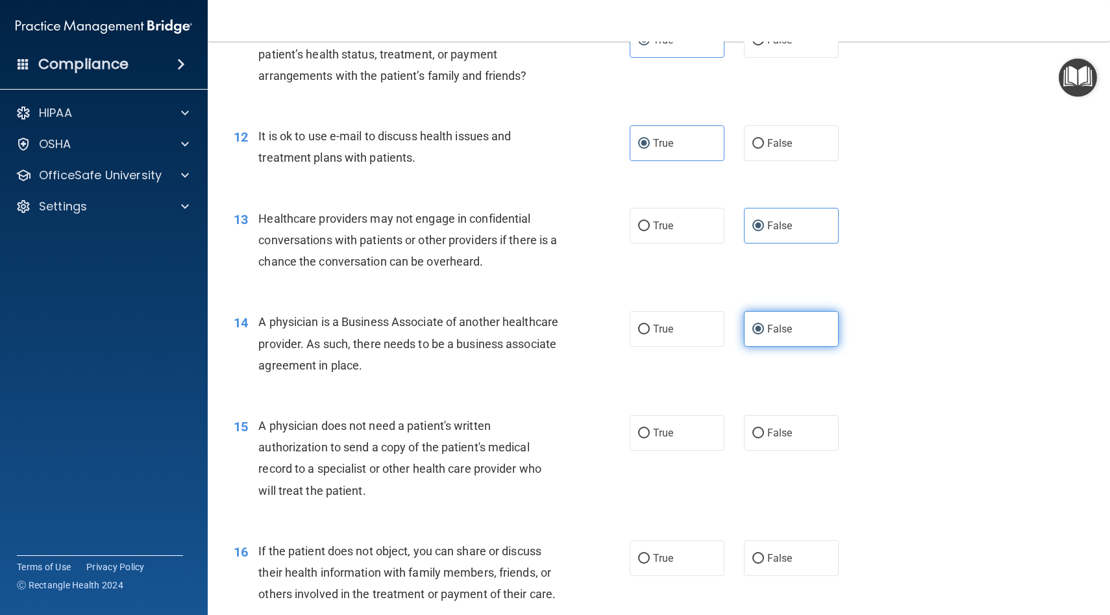
scroll to position [1184, 0]
click at [570, 427] on label "True" at bounding box center [677, 432] width 95 height 36
click at [570, 427] on input "True" at bounding box center [644, 432] width 12 height 10
radio input "true"
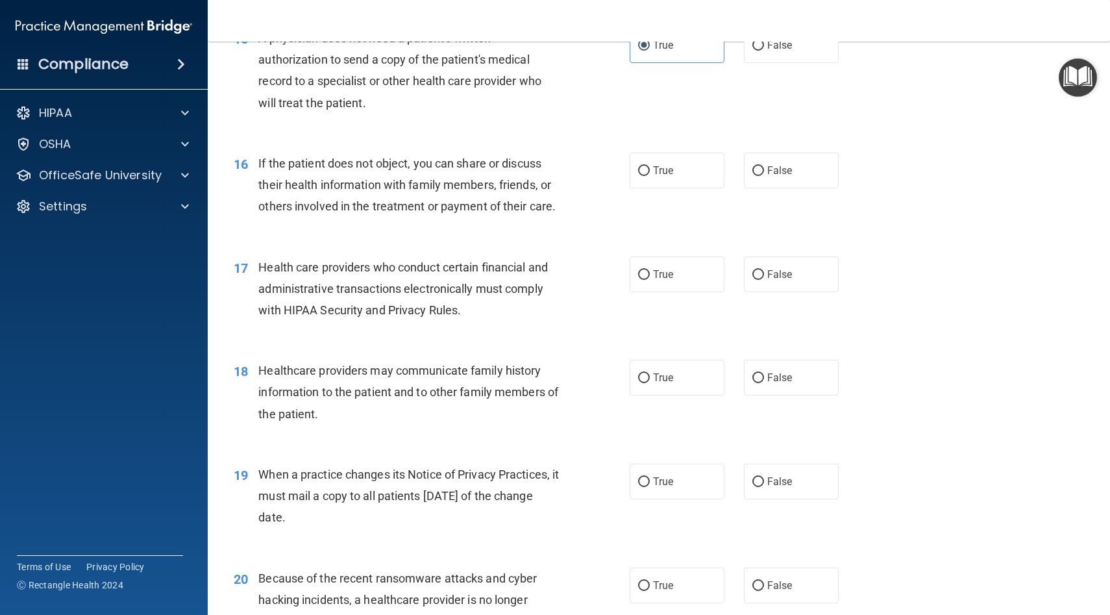
scroll to position [1572, 0]
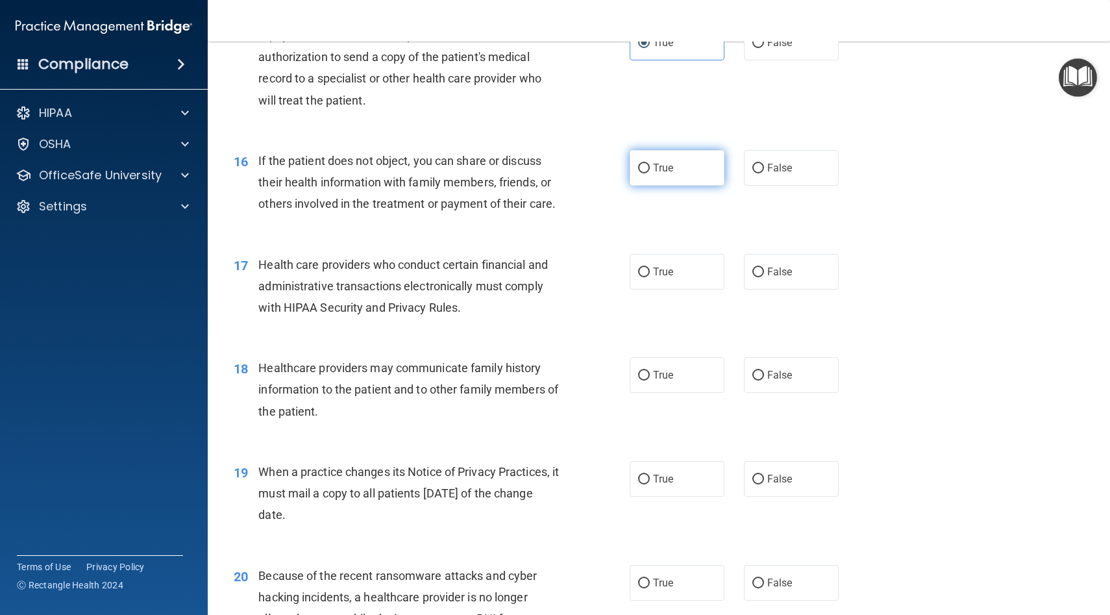
click at [570, 175] on label "True" at bounding box center [677, 168] width 95 height 36
click at [570, 173] on input "True" at bounding box center [644, 169] width 12 height 10
radio input "true"
click at [570, 256] on label "True" at bounding box center [677, 272] width 95 height 36
click at [570, 267] on input "True" at bounding box center [644, 272] width 12 height 10
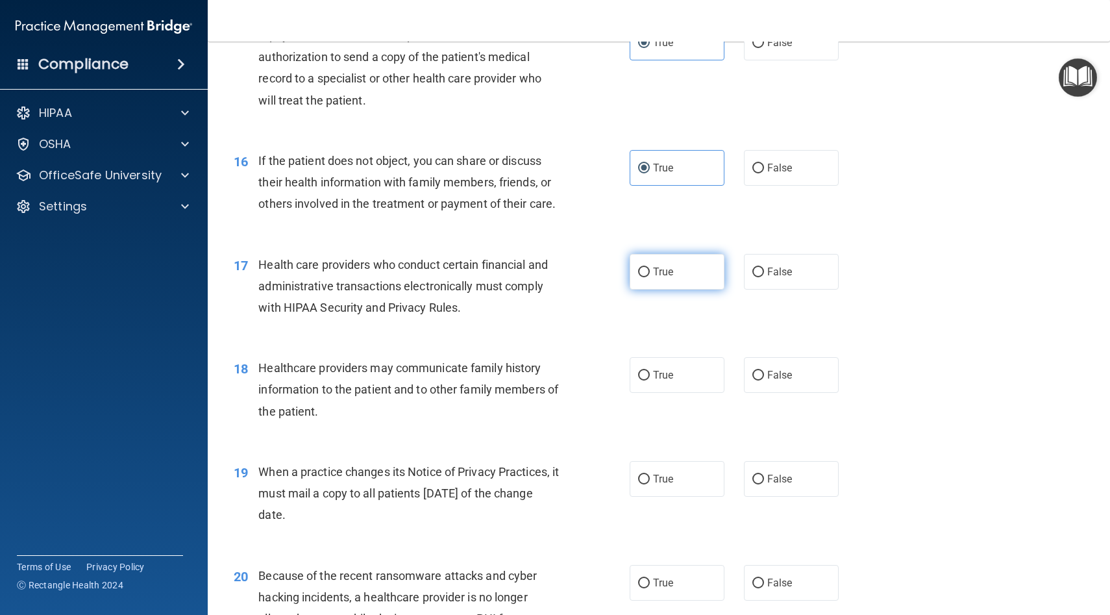
radio input "true"
click at [570, 373] on span "False" at bounding box center [779, 375] width 25 height 12
click at [570, 373] on input "False" at bounding box center [758, 376] width 12 height 10
radio input "true"
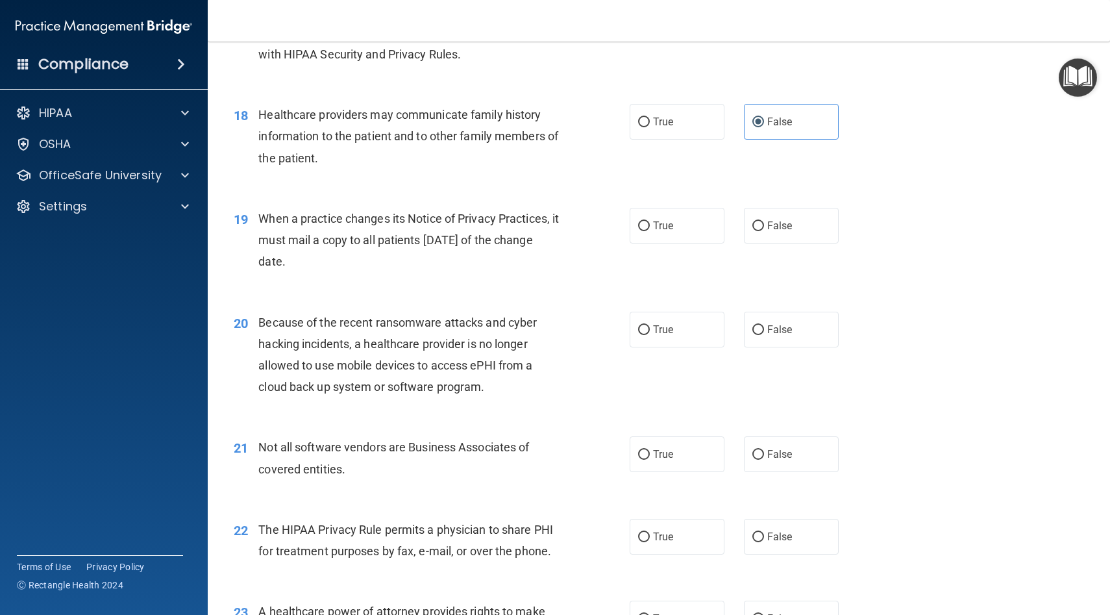
scroll to position [1928, 0]
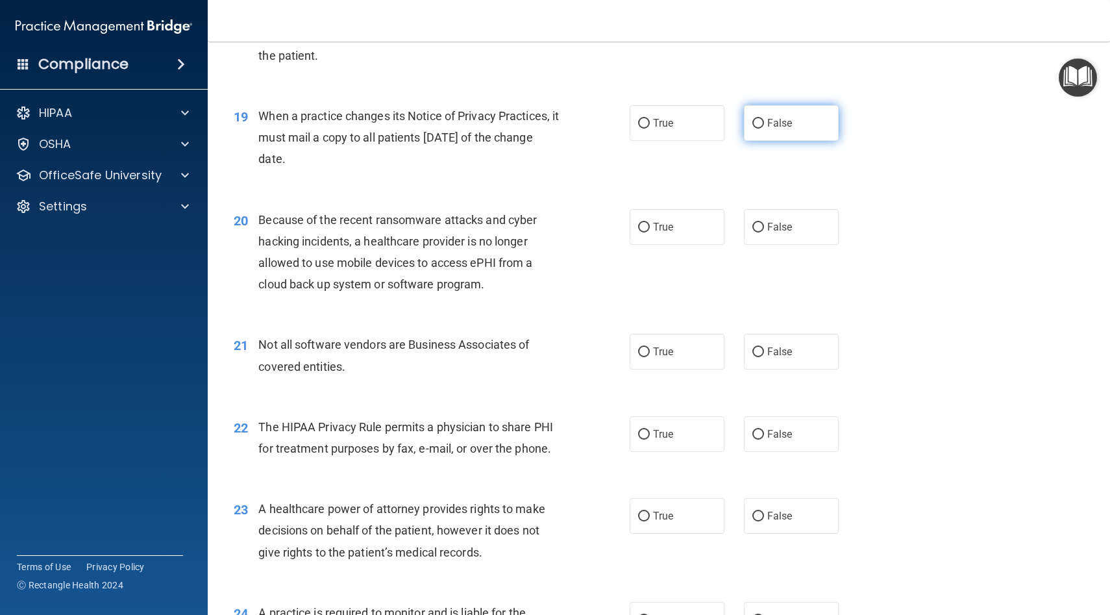
click at [570, 133] on label "False" at bounding box center [791, 123] width 95 height 36
click at [570, 129] on input "False" at bounding box center [758, 124] width 12 height 10
radio input "true"
click at [570, 213] on label "False" at bounding box center [791, 227] width 95 height 36
click at [570, 223] on input "False" at bounding box center [758, 228] width 12 height 10
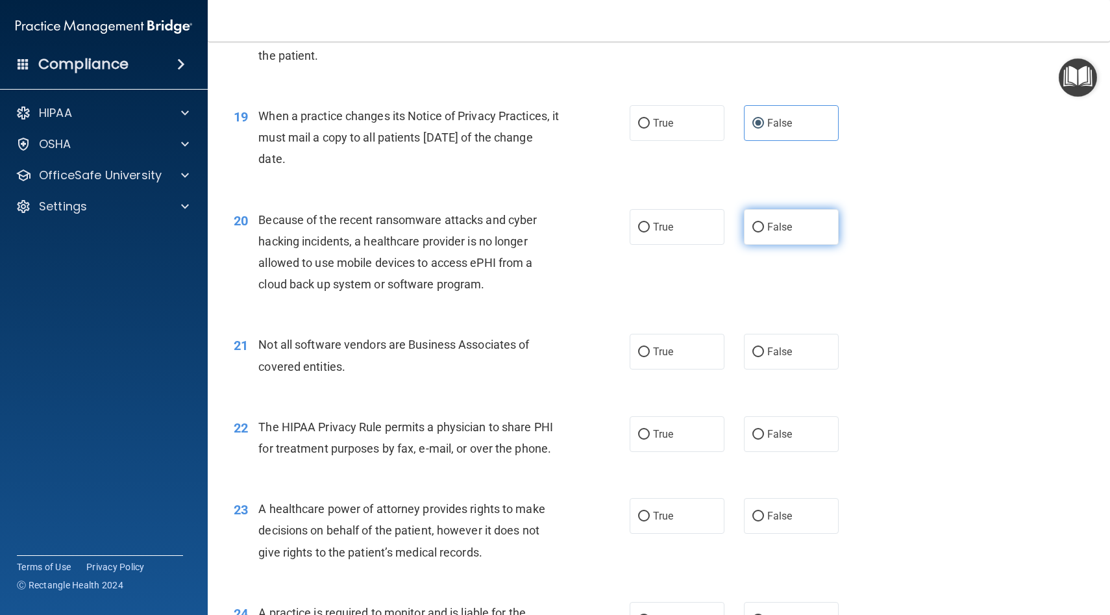
radio input "true"
click at [570, 340] on label "True" at bounding box center [677, 352] width 95 height 36
click at [570, 347] on input "True" at bounding box center [644, 352] width 12 height 10
radio input "true"
click at [570, 424] on label "True" at bounding box center [677, 434] width 95 height 36
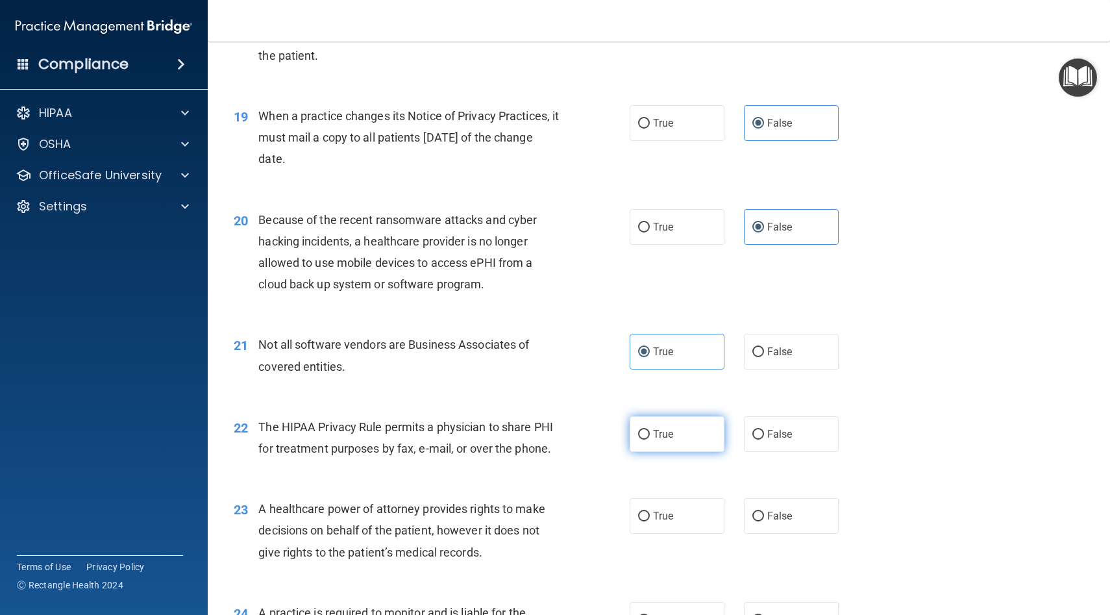
click at [570, 430] on input "True" at bounding box center [644, 435] width 12 height 10
radio input "true"
click at [570, 445] on label "False" at bounding box center [791, 434] width 95 height 36
click at [570, 440] on input "False" at bounding box center [758, 435] width 12 height 10
radio input "true"
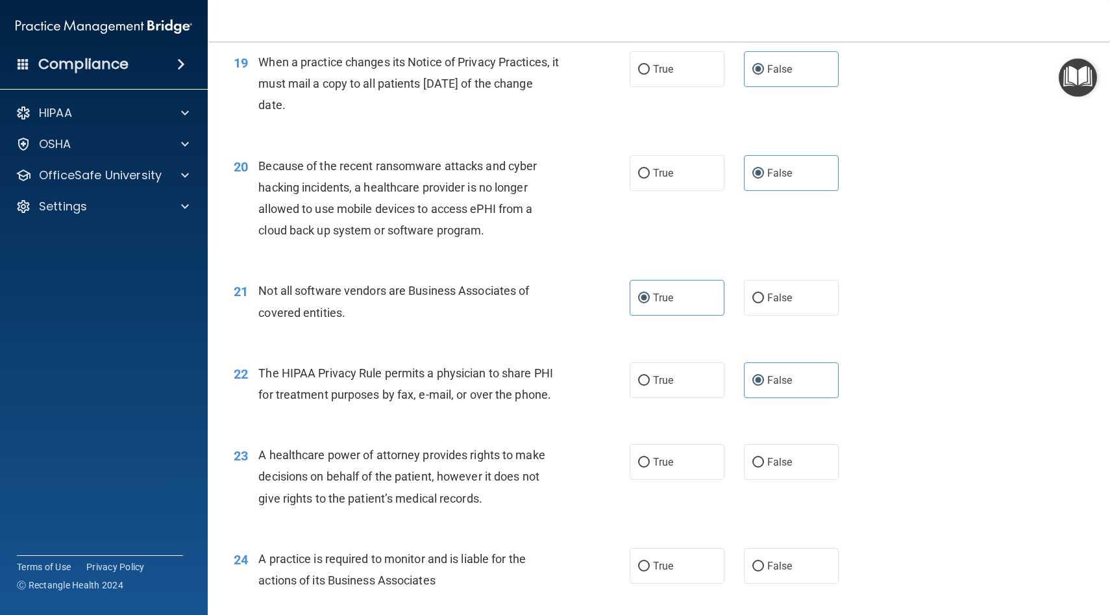
scroll to position [1983, 0]
click at [570, 368] on label "True" at bounding box center [677, 379] width 95 height 36
click at [570, 375] on input "True" at bounding box center [644, 380] width 12 height 10
radio input "true"
radio input "false"
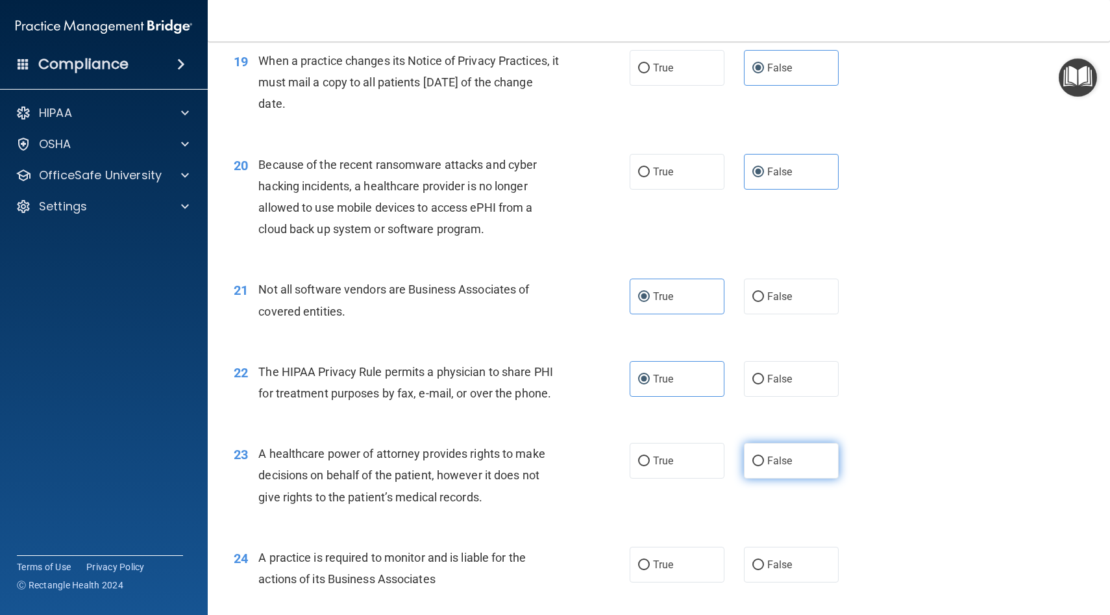
click at [570, 459] on span "False" at bounding box center [779, 460] width 25 height 12
click at [570, 459] on input "False" at bounding box center [758, 461] width 12 height 10
radio input "true"
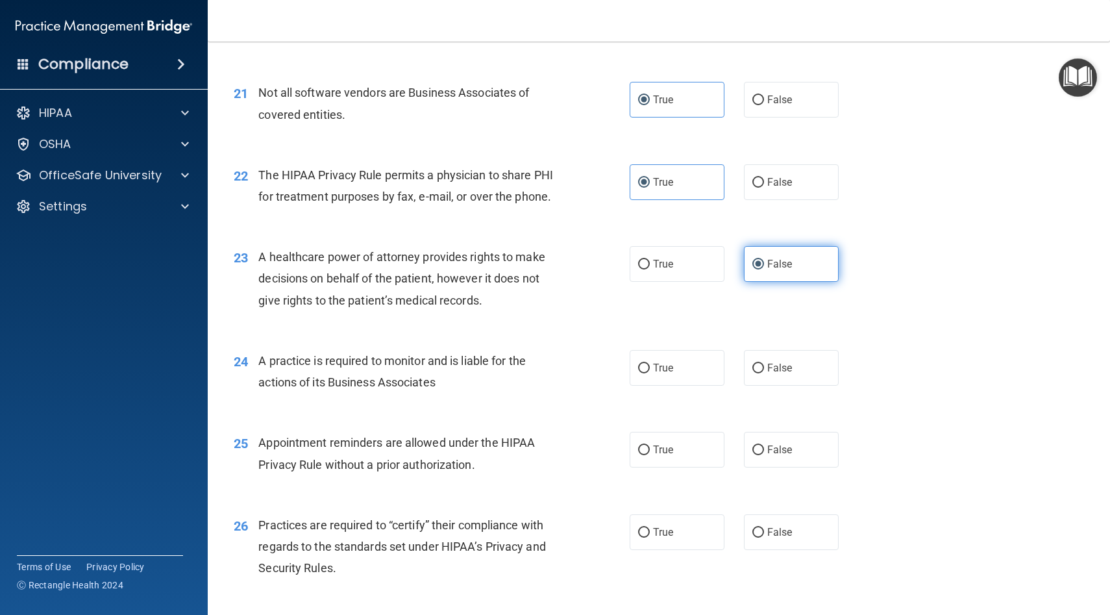
scroll to position [2181, 0]
click at [570, 354] on label "False" at bounding box center [791, 367] width 95 height 36
click at [570, 363] on input "False" at bounding box center [758, 368] width 12 height 10
radio input "true"
click at [570, 452] on label "True" at bounding box center [677, 449] width 95 height 36
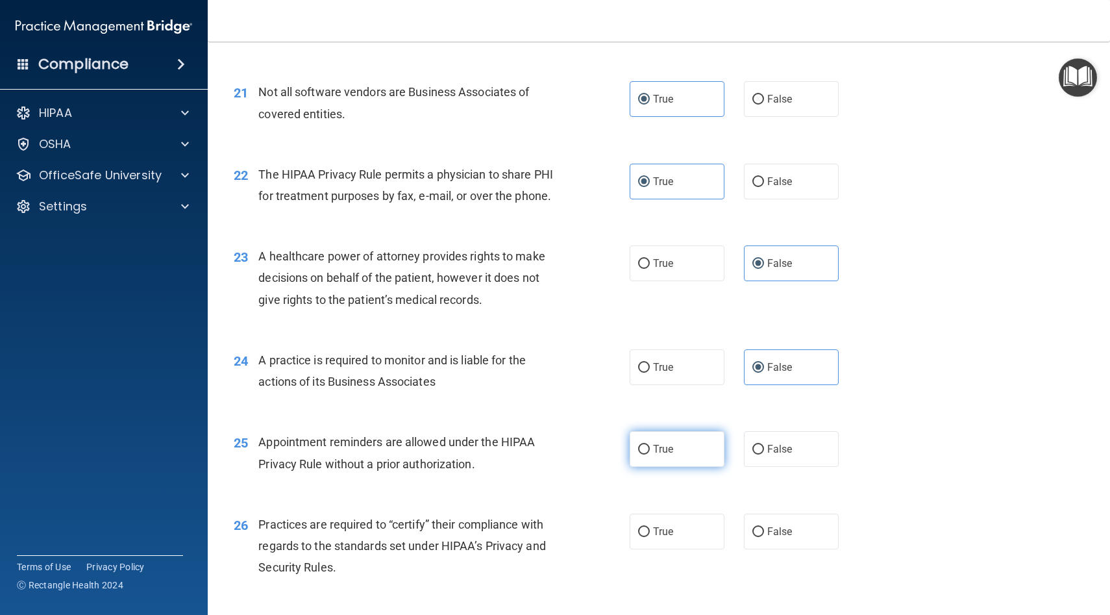
click at [570, 452] on input "True" at bounding box center [644, 450] width 12 height 10
radio input "true"
click at [570, 534] on span "False" at bounding box center [779, 531] width 25 height 12
click at [570, 534] on input "False" at bounding box center [758, 532] width 12 height 10
radio input "true"
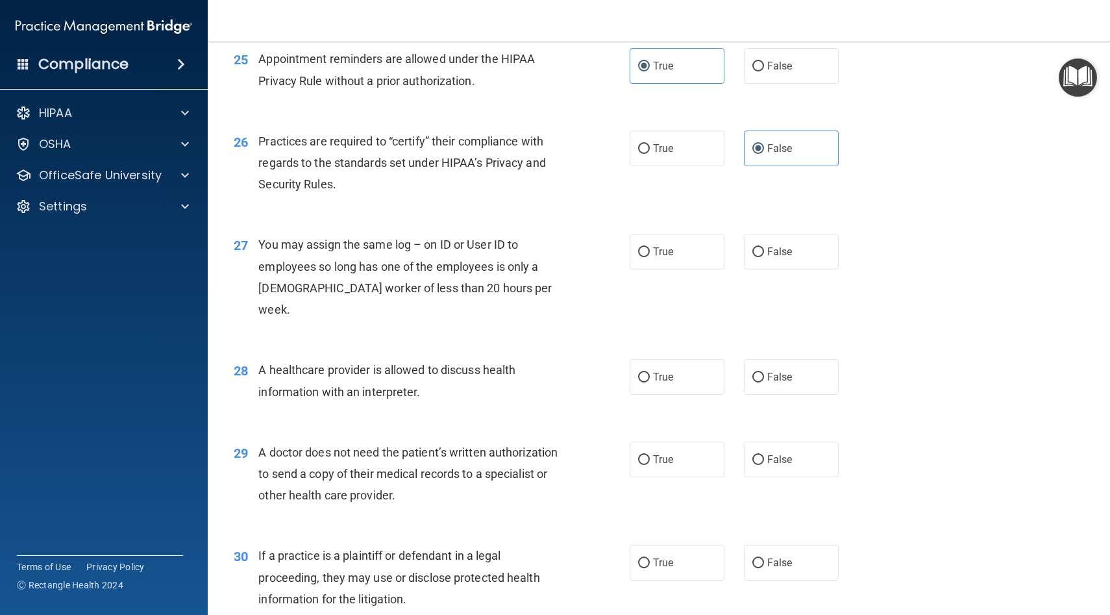
scroll to position [2570, 0]
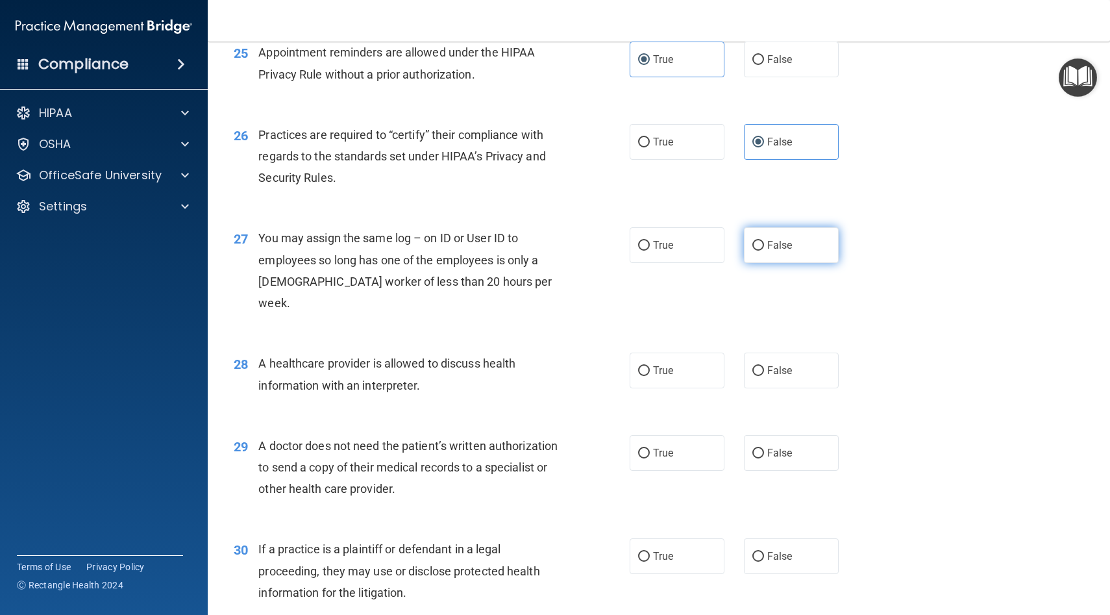
click at [570, 249] on span "False" at bounding box center [779, 245] width 25 height 12
click at [570, 249] on input "False" at bounding box center [758, 246] width 12 height 10
radio input "true"
click at [570, 353] on label "True" at bounding box center [677, 371] width 95 height 36
click at [570, 366] on input "True" at bounding box center [644, 371] width 12 height 10
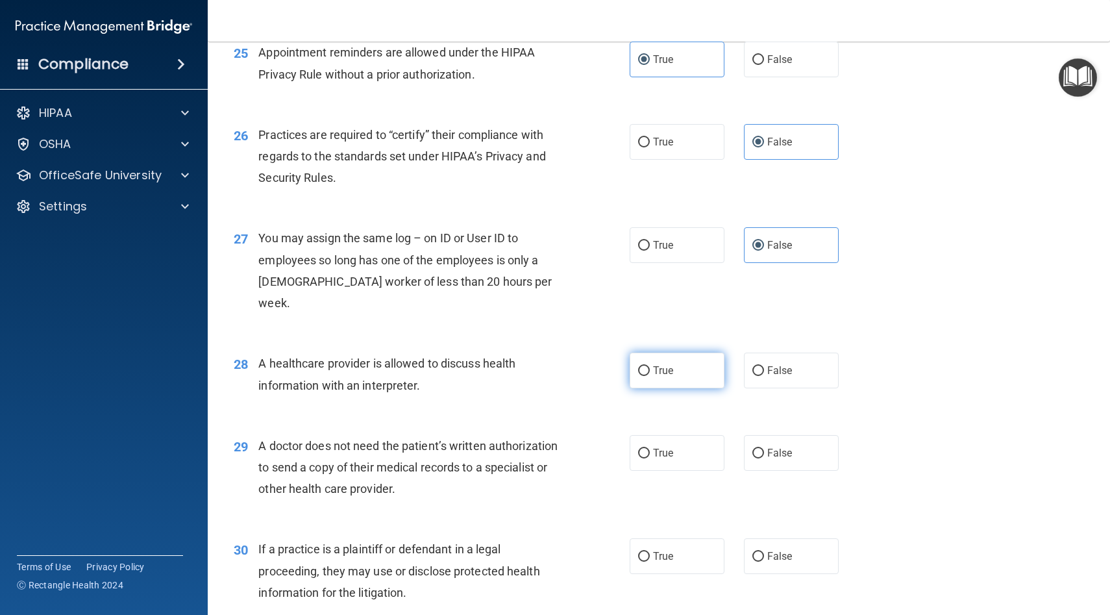
radio input "true"
click at [570, 435] on label "False" at bounding box center [791, 453] width 95 height 36
click at [570, 449] on input "False" at bounding box center [758, 454] width 12 height 10
radio input "true"
click at [570, 538] on label "True" at bounding box center [677, 556] width 95 height 36
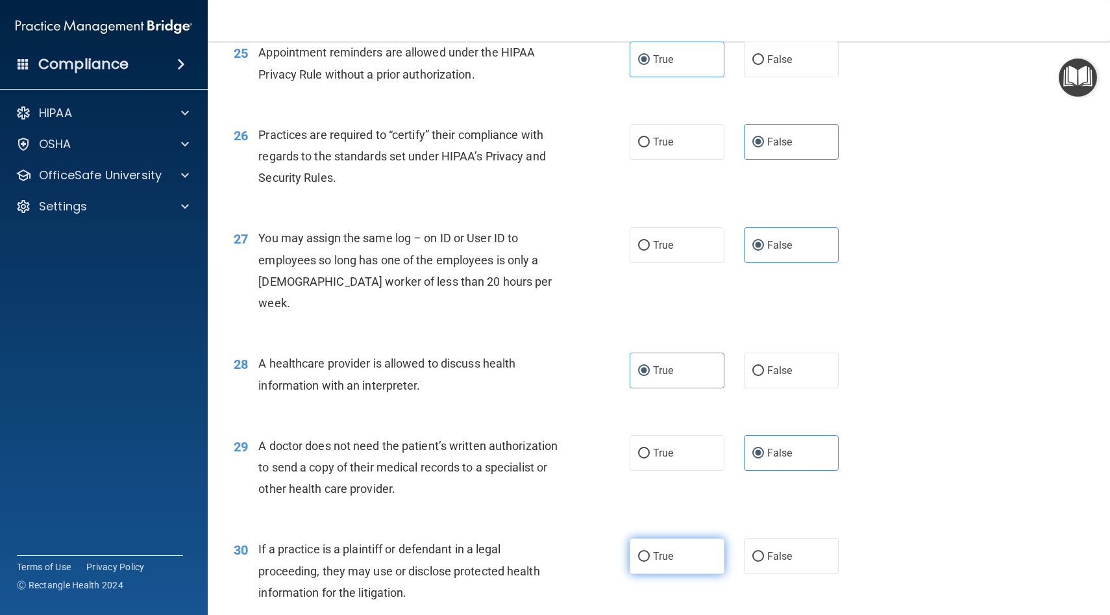
click at [570, 552] on input "True" at bounding box center [644, 557] width 12 height 10
radio input "true"
click at [570, 554] on div "30 If a practice is a plaintiff or defendant in a legal proceeding, they may us…" at bounding box center [659, 574] width 870 height 104
click at [570, 538] on label "False" at bounding box center [791, 556] width 95 height 36
click at [570, 552] on input "False" at bounding box center [758, 557] width 12 height 10
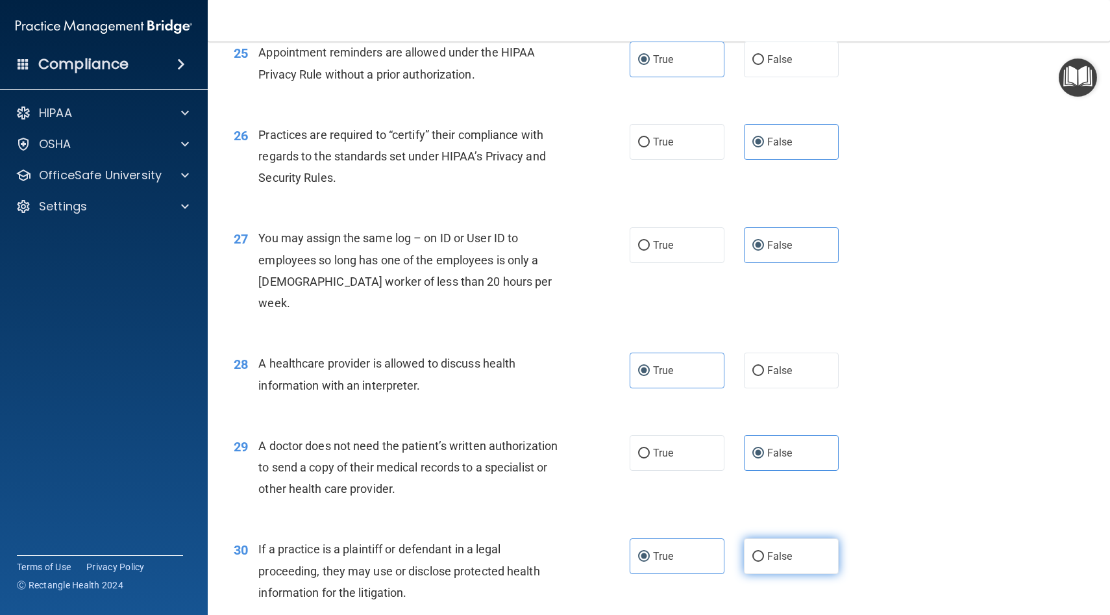
radio input "true"
click at [570, 538] on label "True" at bounding box center [677, 556] width 95 height 36
click at [570, 552] on input "True" at bounding box center [644, 557] width 12 height 10
radio input "true"
radio input "false"
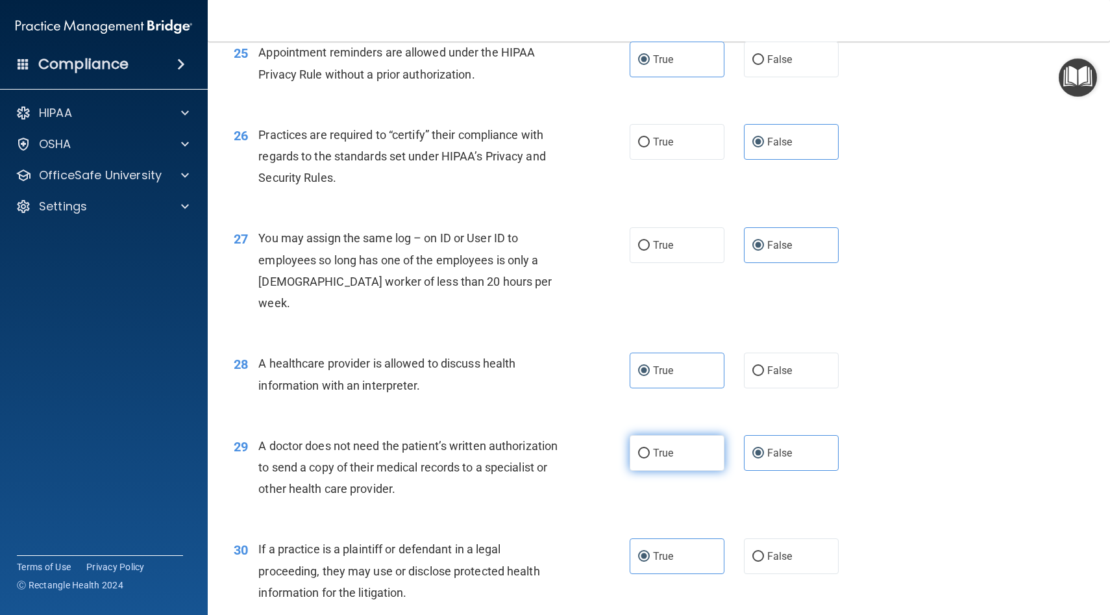
click at [570, 441] on label "True" at bounding box center [677, 453] width 95 height 36
click at [570, 449] on input "True" at bounding box center [644, 454] width 12 height 10
radio input "true"
radio input "false"
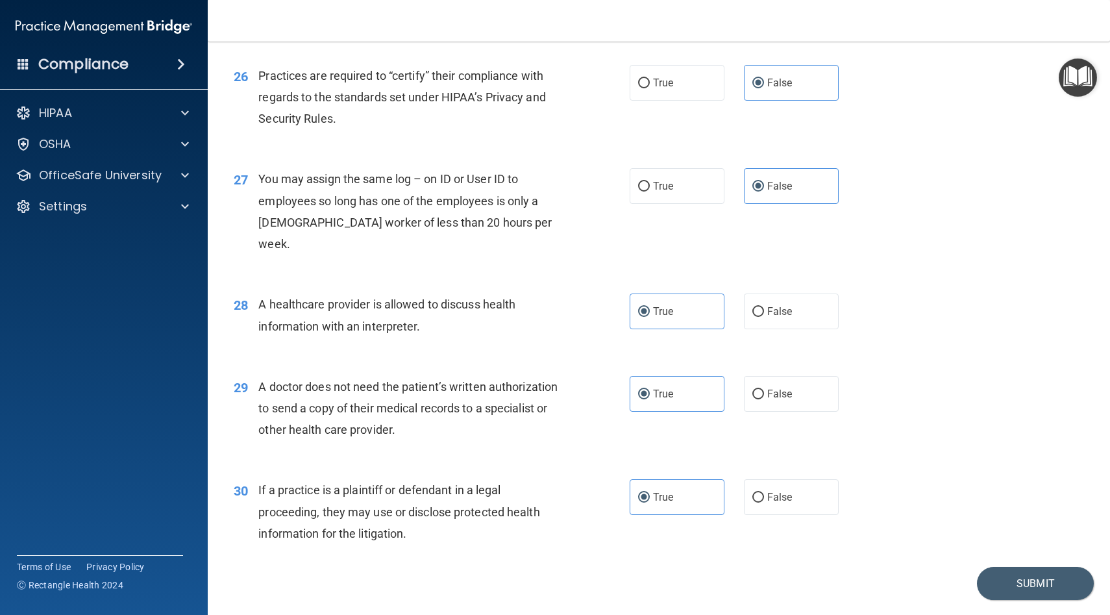
scroll to position [2645, 0]
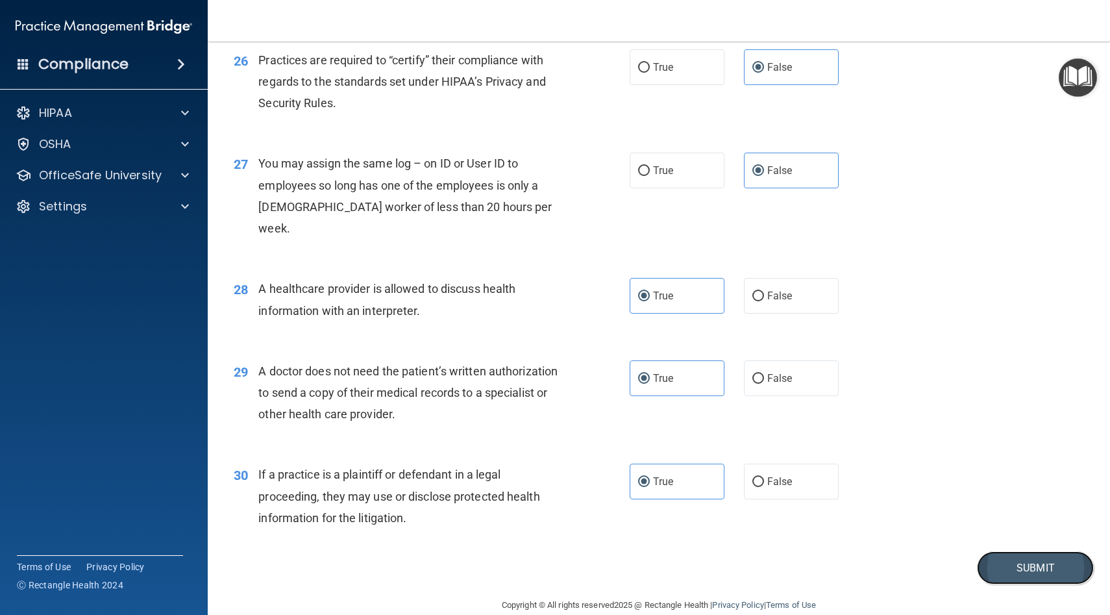
click at [570, 551] on button "Submit" at bounding box center [1035, 567] width 117 height 33
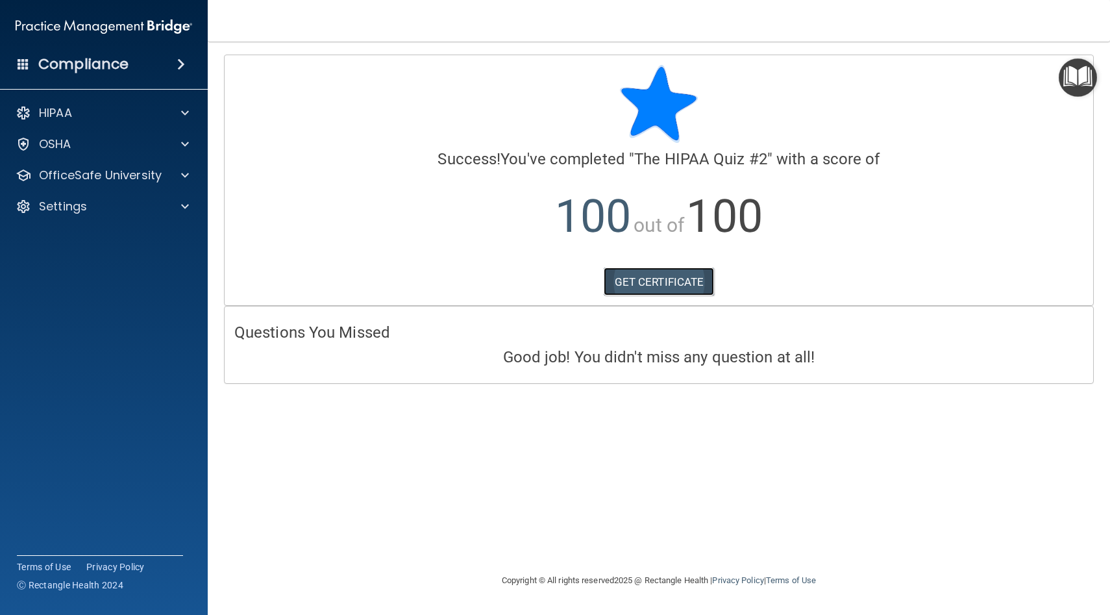
click at [570, 284] on link "GET CERTIFICATE" at bounding box center [659, 281] width 111 height 29
click at [155, 172] on p "OfficeSafe University" at bounding box center [100, 176] width 123 height 16
click at [534, 271] on div "GET CERTIFICATE" at bounding box center [658, 281] width 849 height 29
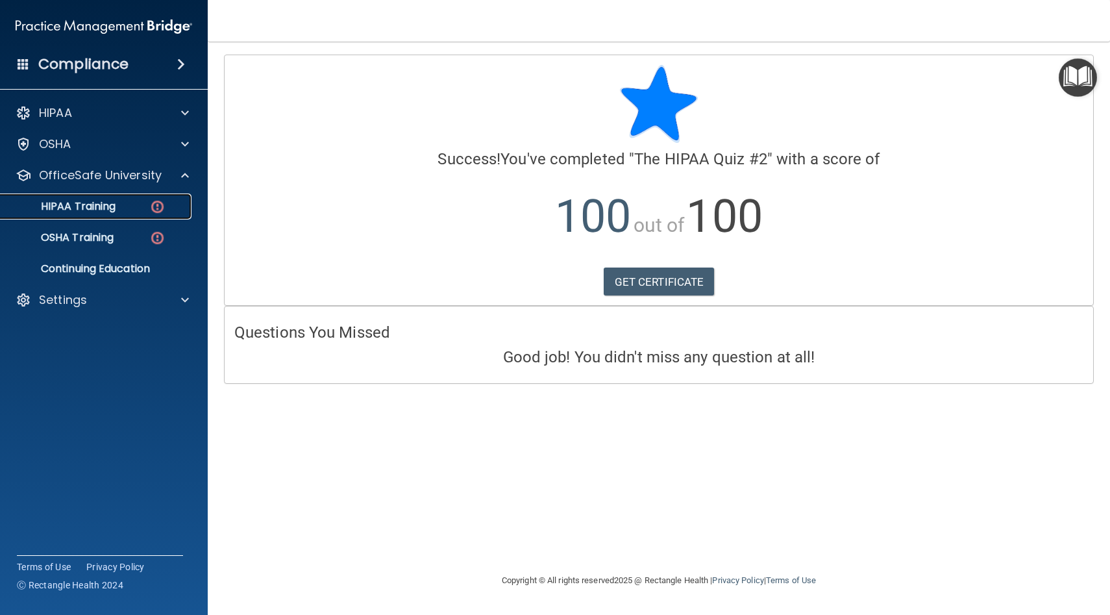
click at [125, 198] on link "HIPAA Training" at bounding box center [89, 206] width 205 height 26
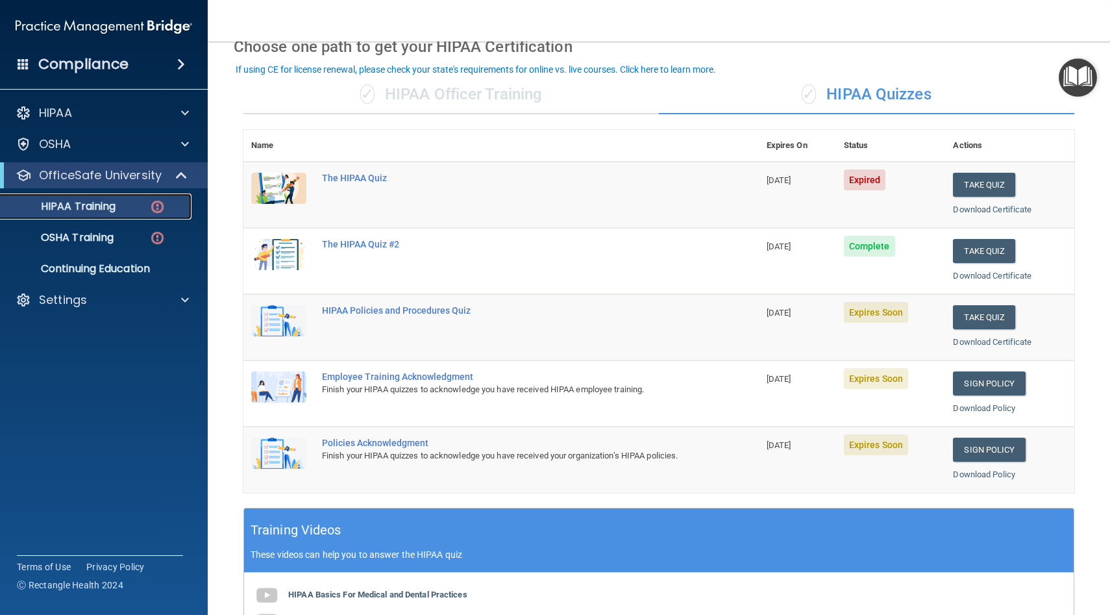
scroll to position [68, 0]
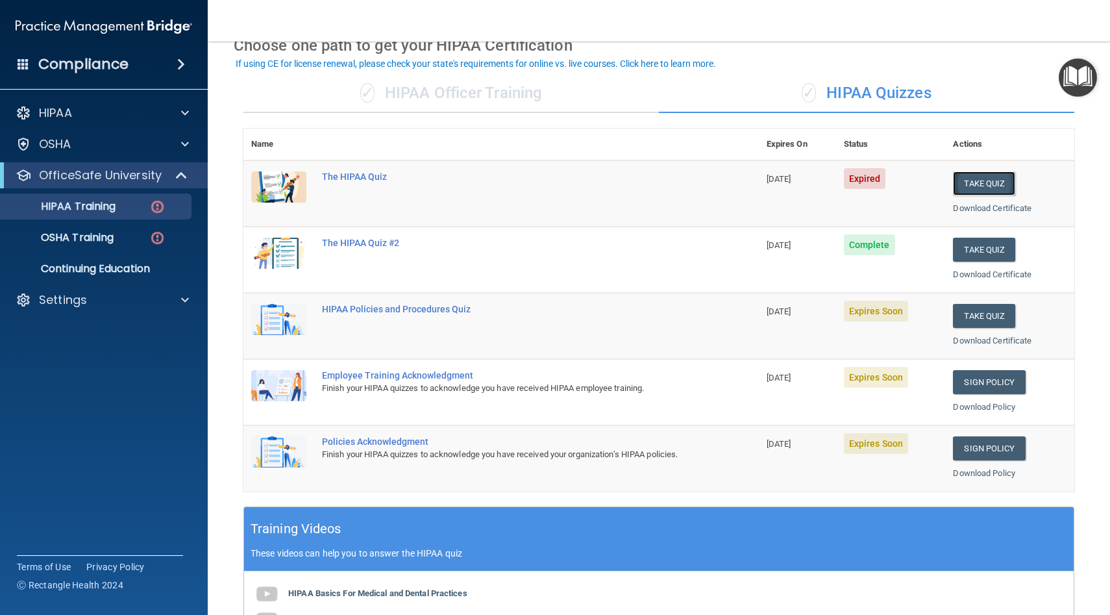
click at [570, 185] on button "Take Quiz" at bounding box center [984, 183] width 62 height 24
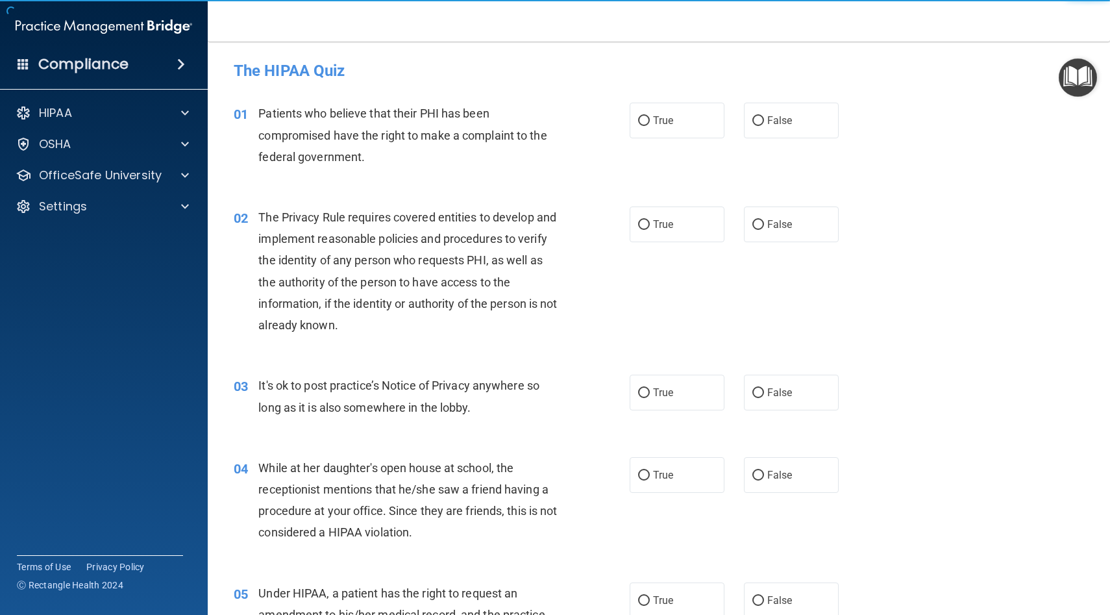
scroll to position [2, 0]
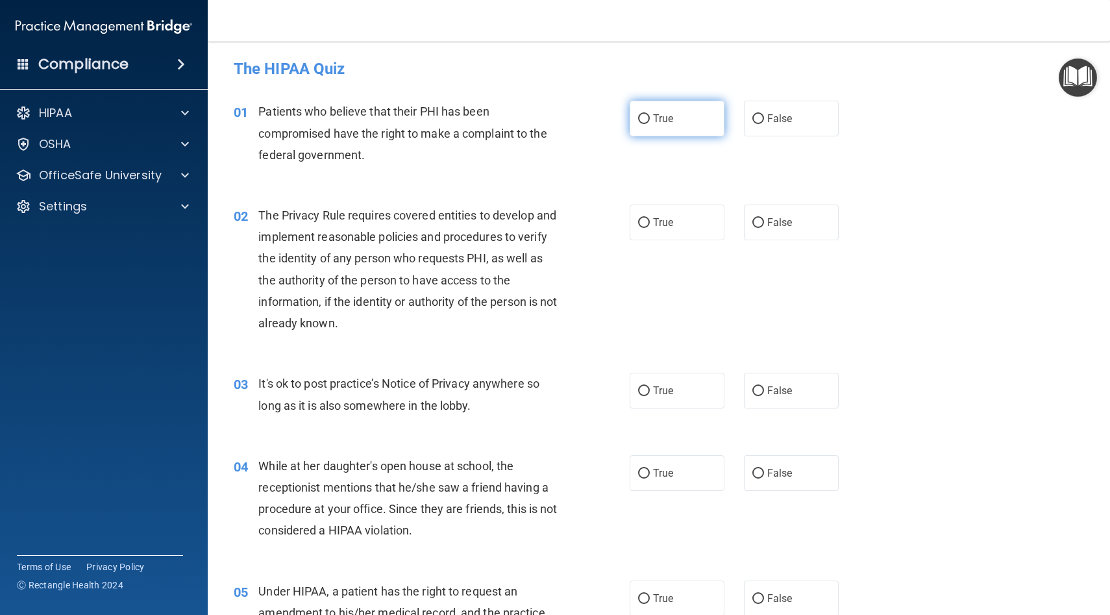
click at [570, 125] on label "True" at bounding box center [677, 119] width 95 height 36
click at [570, 124] on input "True" at bounding box center [644, 119] width 12 height 10
radio input "true"
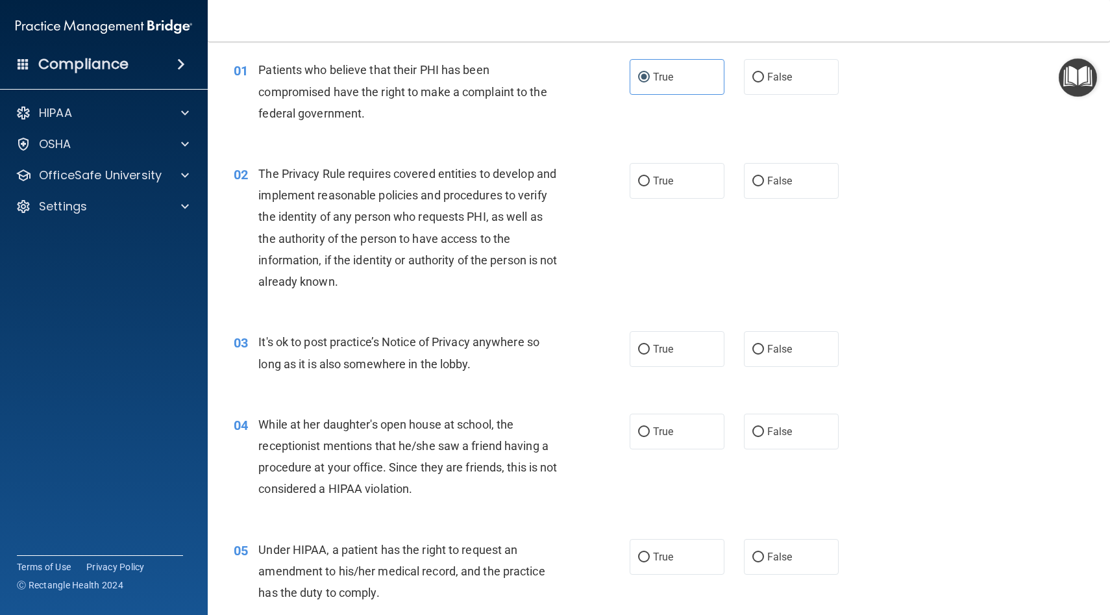
scroll to position [45, 0]
click at [570, 177] on label "True" at bounding box center [677, 180] width 95 height 36
click at [570, 177] on input "True" at bounding box center [644, 180] width 12 height 10
radio input "true"
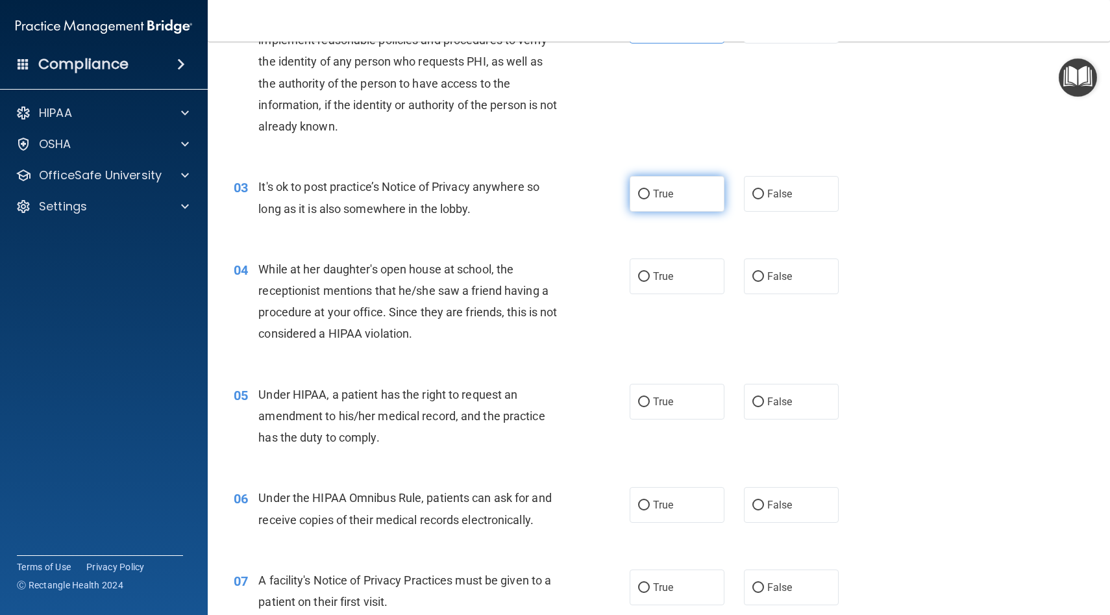
click at [570, 201] on label "True" at bounding box center [677, 194] width 95 height 36
click at [570, 199] on input "True" at bounding box center [644, 195] width 12 height 10
radio input "true"
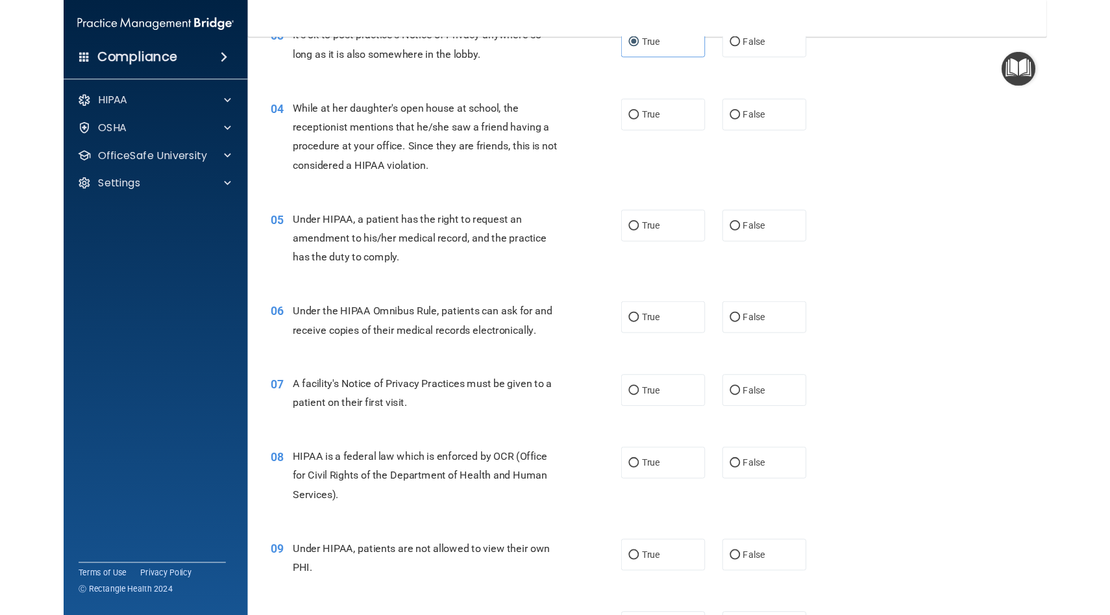
scroll to position [303, 0]
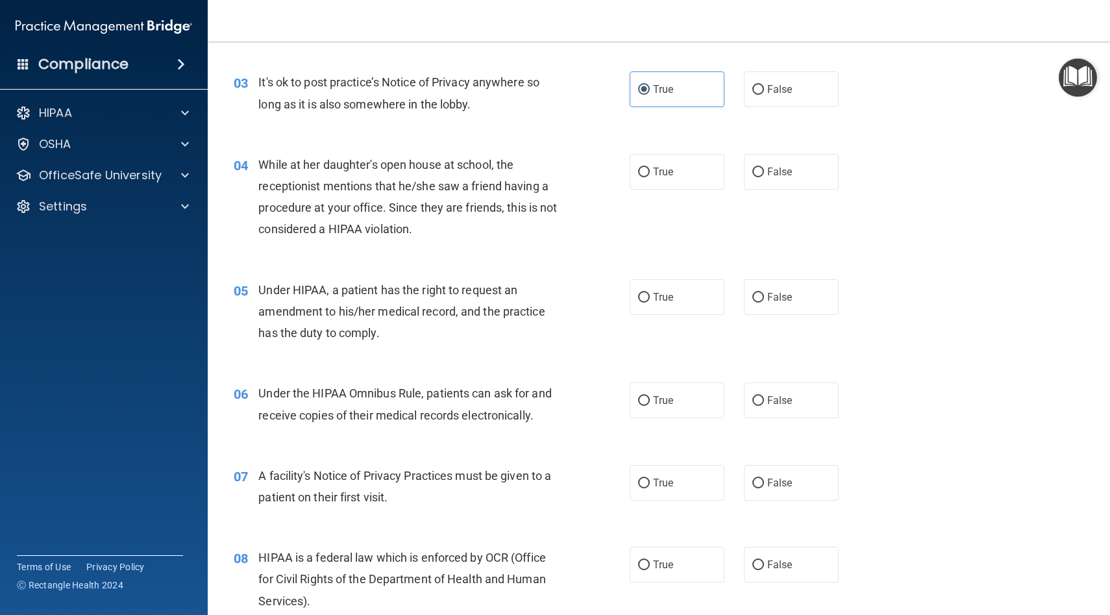
click at [406, 217] on div "While at her daughter's open house at school, the receptionist mentions that he…" at bounding box center [414, 197] width 312 height 86
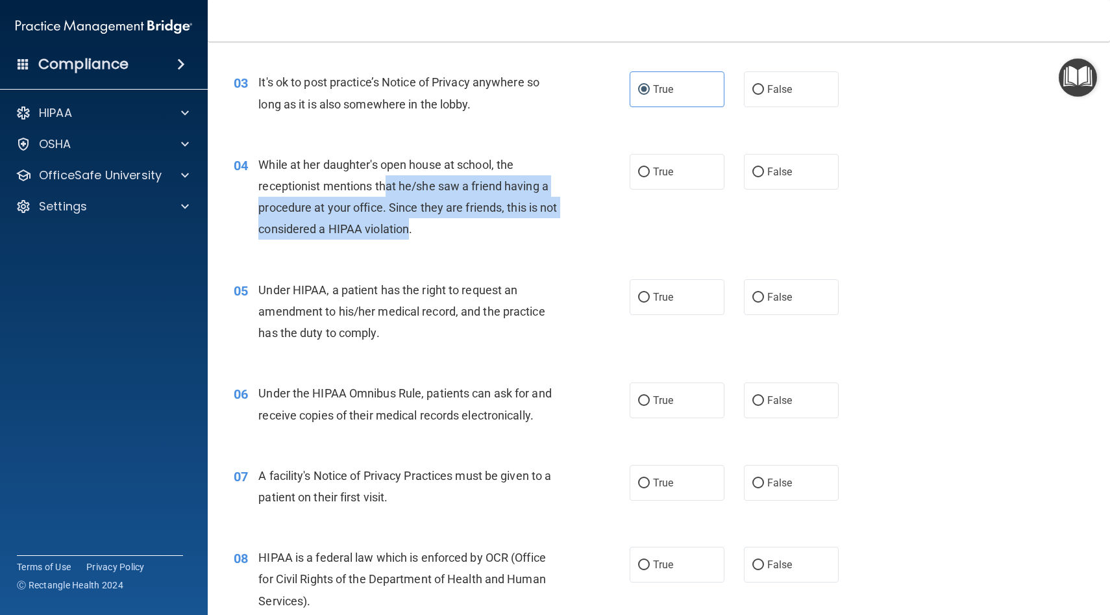
drag, startPoint x: 410, startPoint y: 238, endPoint x: 385, endPoint y: 196, distance: 49.2
click at [386, 196] on div "While at her daughter's open house at school, the receptionist mentions that he…" at bounding box center [414, 197] width 312 height 86
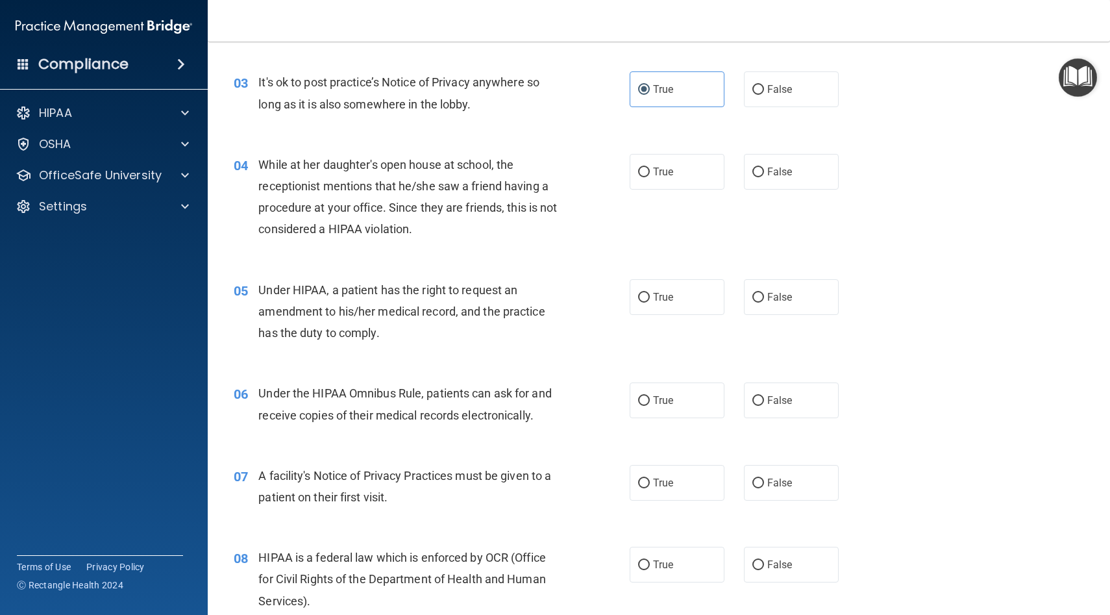
click at [404, 236] on div "While at her daughter's open house at school, the receptionist mentions that he…" at bounding box center [414, 197] width 312 height 86
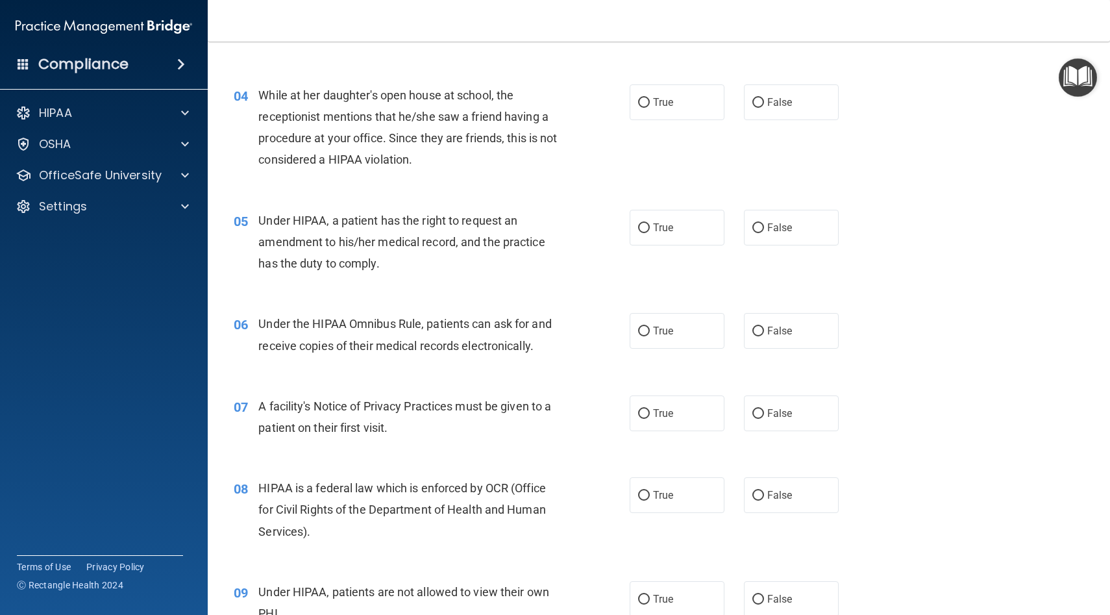
scroll to position [375, 0]
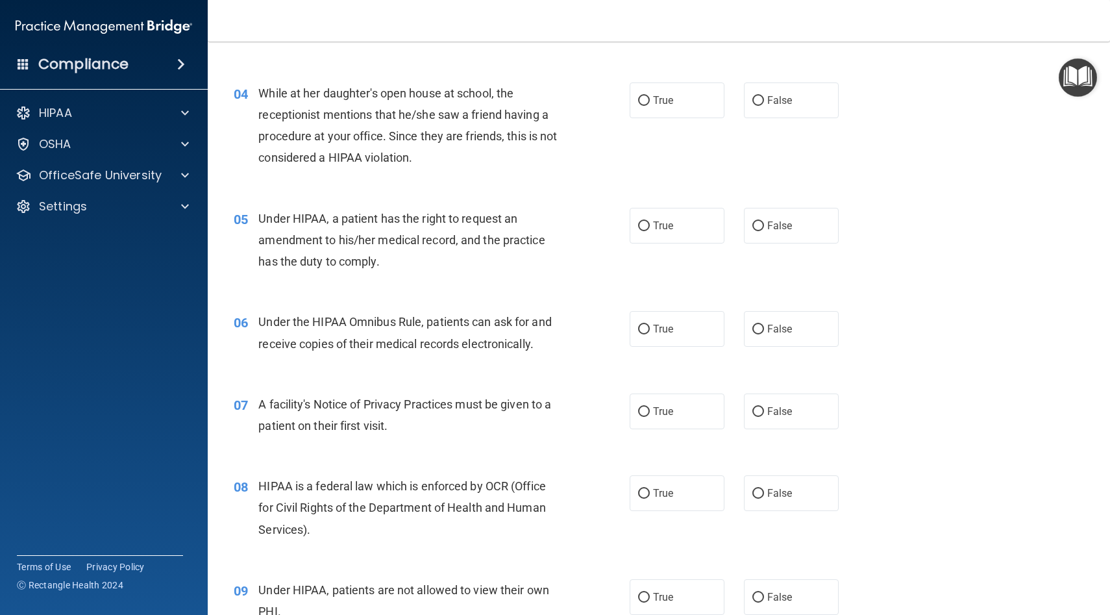
drag, startPoint x: 441, startPoint y: 168, endPoint x: 428, endPoint y: 147, distance: 24.0
click at [428, 147] on div "While at her daughter's open house at school, the receptionist mentions that he…" at bounding box center [414, 125] width 312 height 86
click at [431, 158] on div "While at her daughter's open house at school, the receptionist mentions that he…" at bounding box center [414, 125] width 312 height 86
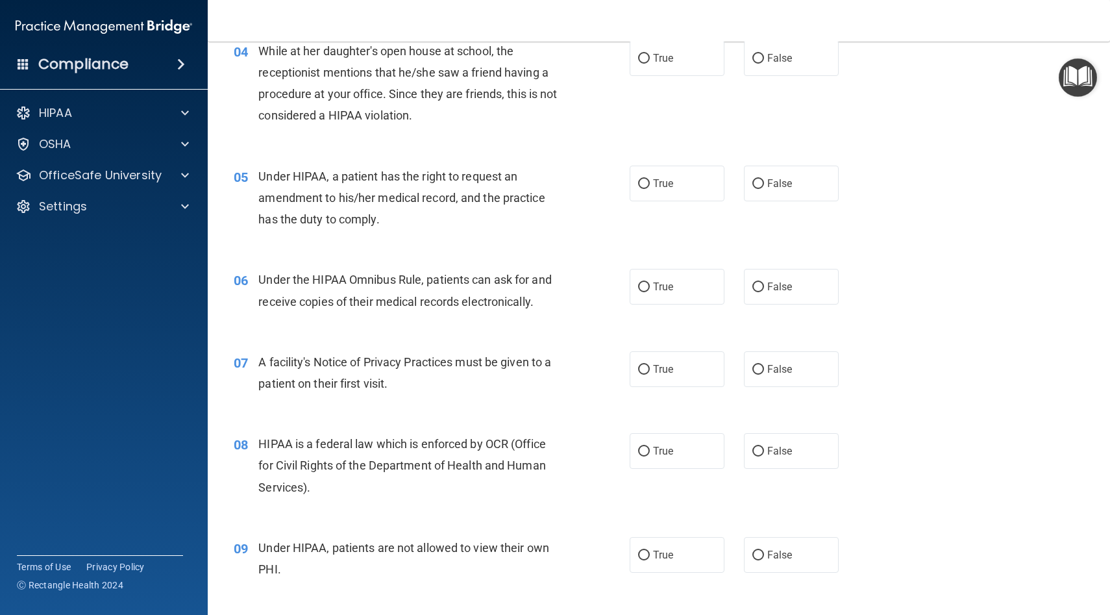
scroll to position [410, 0]
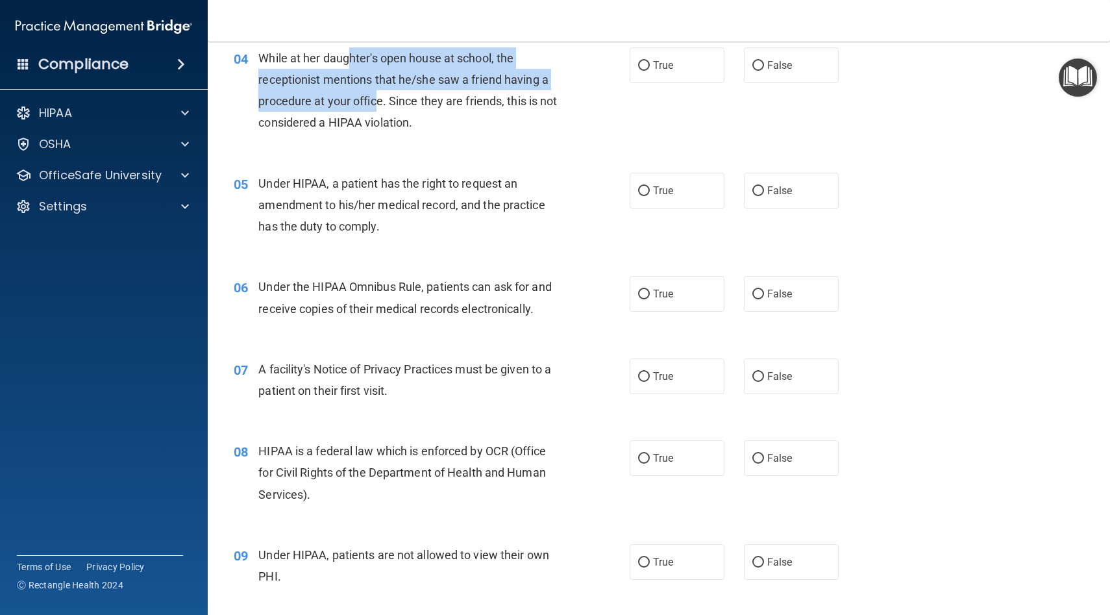
drag, startPoint x: 351, startPoint y: 67, endPoint x: 375, endPoint y: 90, distance: 33.5
click at [376, 90] on div "While at her daughter's open house at school, the receptionist mentions that he…" at bounding box center [414, 90] width 312 height 86
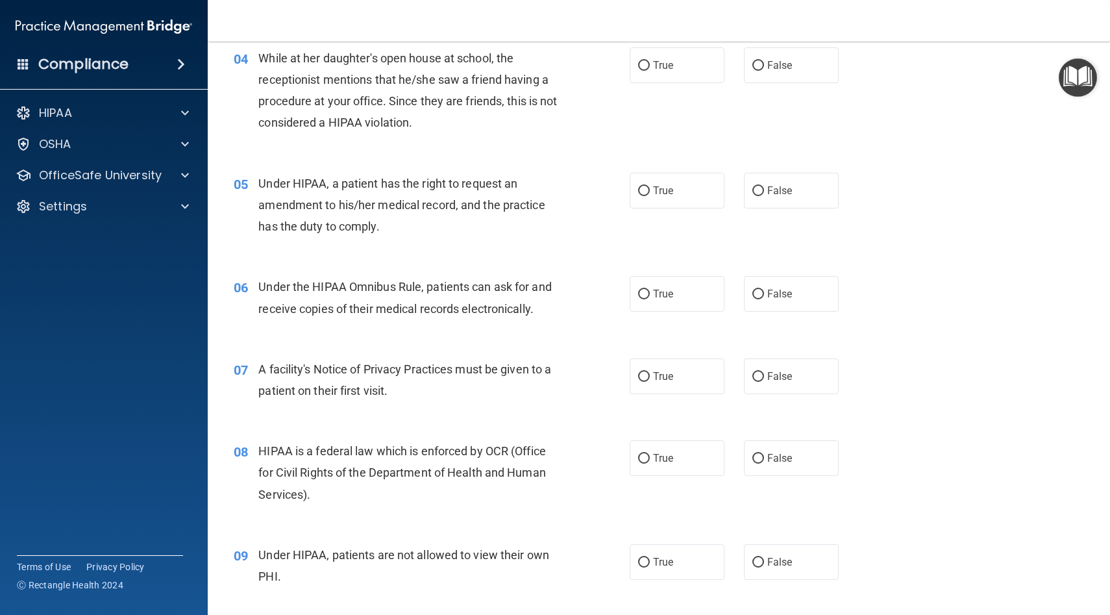
click at [386, 116] on span "While at her daughter's open house at school, the receptionist mentions that he…" at bounding box center [407, 90] width 299 height 79
click at [570, 70] on label "False" at bounding box center [791, 65] width 95 height 36
click at [570, 70] on input "False" at bounding box center [758, 66] width 12 height 10
radio input "true"
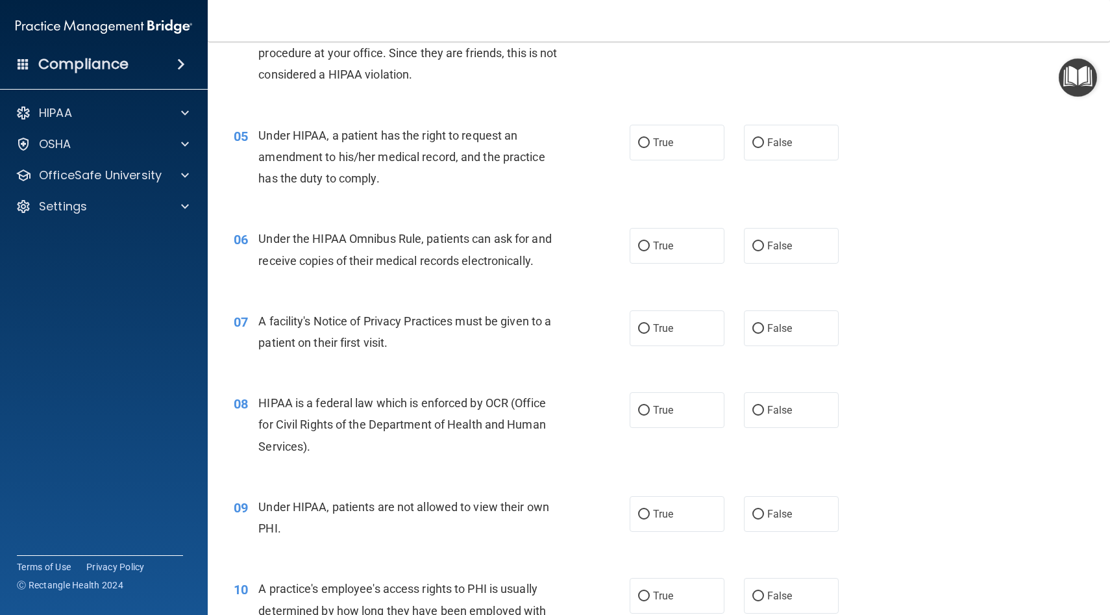
scroll to position [458, 0]
click at [570, 141] on input "True" at bounding box center [644, 143] width 12 height 10
radio input "true"
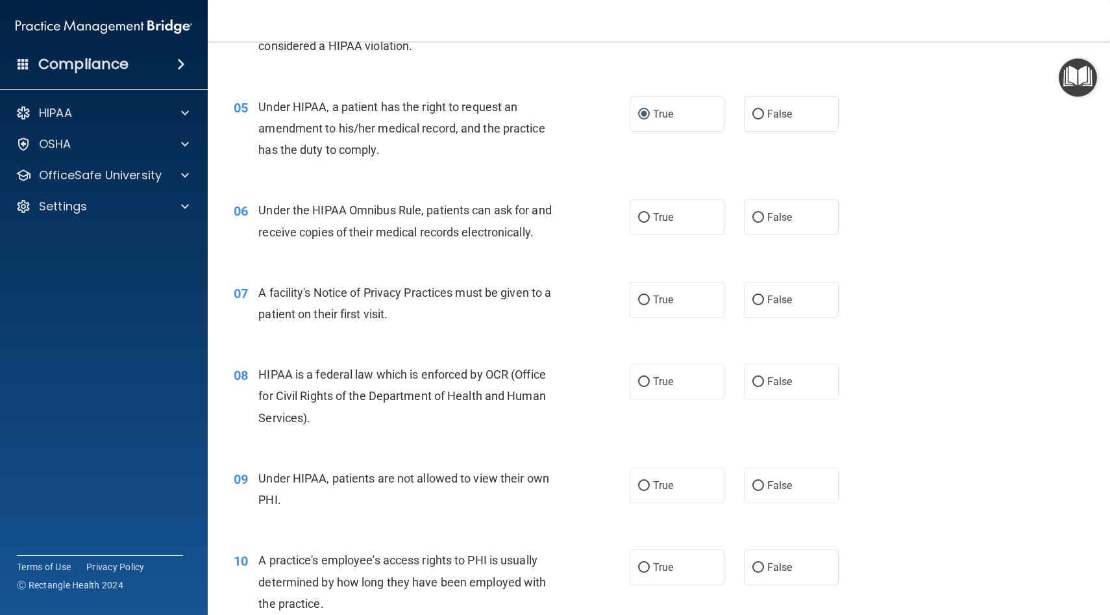
scroll to position [486, 0]
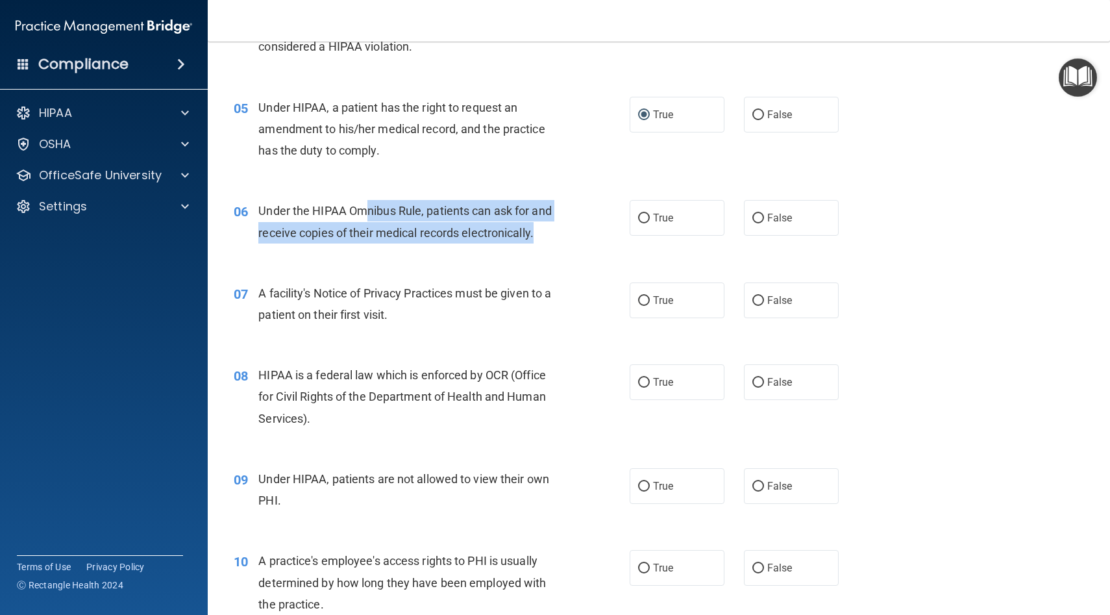
drag, startPoint x: 387, startPoint y: 245, endPoint x: 364, endPoint y: 201, distance: 50.0
click at [364, 201] on div "06 Under the HIPAA Omnibus Rule, patients can ask for and receive copies of the…" at bounding box center [431, 224] width 435 height 49
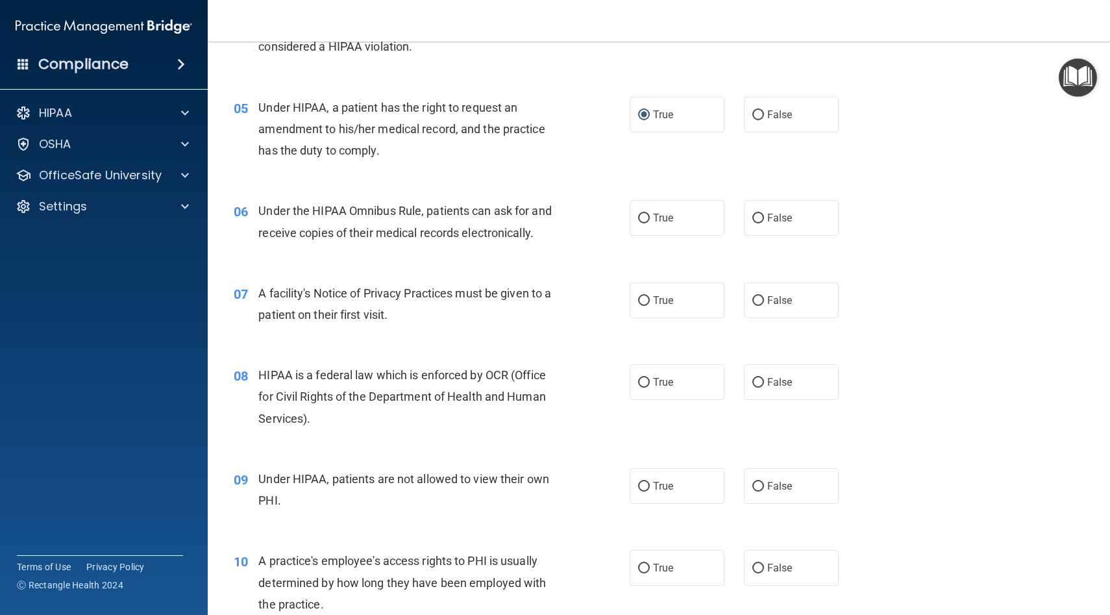
click at [337, 196] on div "06 Under the HIPAA Omnibus Rule, patients can ask for and receive copies of the…" at bounding box center [659, 225] width 870 height 82
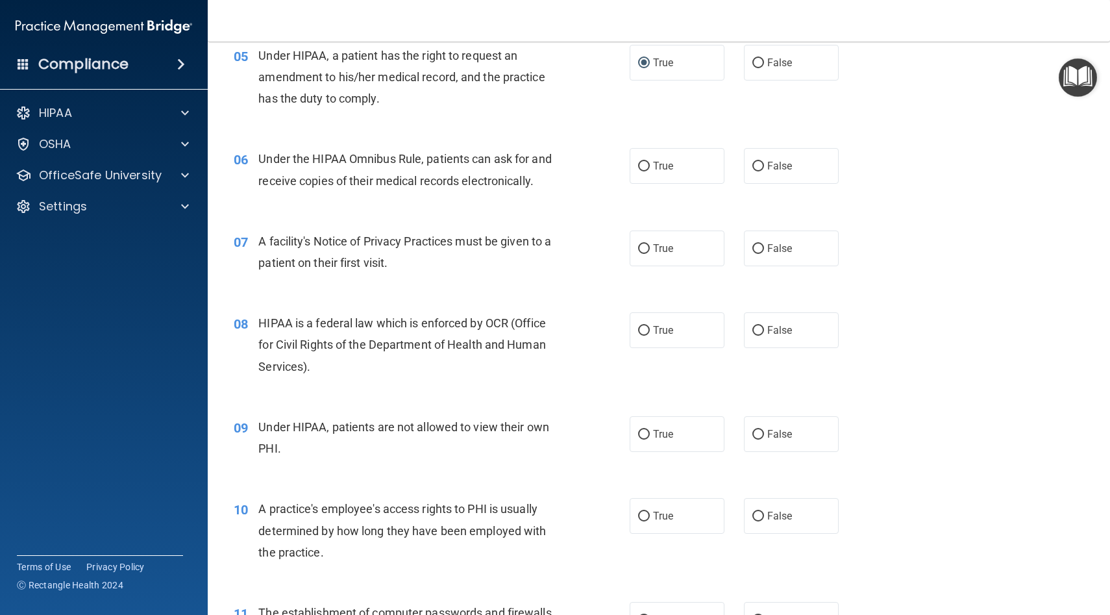
scroll to position [551, 0]
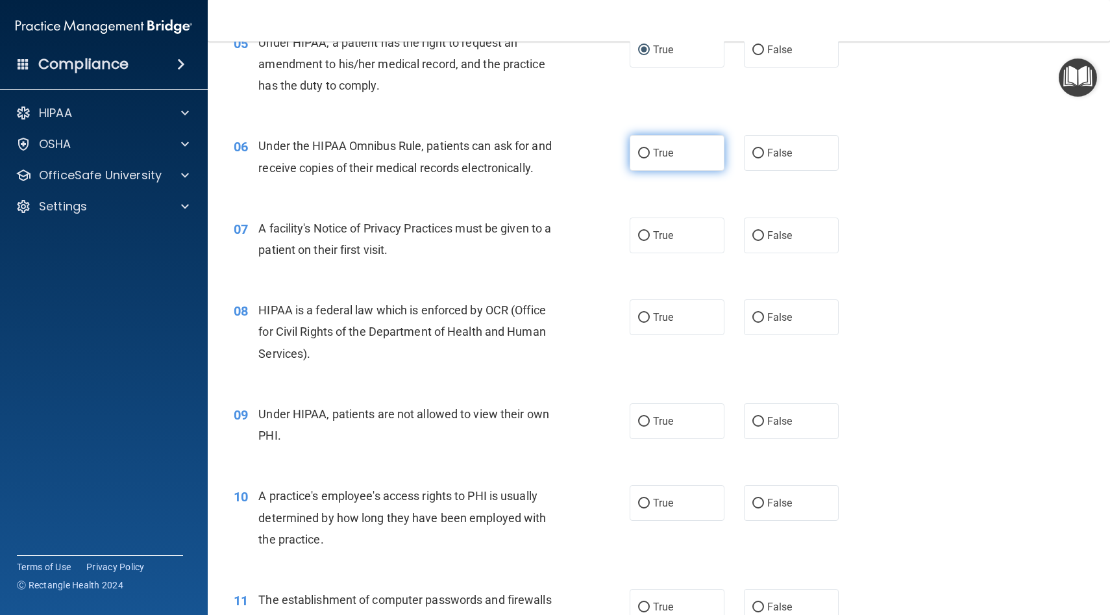
click at [570, 157] on span "True" at bounding box center [663, 153] width 20 height 12
click at [570, 157] on input "True" at bounding box center [644, 154] width 12 height 10
radio input "true"
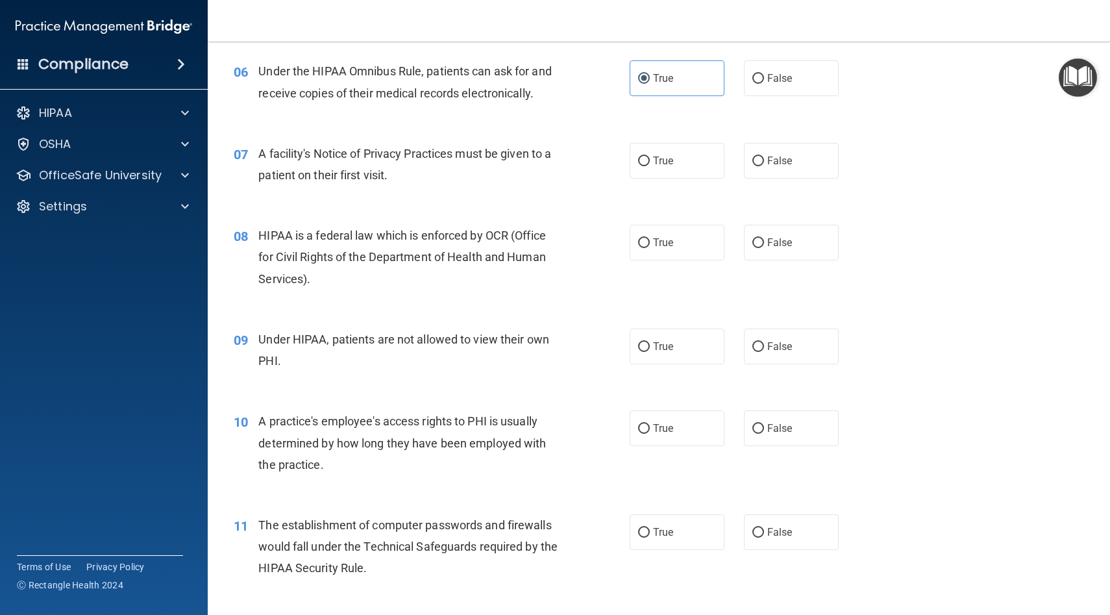
scroll to position [629, 0]
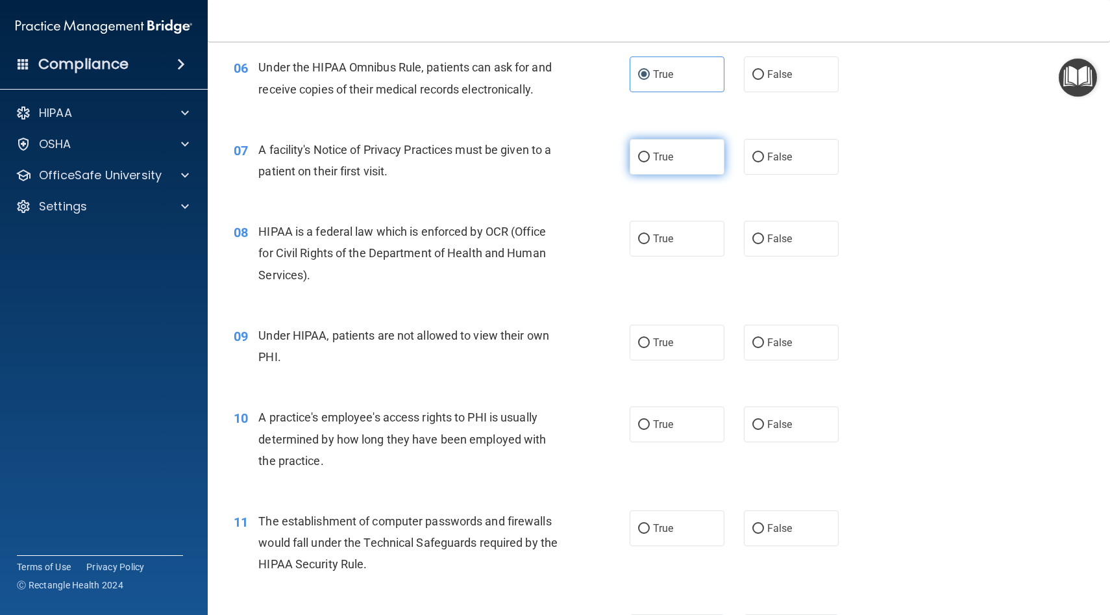
click at [570, 167] on label "True" at bounding box center [677, 157] width 95 height 36
click at [570, 162] on input "True" at bounding box center [644, 158] width 12 height 10
radio input "true"
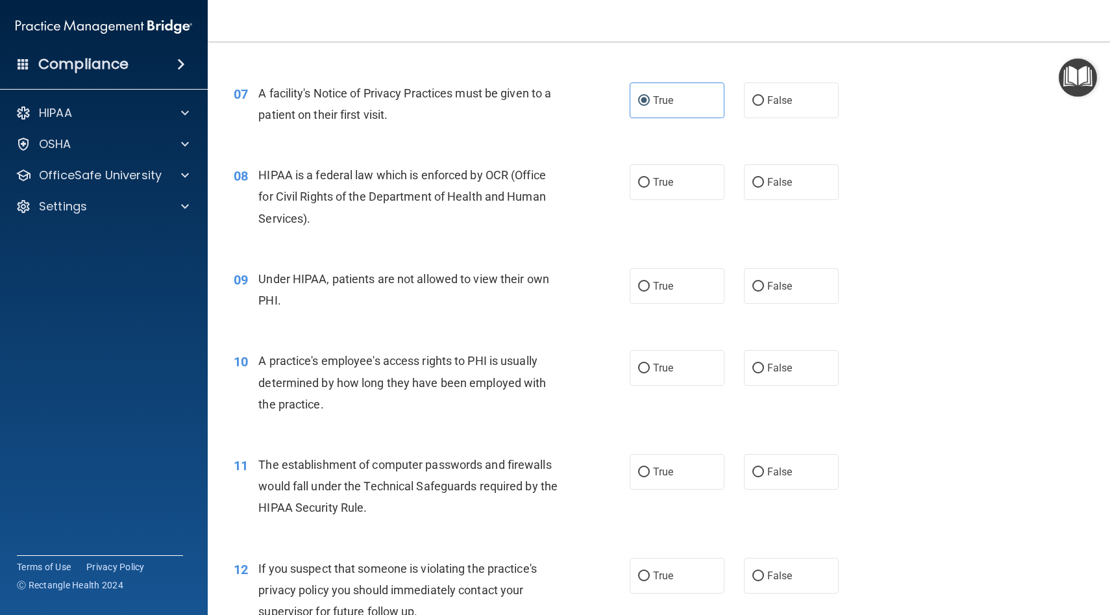
scroll to position [686, 0]
click at [570, 179] on input "True" at bounding box center [644, 182] width 12 height 10
radio input "true"
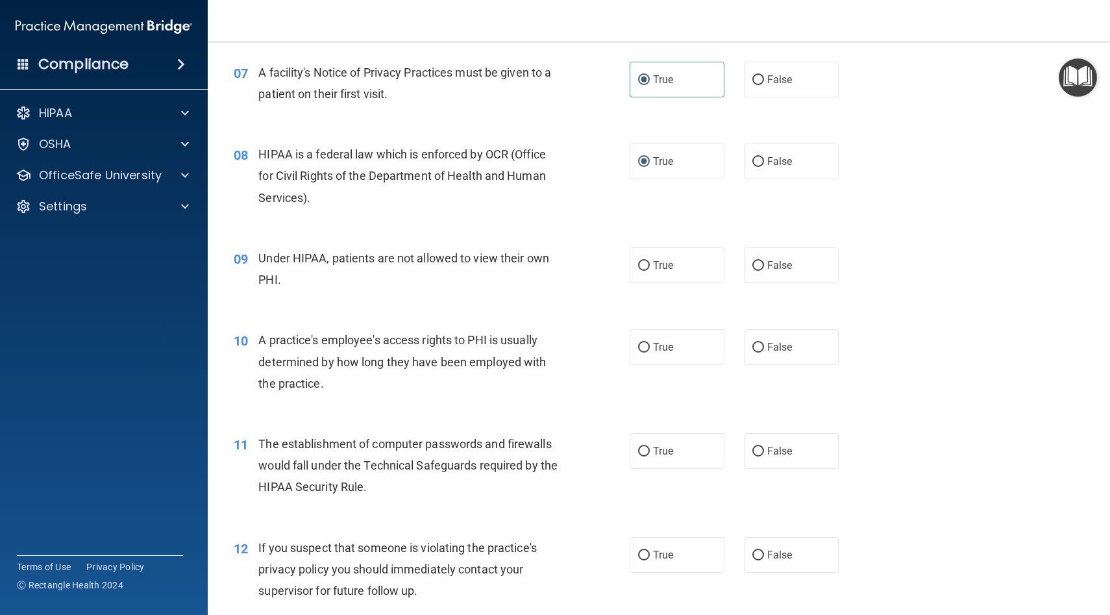
scroll to position [756, 0]
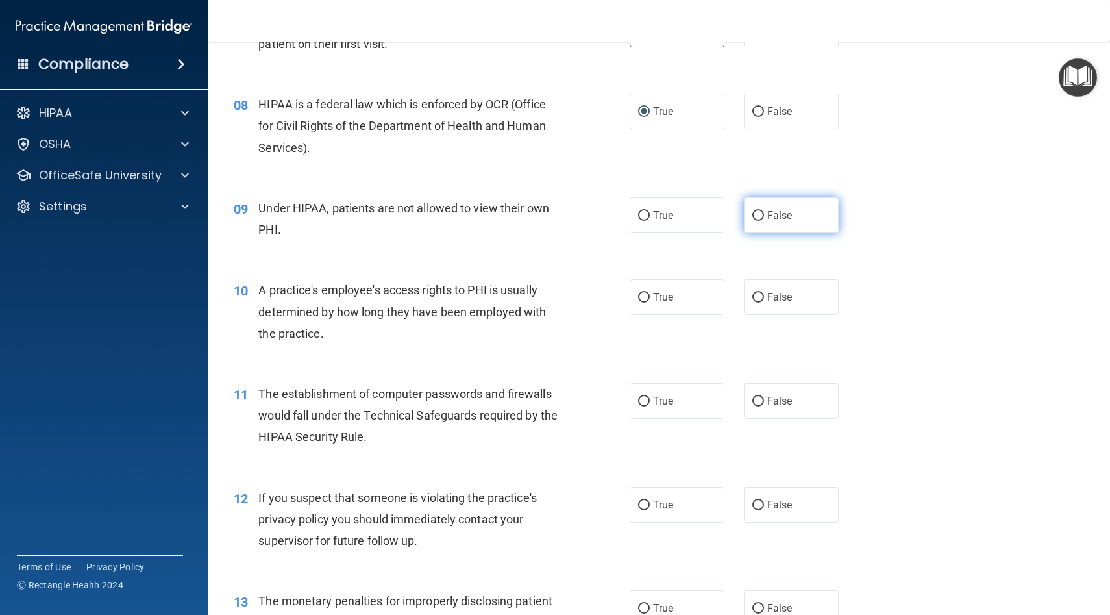
click at [570, 215] on span "False" at bounding box center [779, 215] width 25 height 12
click at [570, 215] on input "False" at bounding box center [758, 216] width 12 height 10
radio input "true"
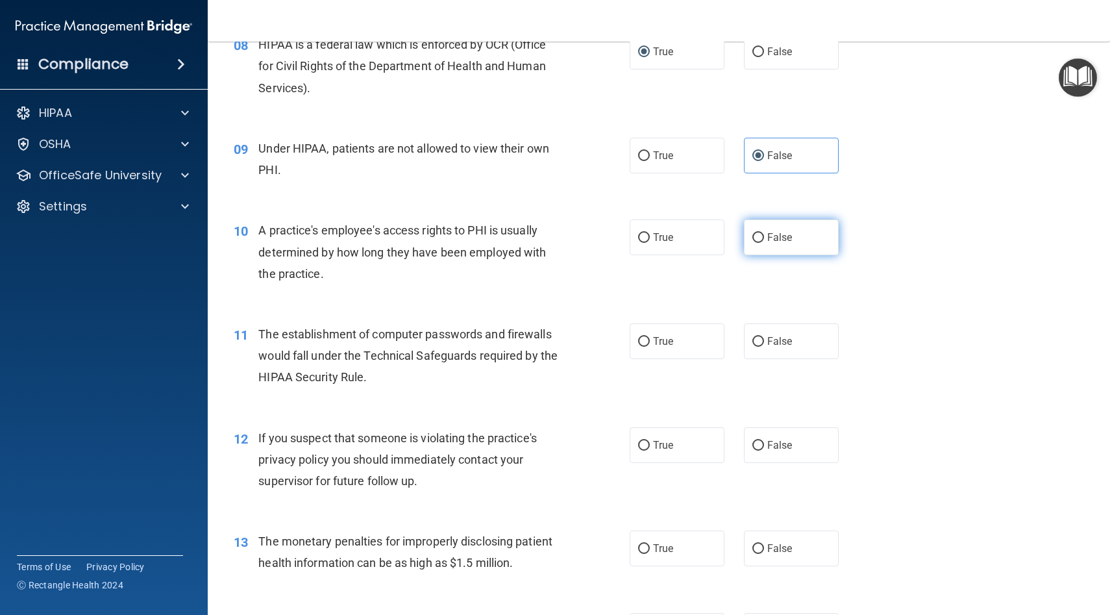
click at [570, 238] on span "False" at bounding box center [779, 237] width 25 height 12
click at [570, 238] on input "False" at bounding box center [758, 238] width 12 height 10
radio input "true"
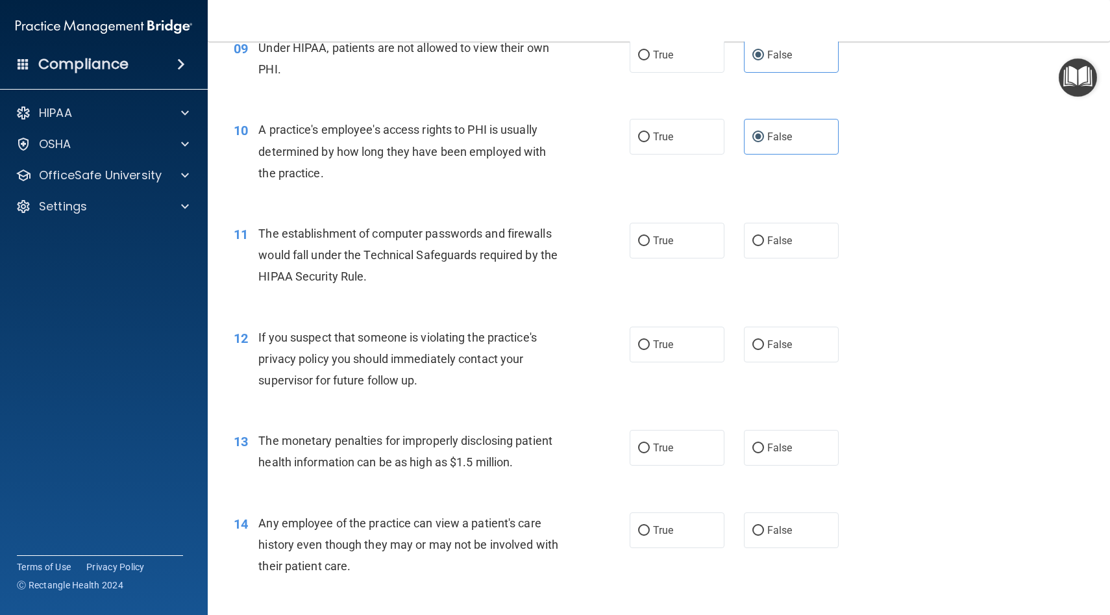
scroll to position [930, 0]
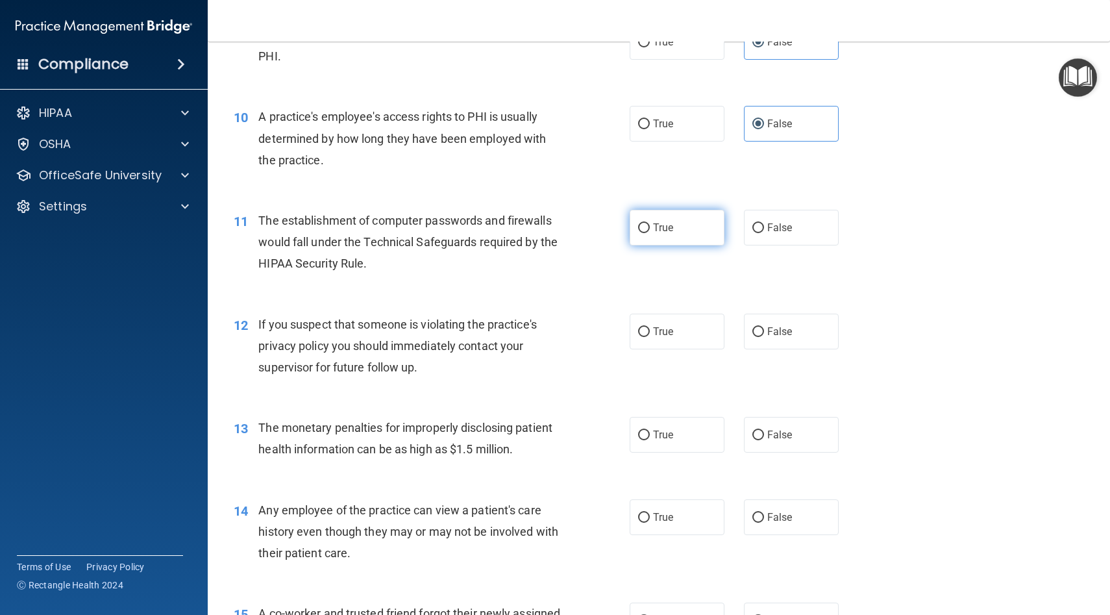
click at [570, 236] on label "True" at bounding box center [677, 228] width 95 height 36
click at [570, 233] on input "True" at bounding box center [644, 228] width 12 height 10
radio input "true"
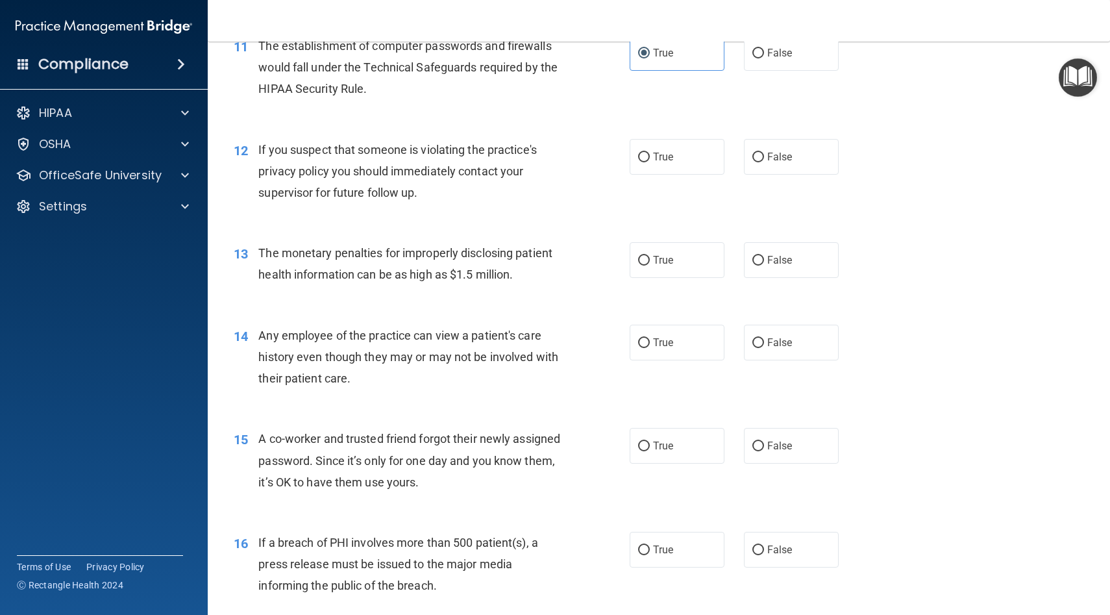
scroll to position [1109, 0]
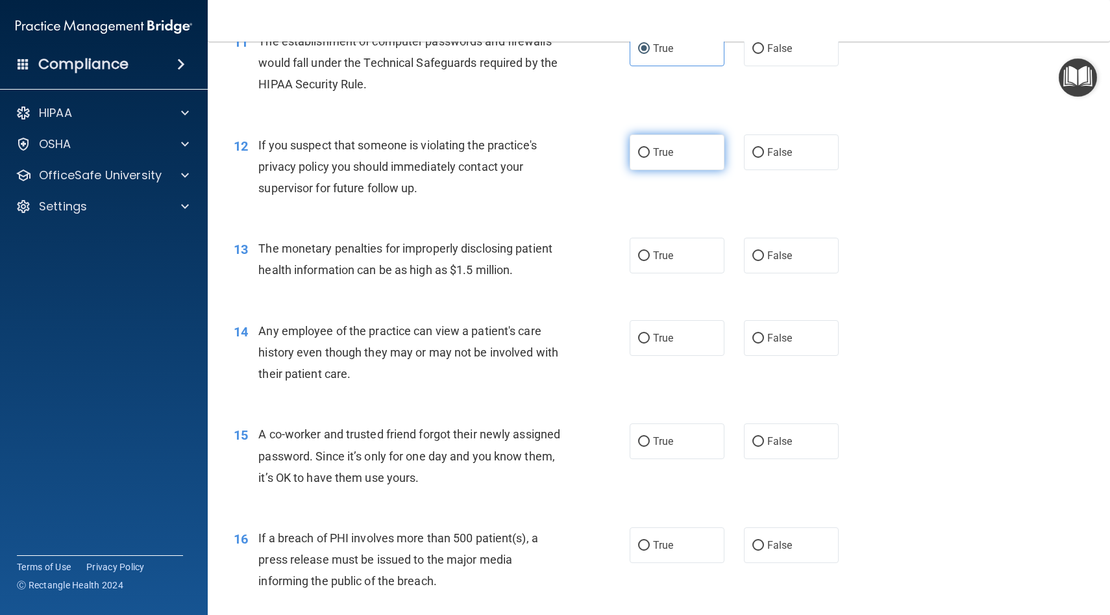
click at [570, 151] on span "True" at bounding box center [663, 152] width 20 height 12
click at [570, 151] on input "True" at bounding box center [644, 153] width 12 height 10
radio input "true"
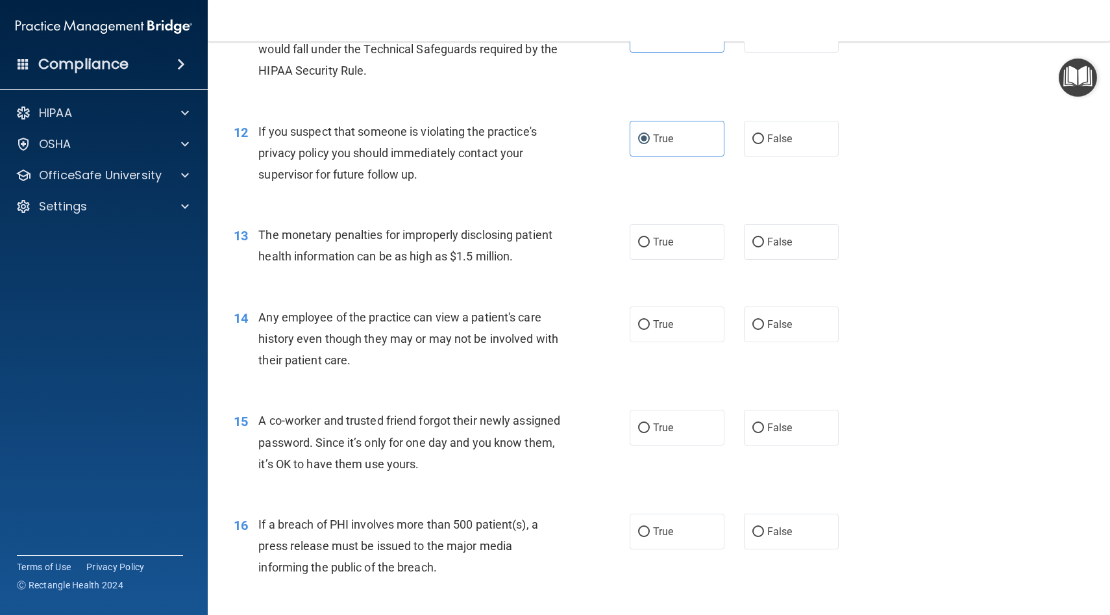
scroll to position [1123, 0]
